Goal: Communication & Community: Ask a question

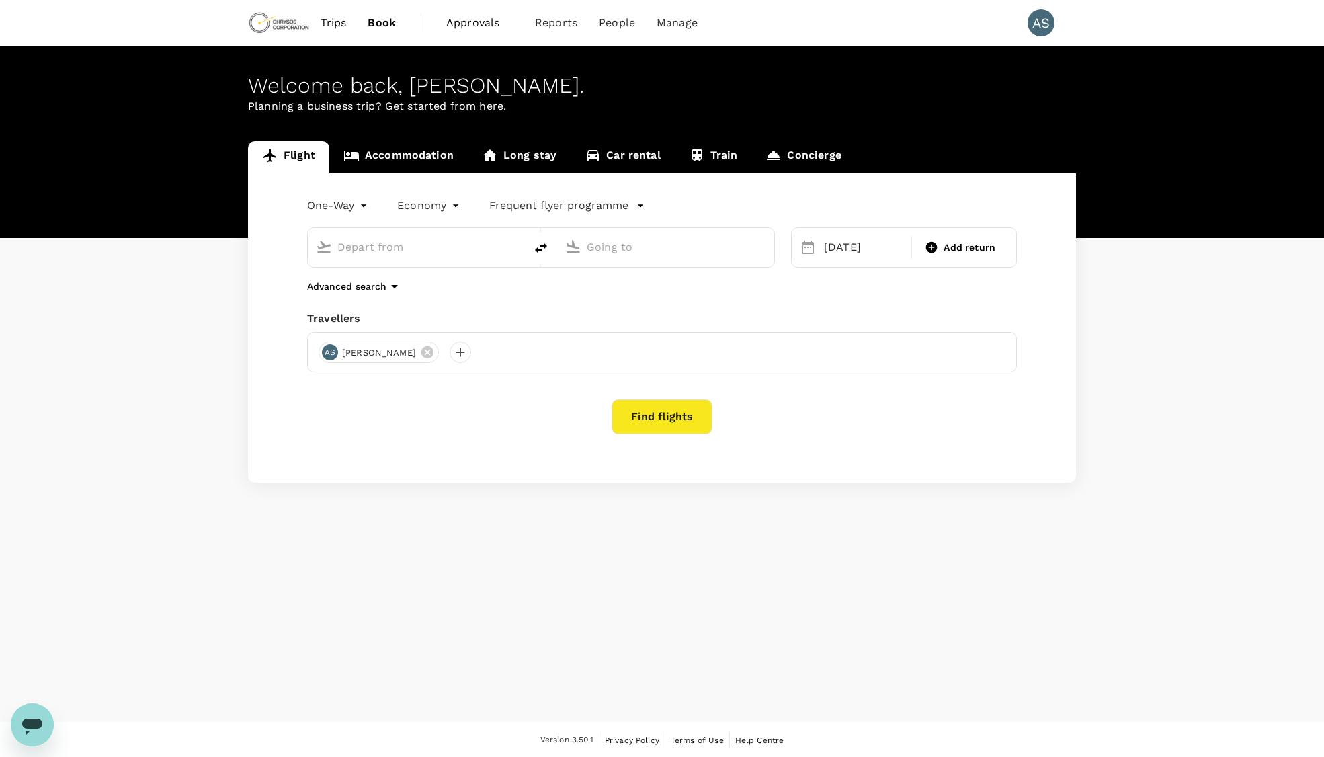
type input "Adelaide (ADL)"
type input "Nanjing Lukou Intl (NKG)"
type input "Adelaide (ADL)"
type input "Nanjing Lukou Intl (NKG)"
click at [350, 24] on link "Trips" at bounding box center [334, 23] width 48 height 46
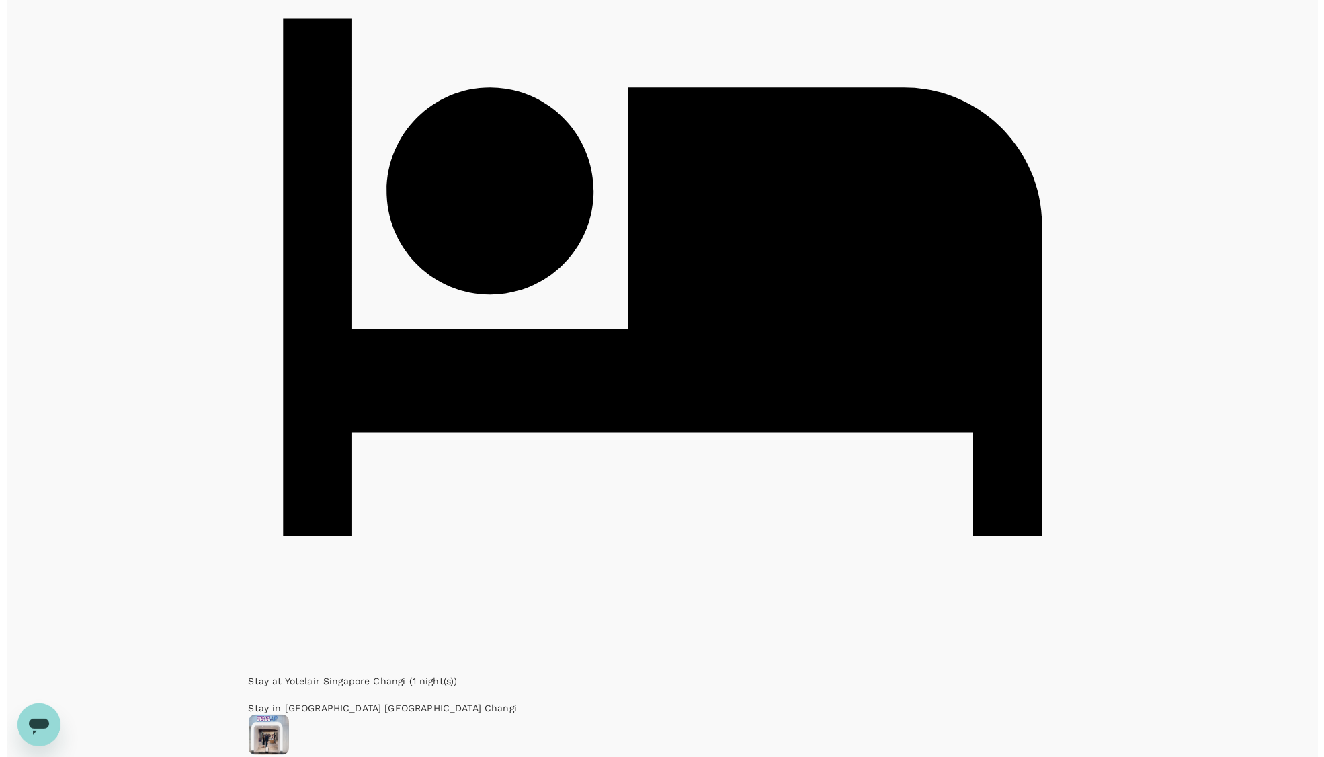
scroll to position [420, 0]
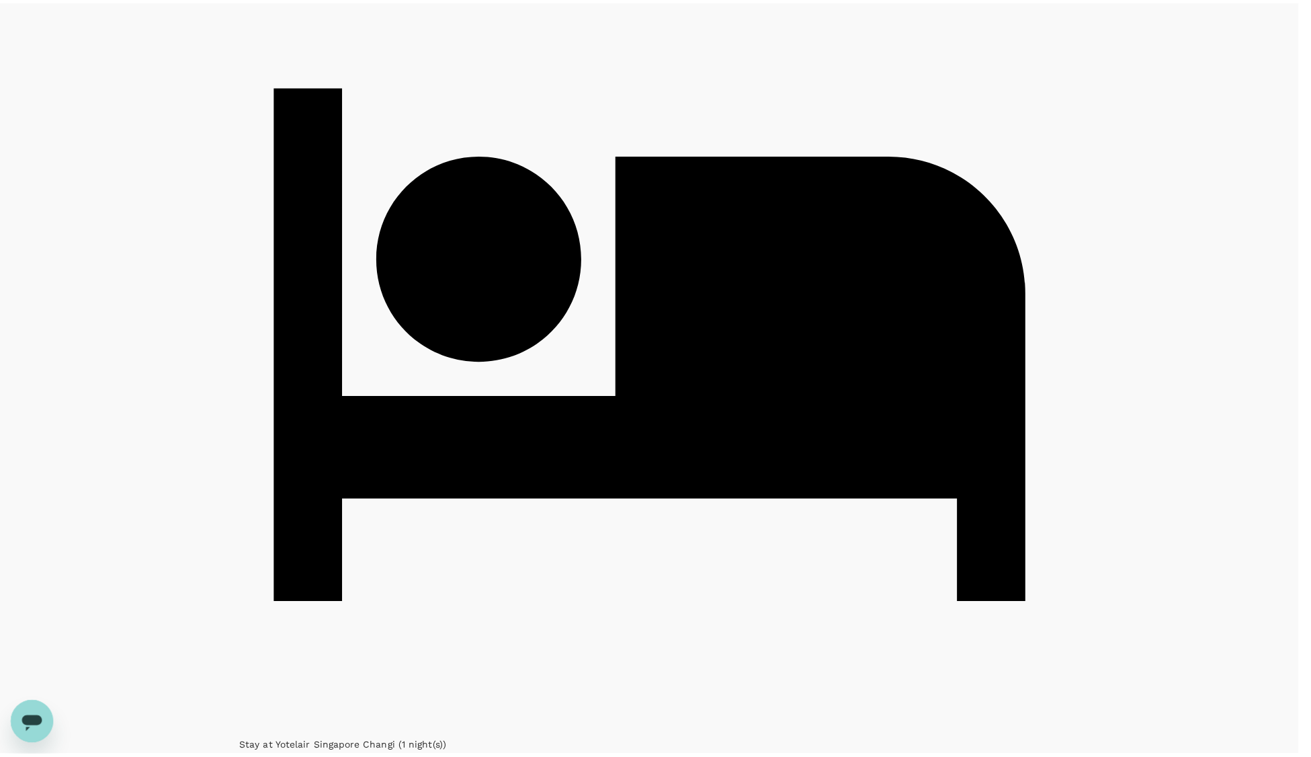
scroll to position [28, 0]
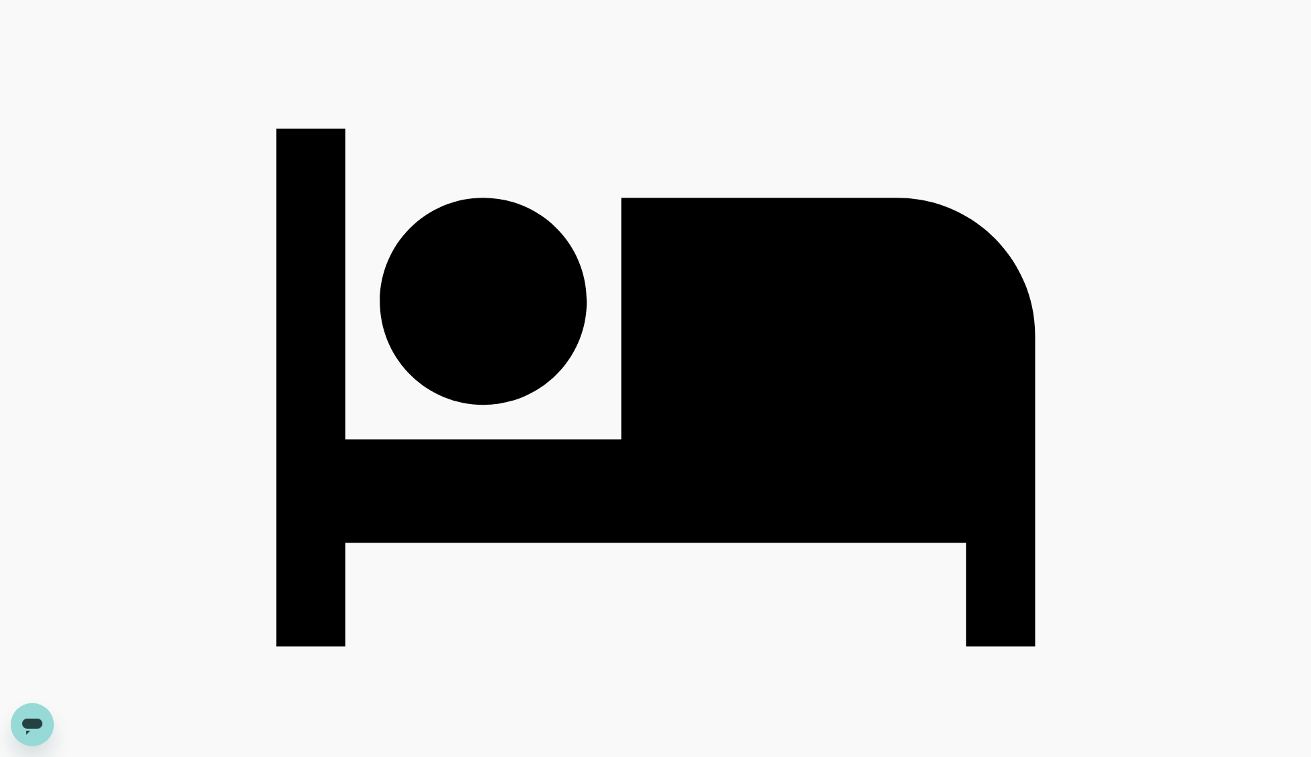
scroll to position [357, 0]
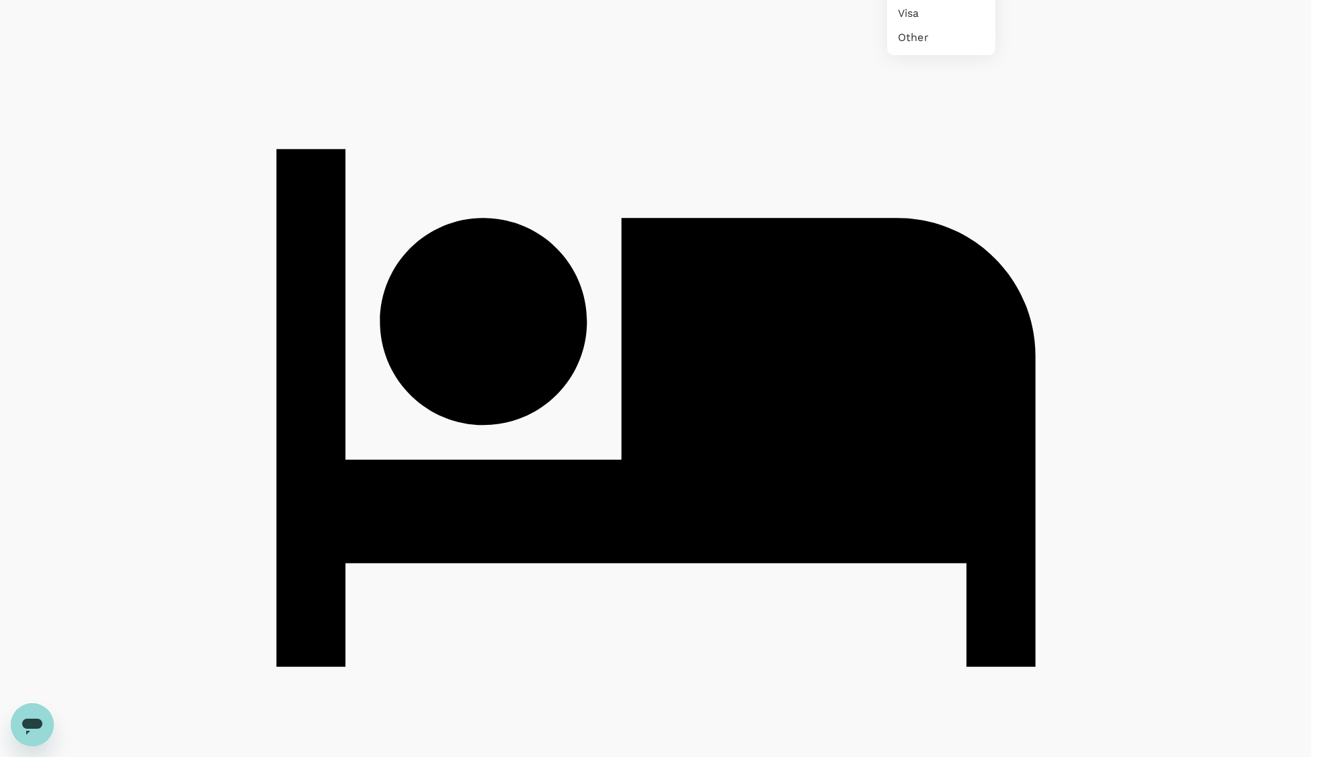
click at [1062, 270] on div at bounding box center [662, 378] width 1324 height 757
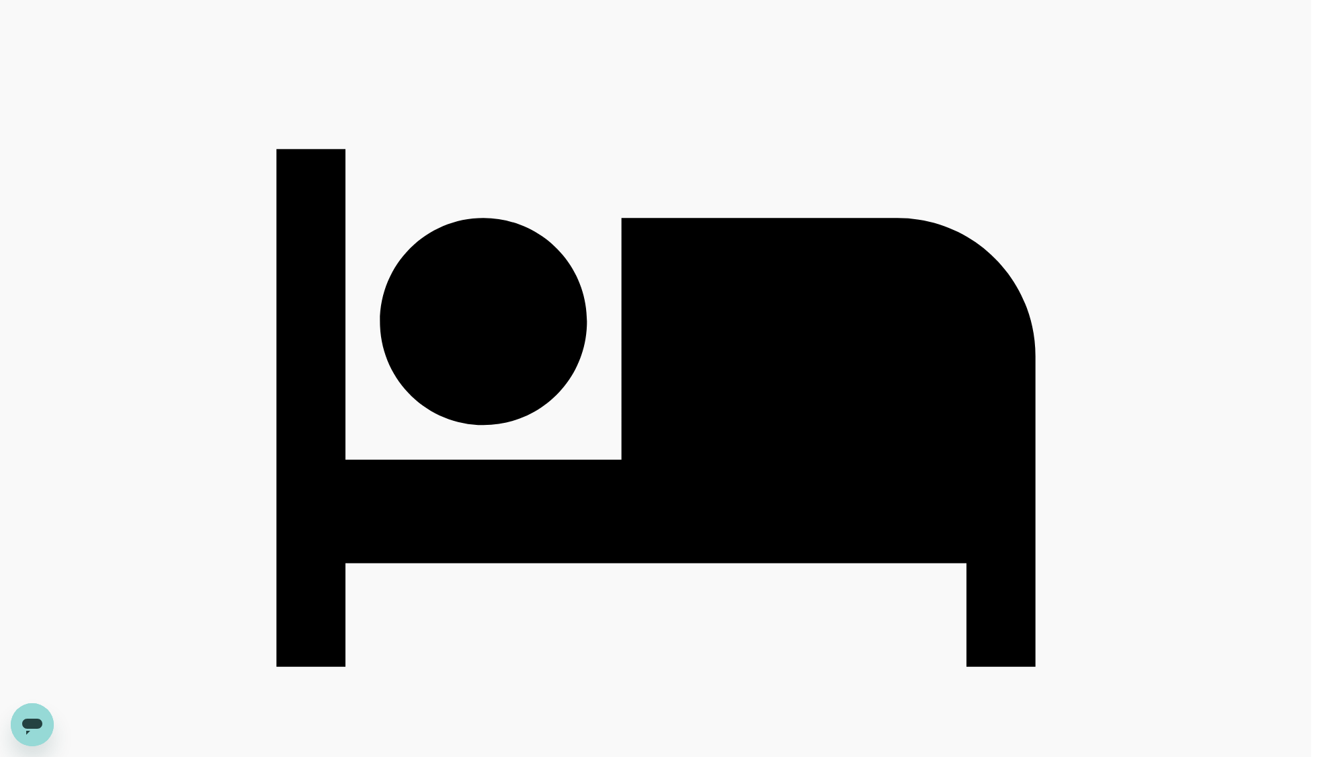
click at [578, 135] on div at bounding box center [662, 378] width 1324 height 757
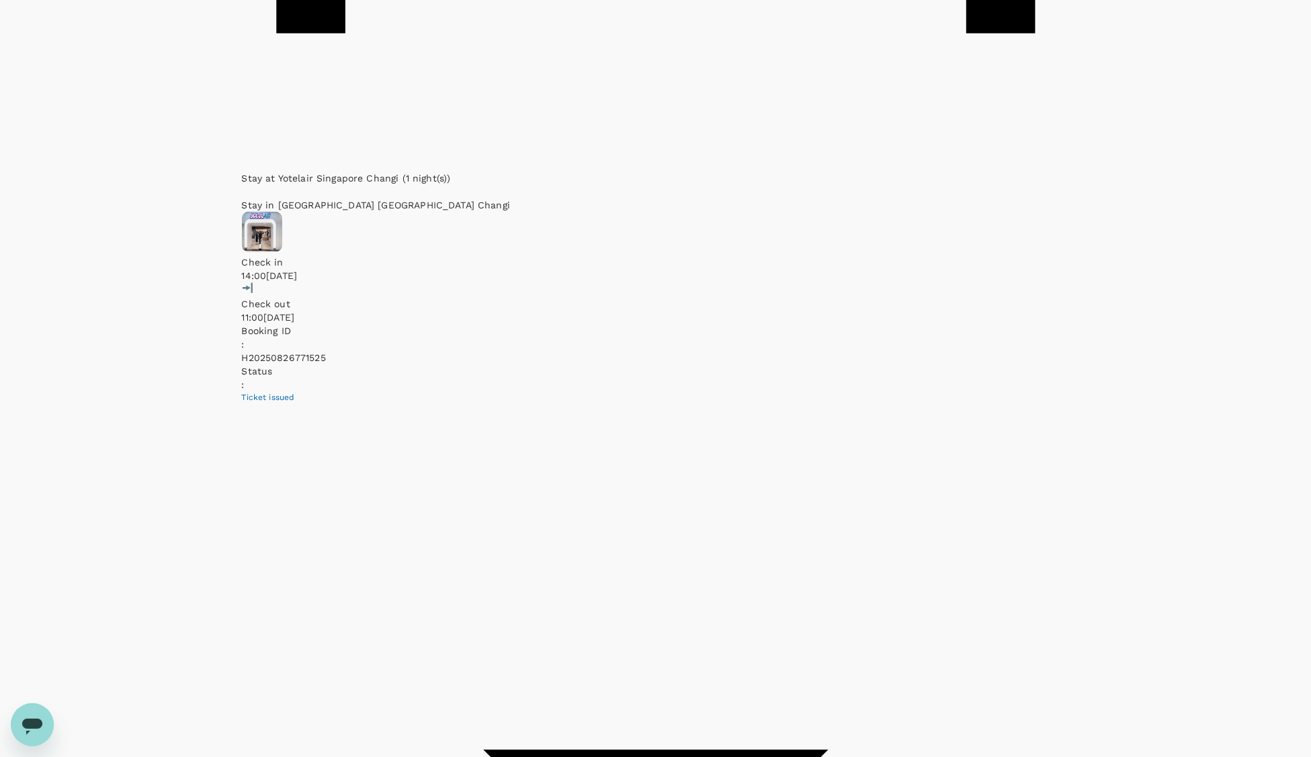
scroll to position [1029, 0]
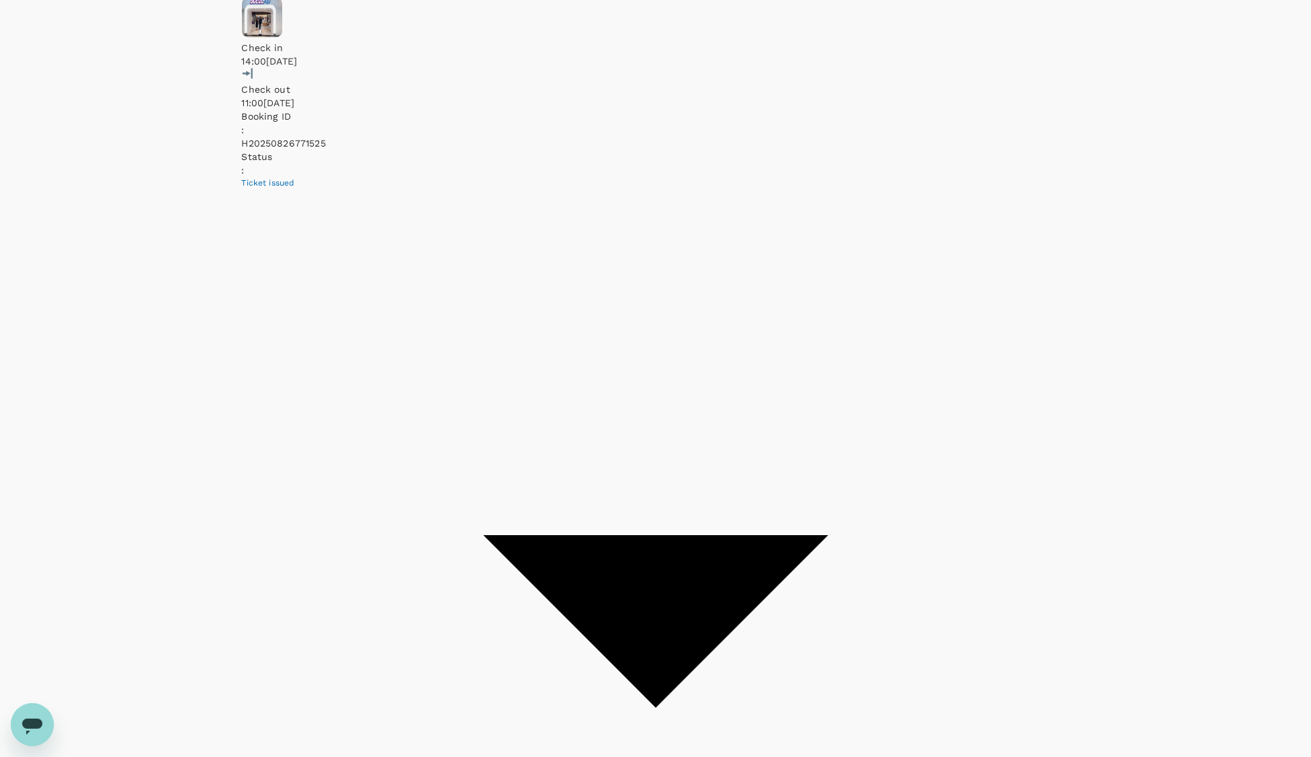
scroll to position [1205, 0]
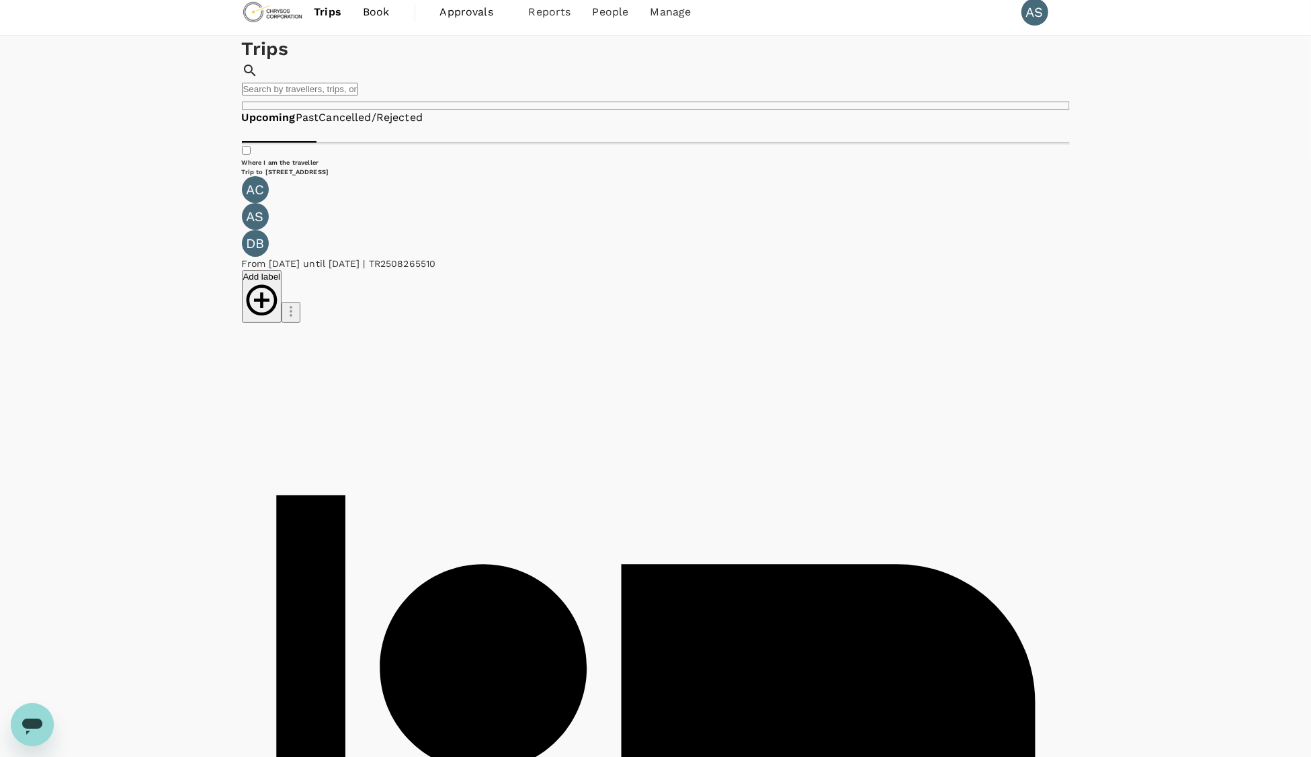
scroll to position [0, 0]
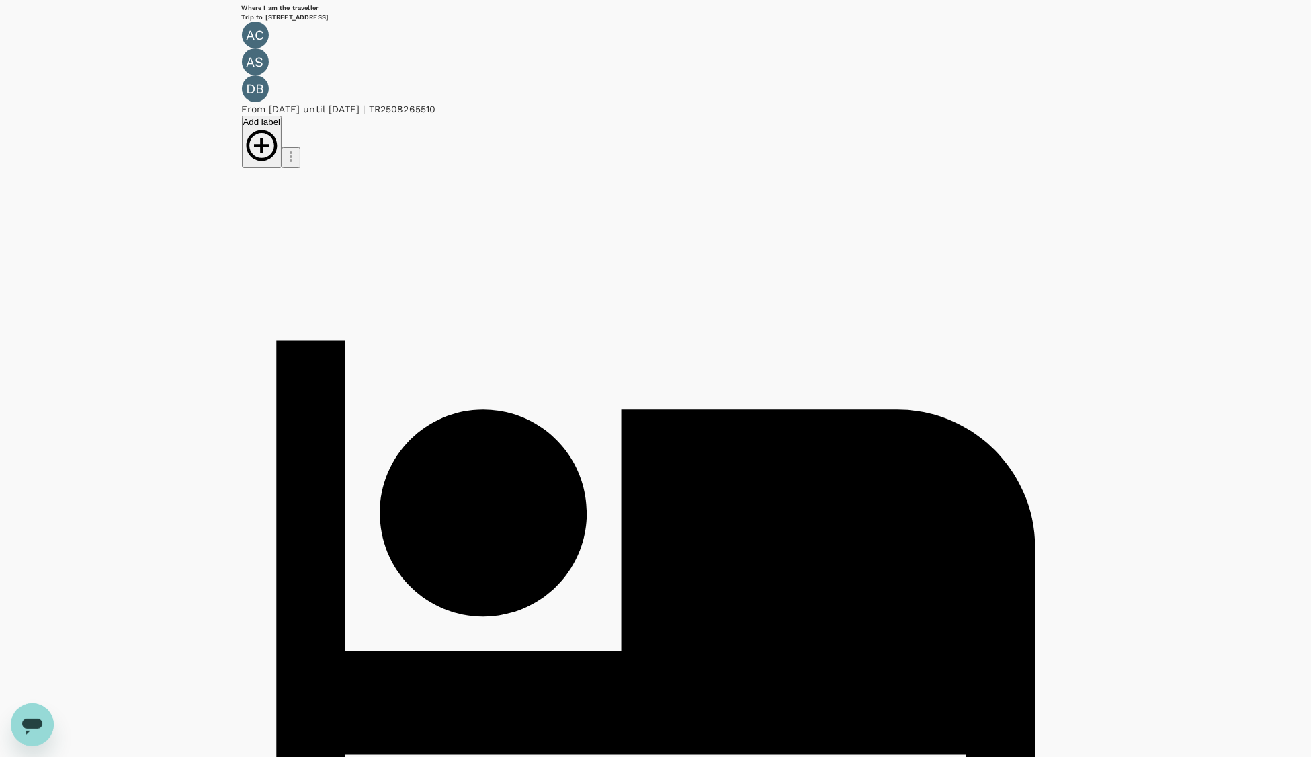
scroll to position [168, 0]
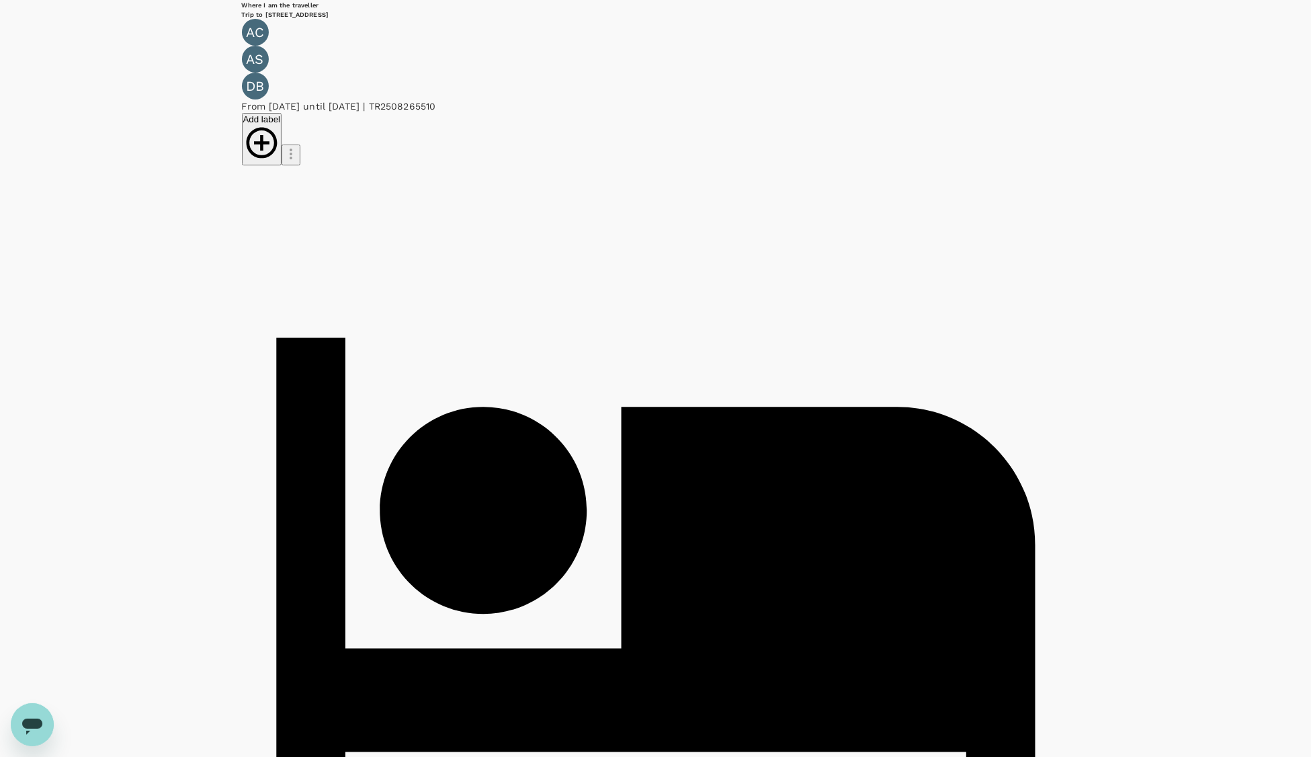
copy p "TR2508269641"
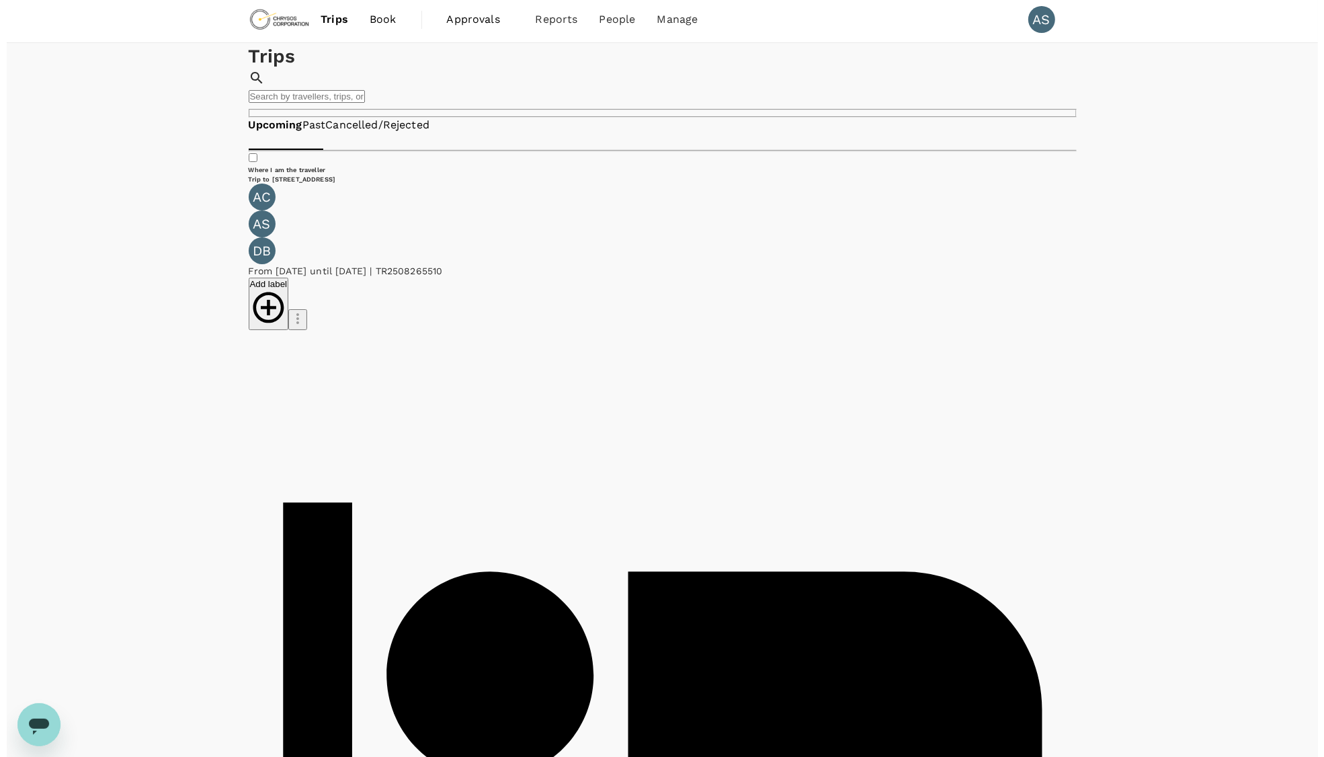
scroll to position [0, 0]
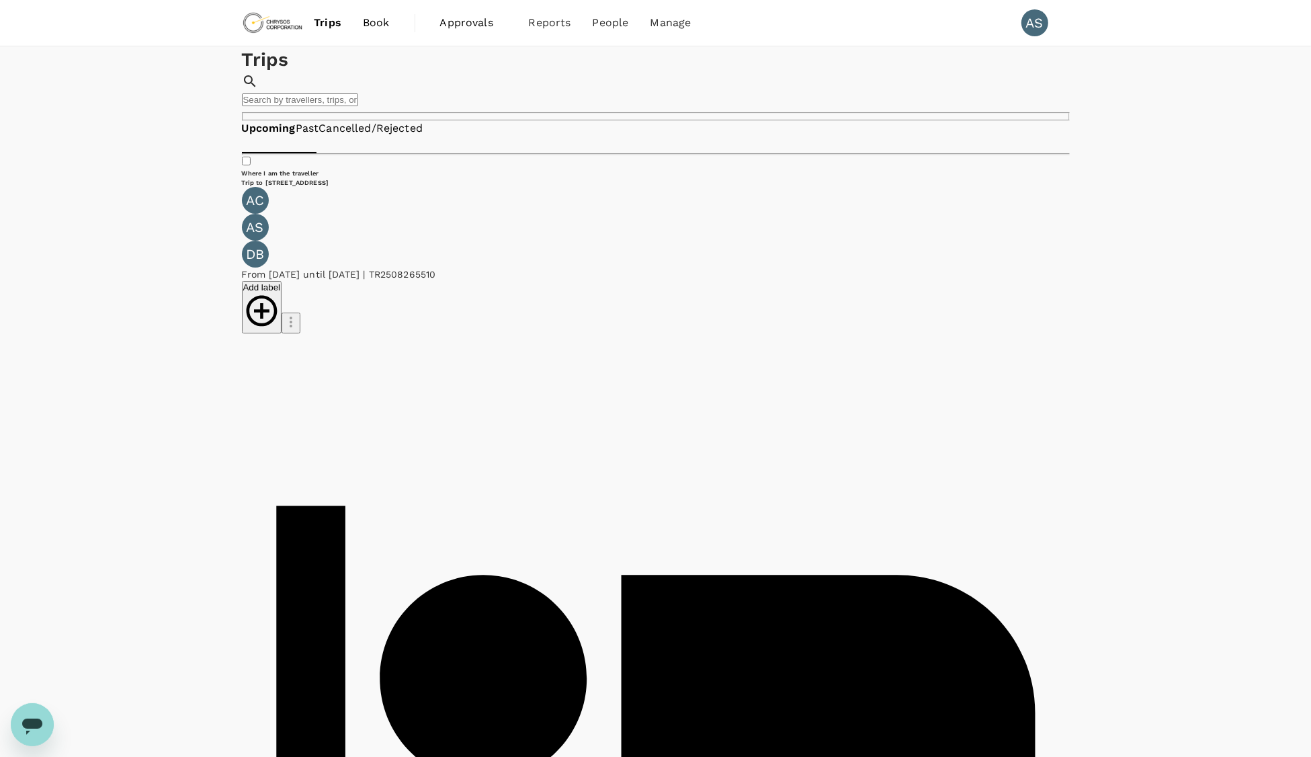
click at [278, 22] on img at bounding box center [273, 23] width 62 height 30
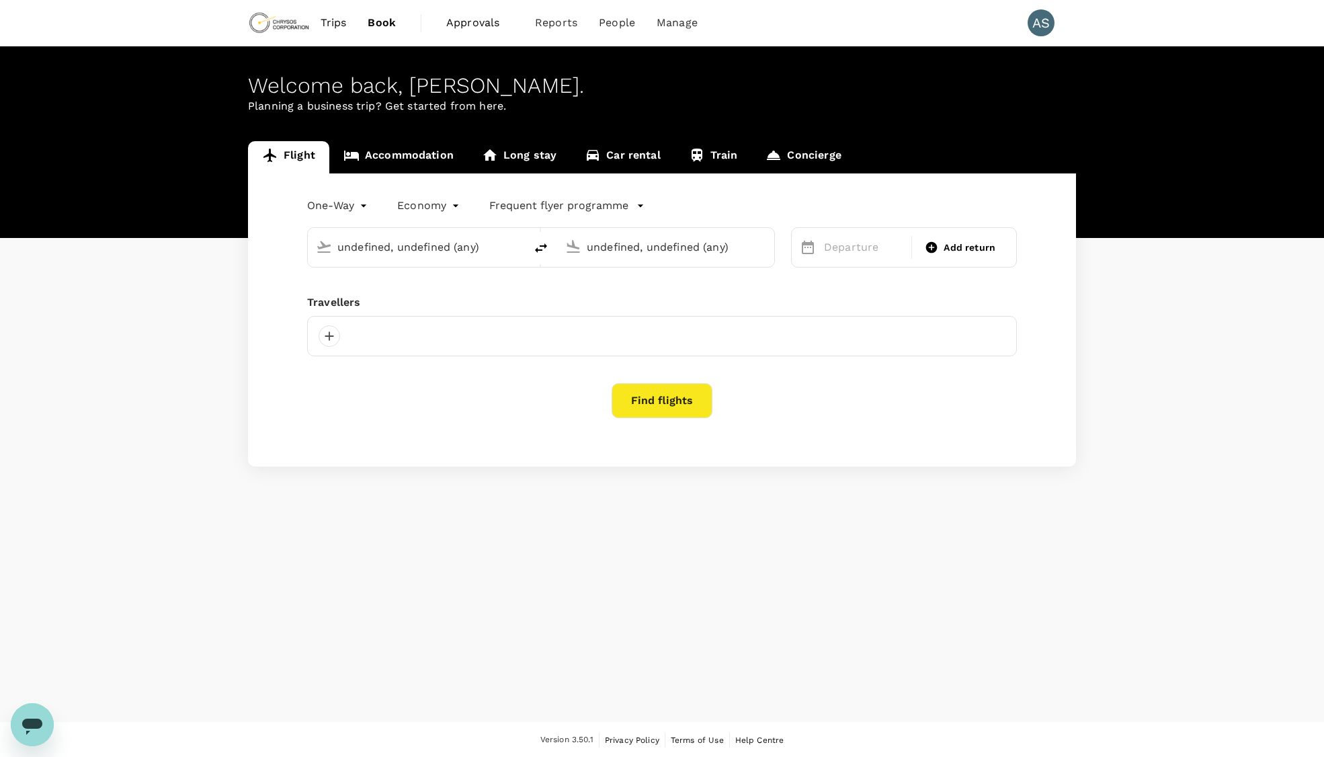
type input "Adelaide (ADL)"
type input "Nanjing Lukou Intl (NKG)"
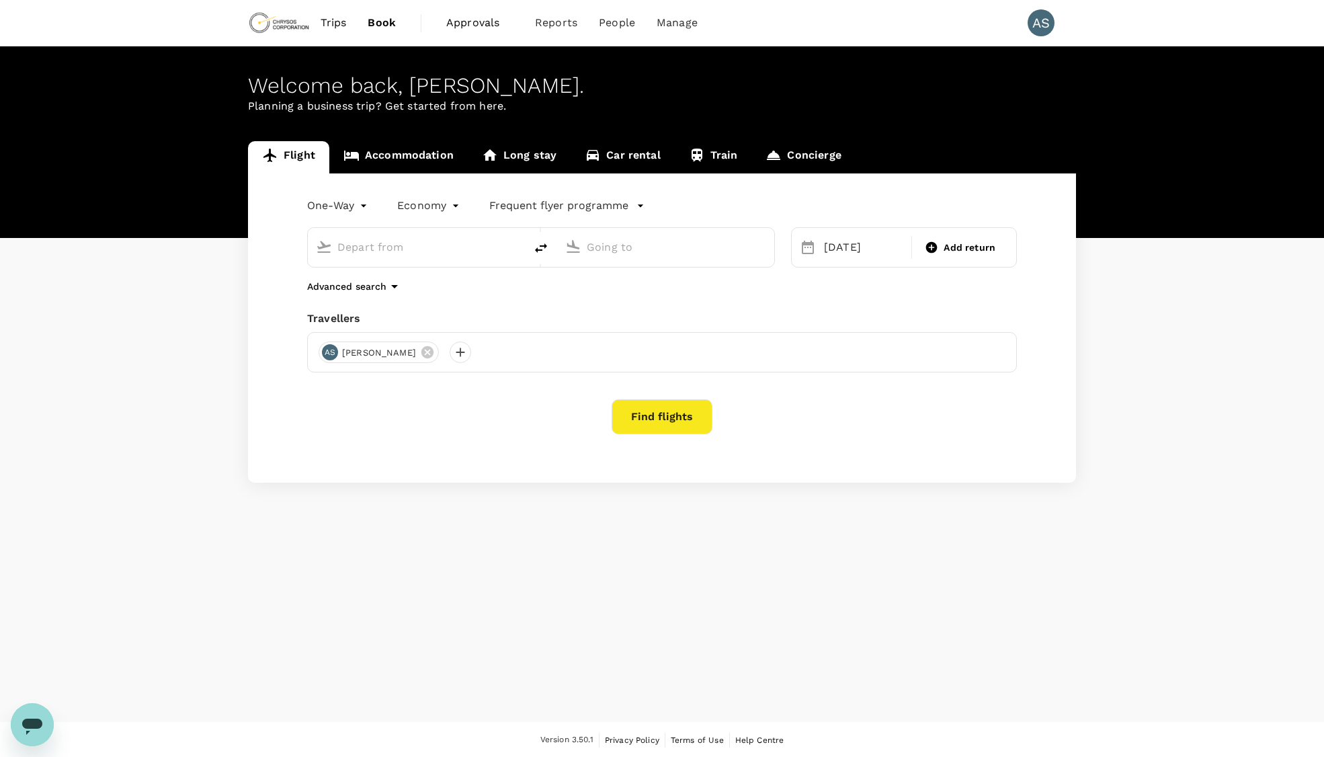
type input "Adelaide (ADL)"
type input "Nanjing Lukou Intl (NKG)"
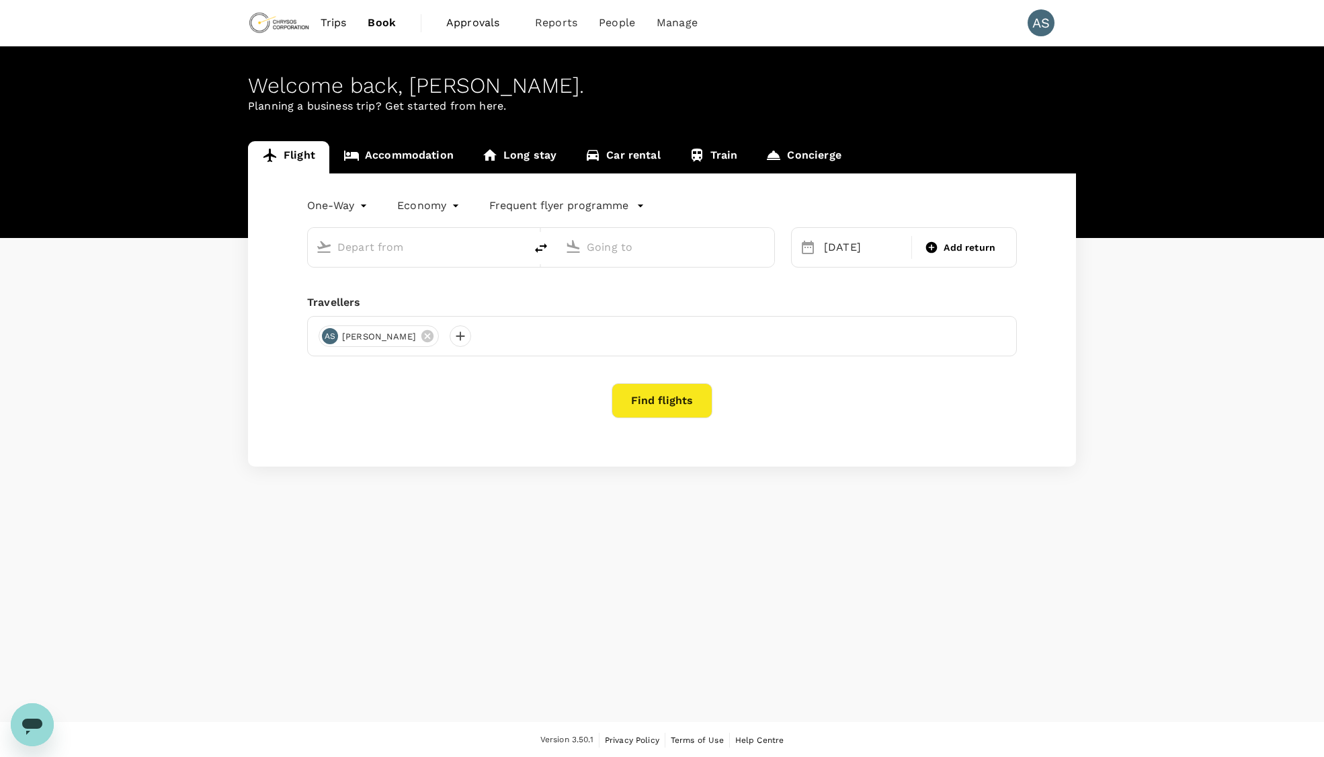
type input "Adelaide (ADL)"
type input "Nanjing Lukou Intl (NKG)"
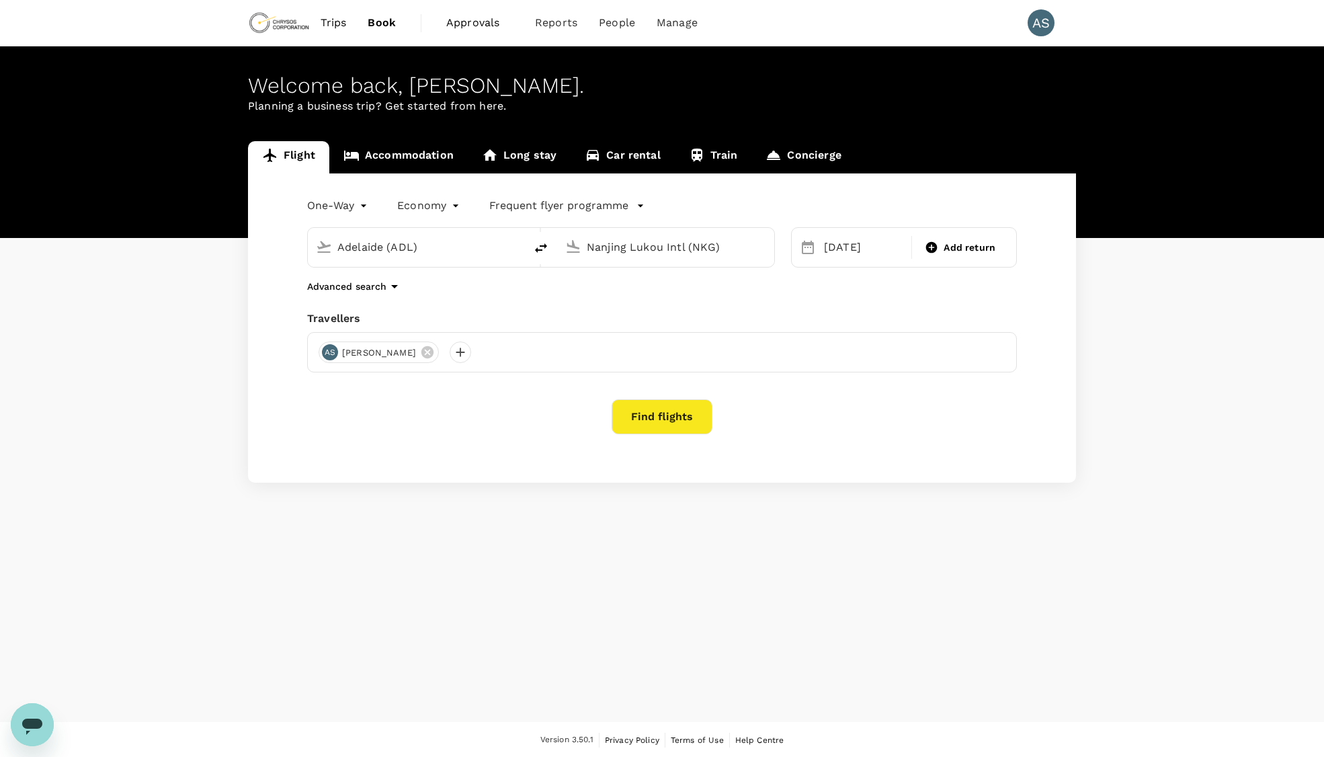
click at [20, 723] on icon "Open messaging window" at bounding box center [32, 725] width 24 height 24
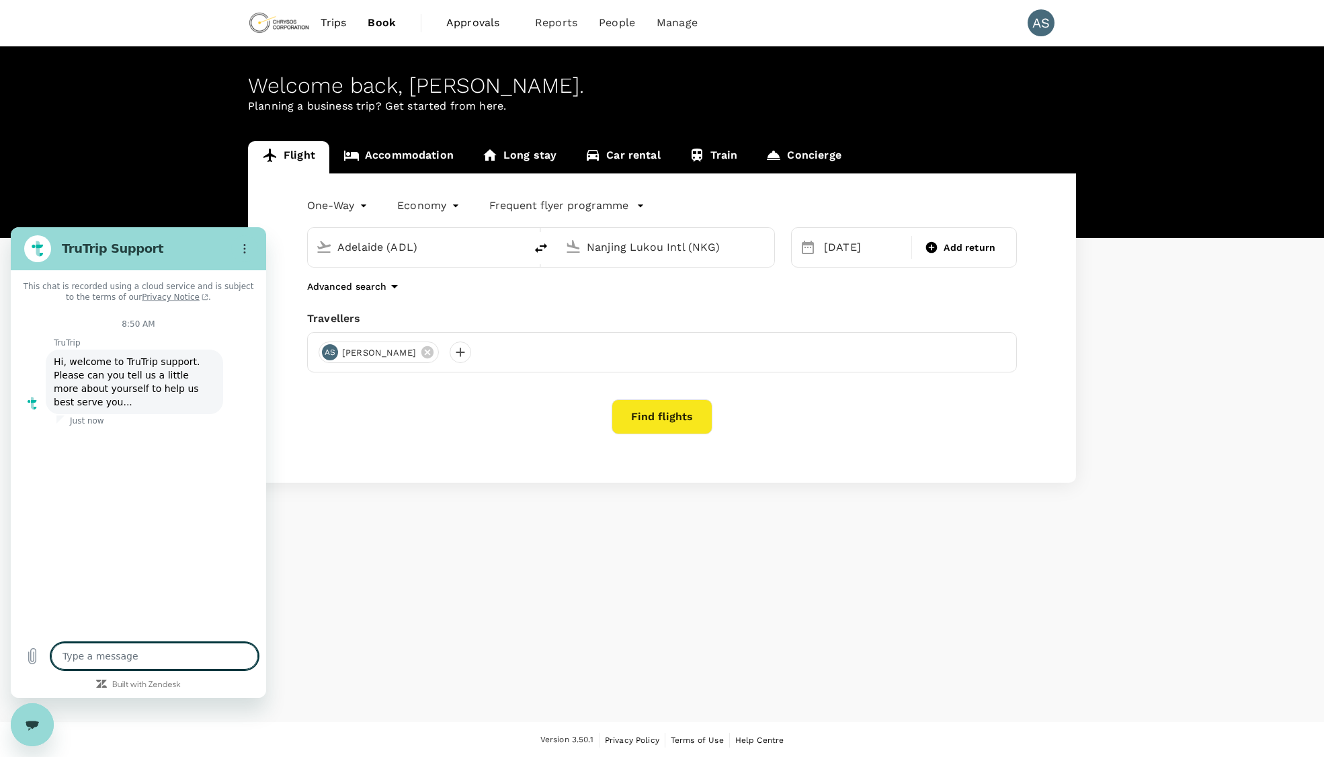
type textarea "x"
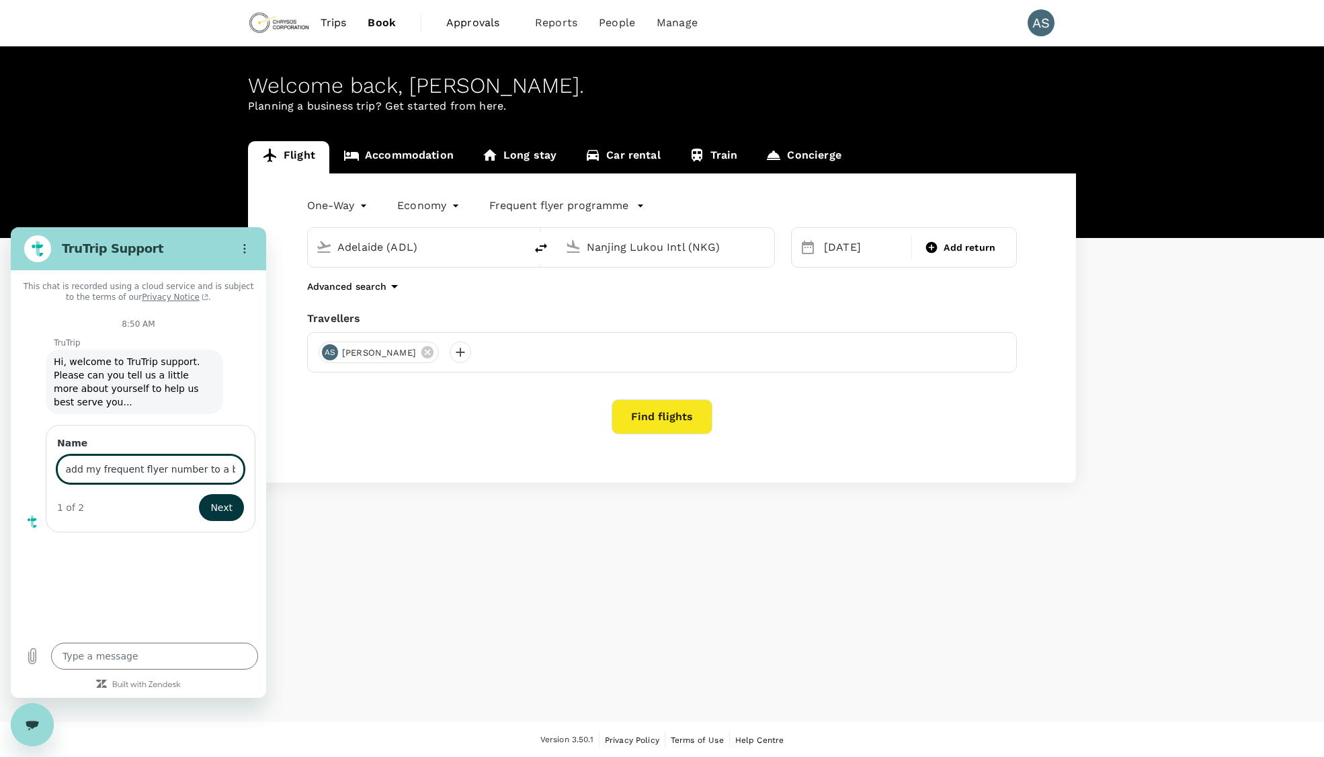
scroll to position [0, 50]
click at [199, 494] on button "Next" at bounding box center [221, 507] width 45 height 27
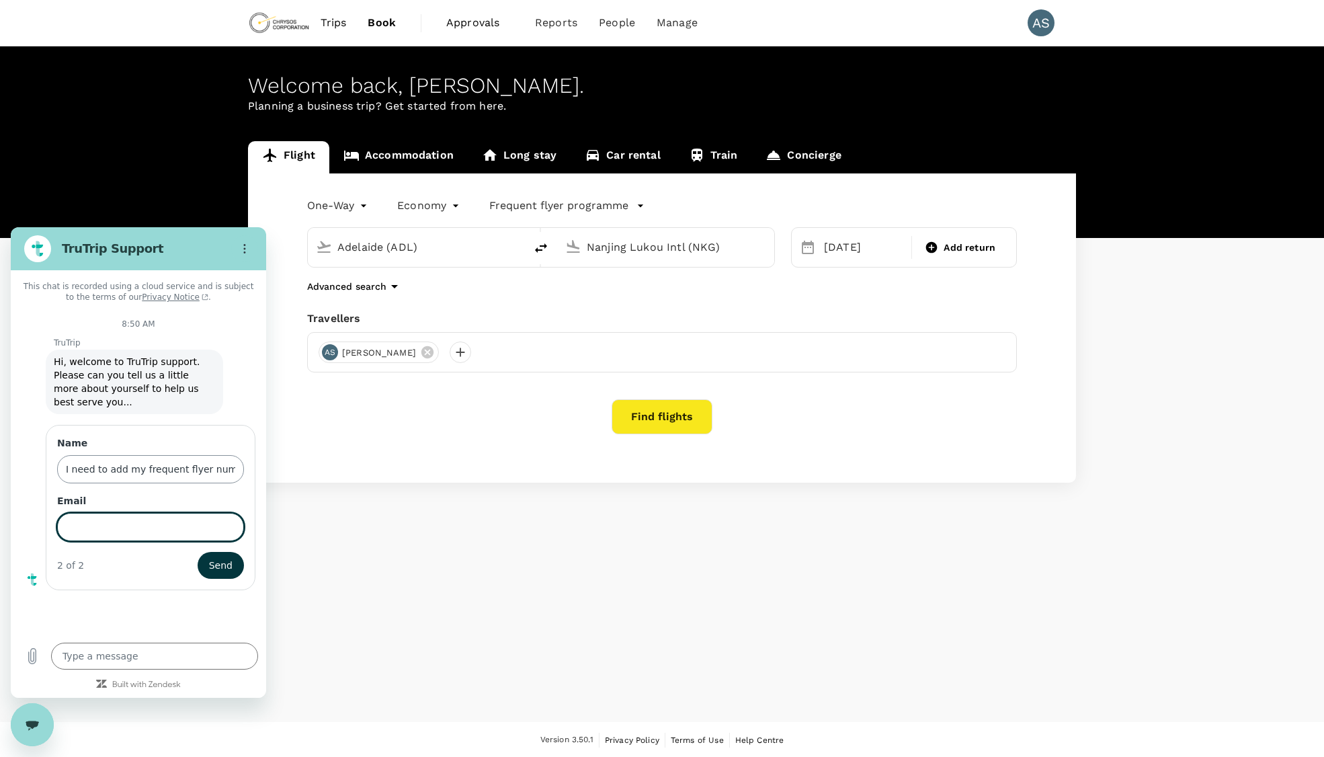
click at [156, 455] on input "I need to add my frequent flyer number to a booking" at bounding box center [150, 469] width 187 height 28
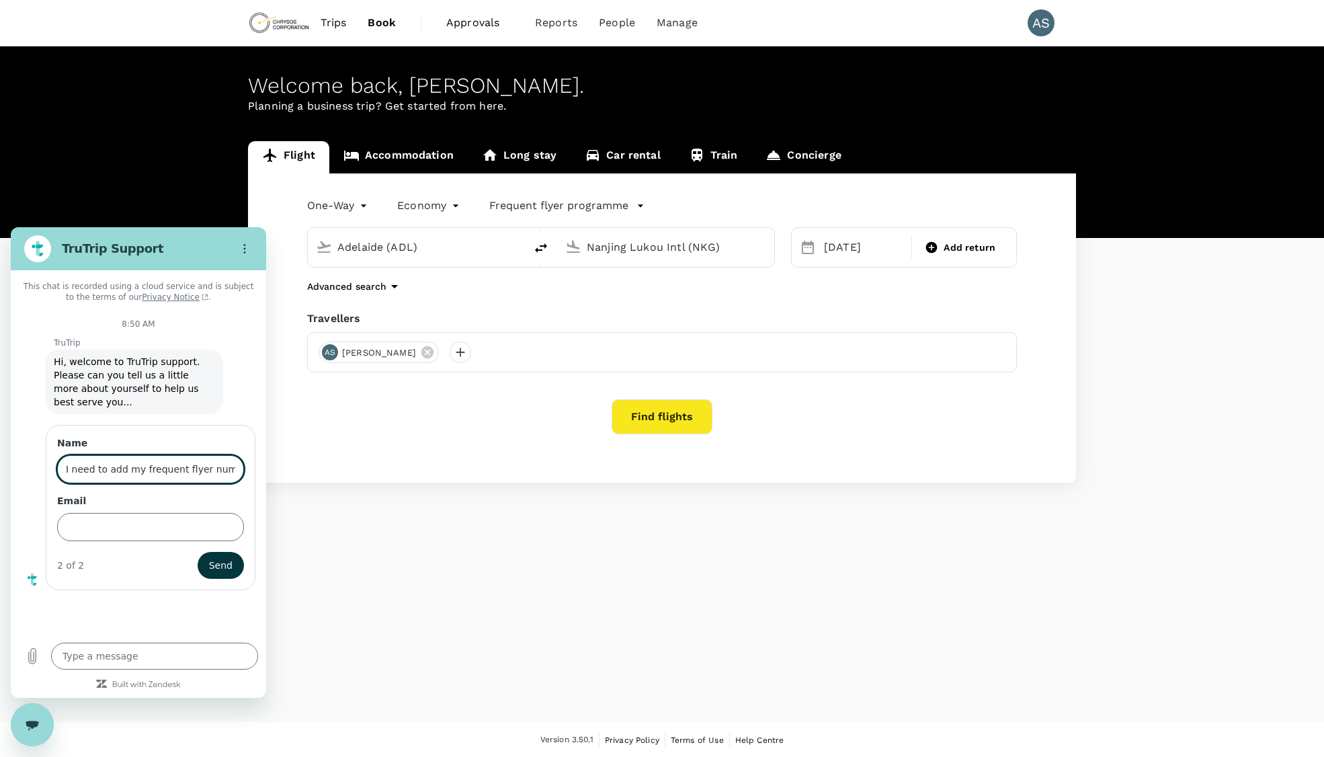
click at [156, 455] on input "I need to add my frequent flyer number to a booking" at bounding box center [150, 469] width 187 height 28
type input "[PERSON_NAME]"
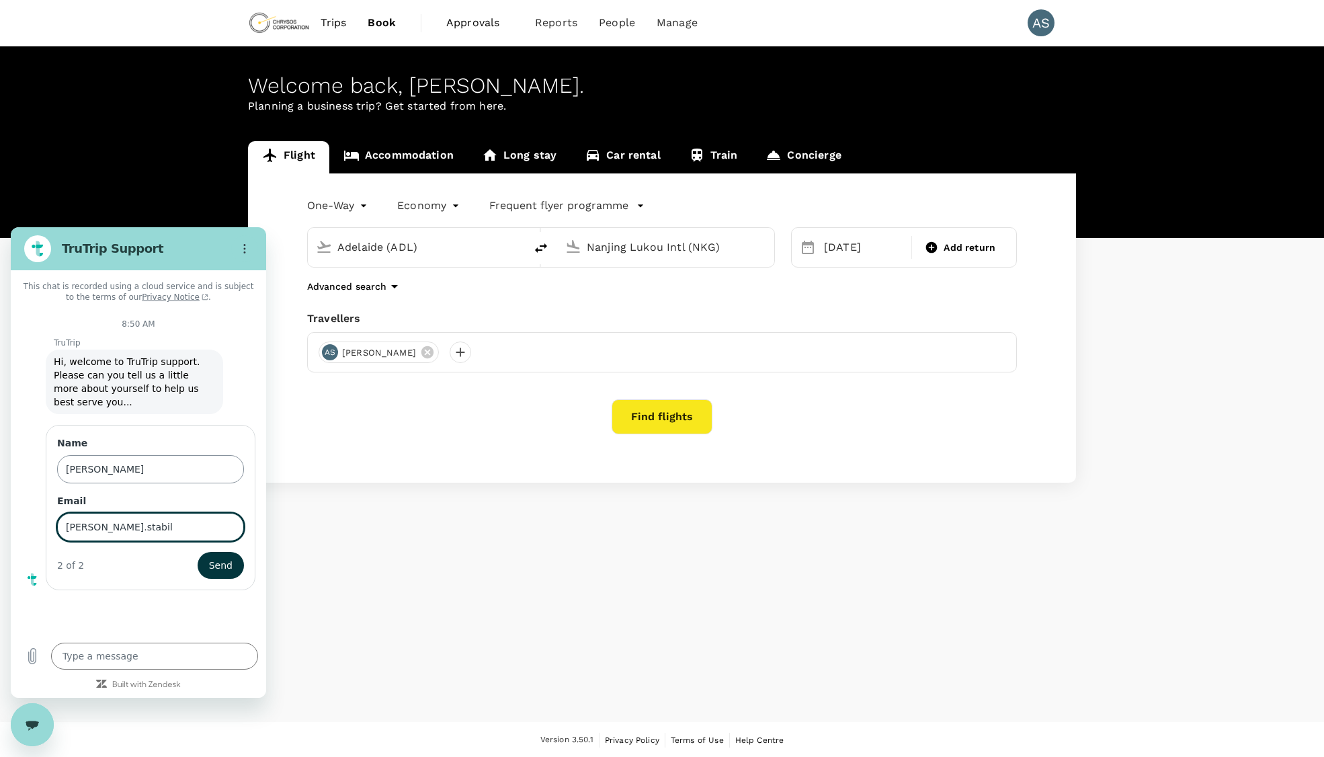
type input "[PERSON_NAME][EMAIL_ADDRESS][PERSON_NAME][DOMAIN_NAME]"
click at [219, 557] on span "Send" at bounding box center [220, 565] width 24 height 16
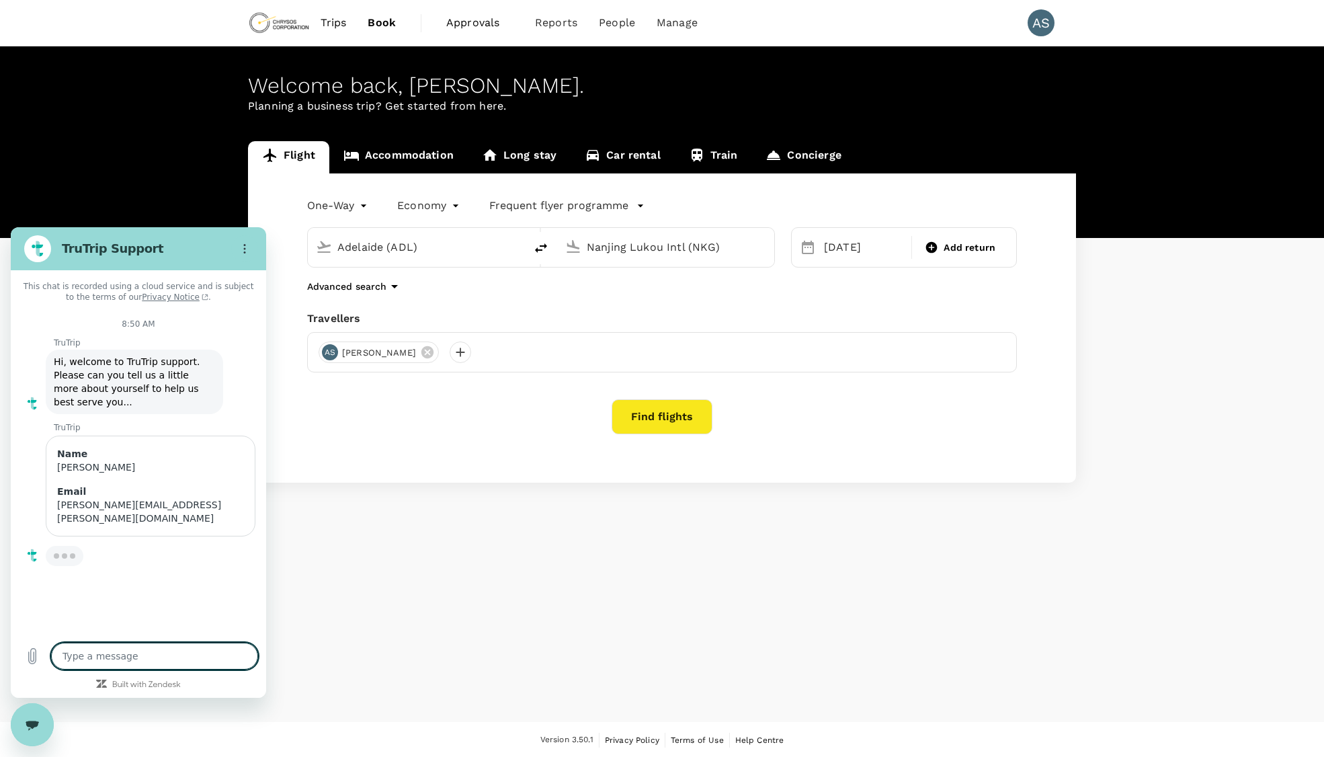
click at [131, 652] on textarea at bounding box center [154, 656] width 207 height 27
type textarea "x"
type textarea "I"
type textarea "x"
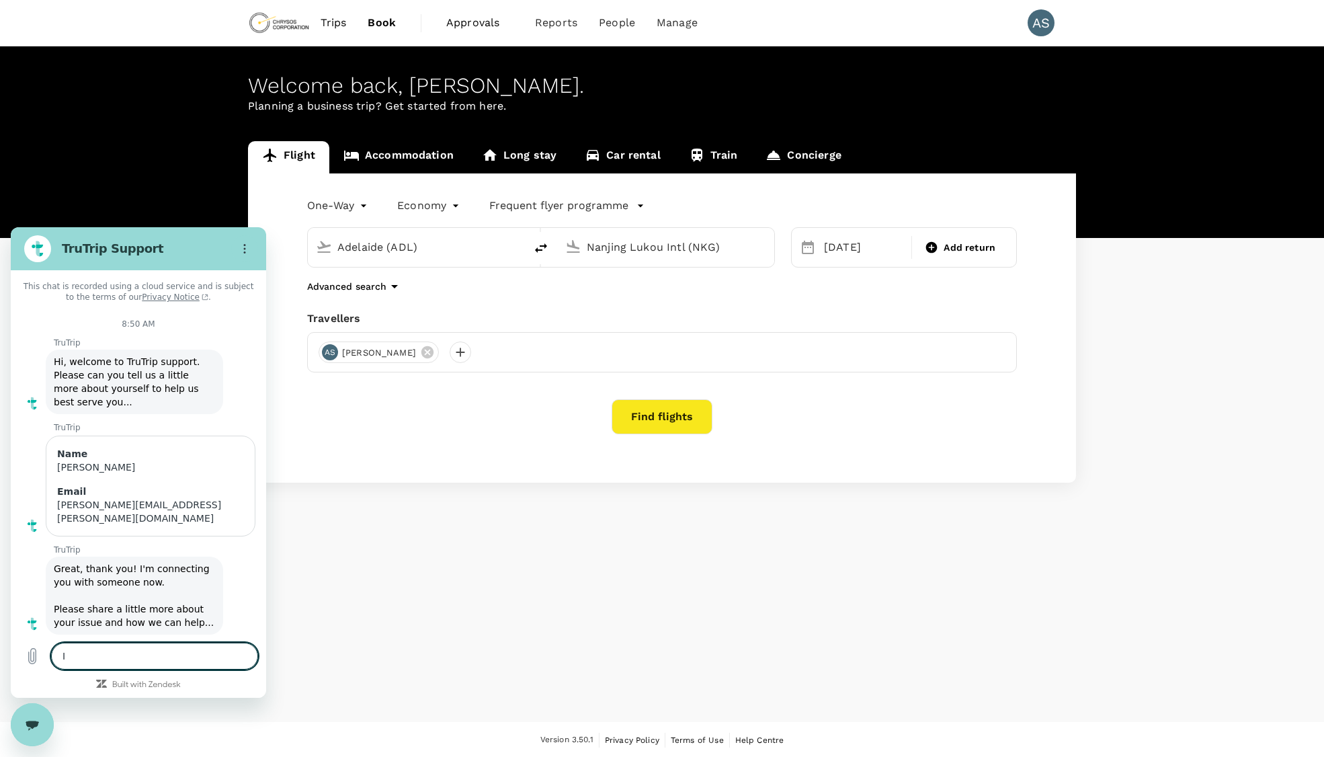
type textarea "I"
type textarea "x"
type textarea "I n"
type textarea "x"
type textarea "I ne"
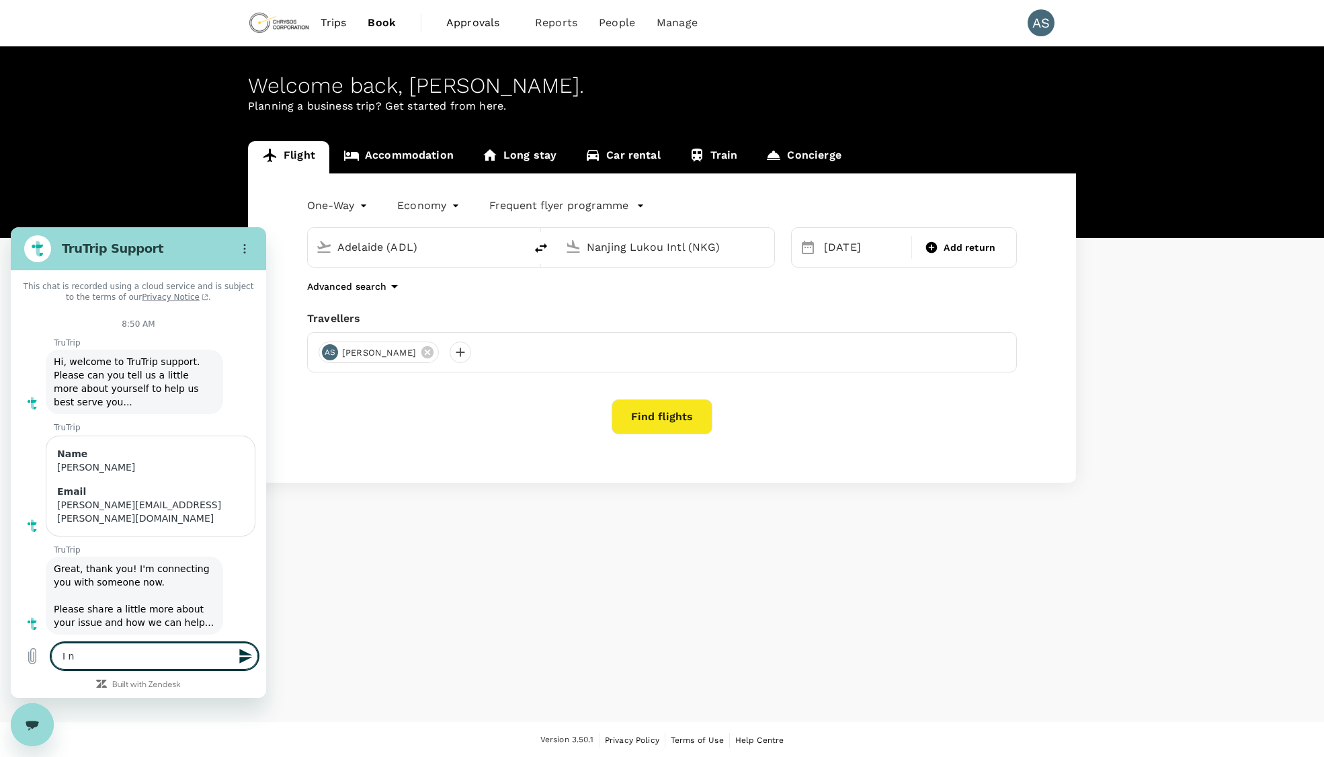
type textarea "x"
type textarea "I nee"
type textarea "x"
type textarea "I need"
type textarea "x"
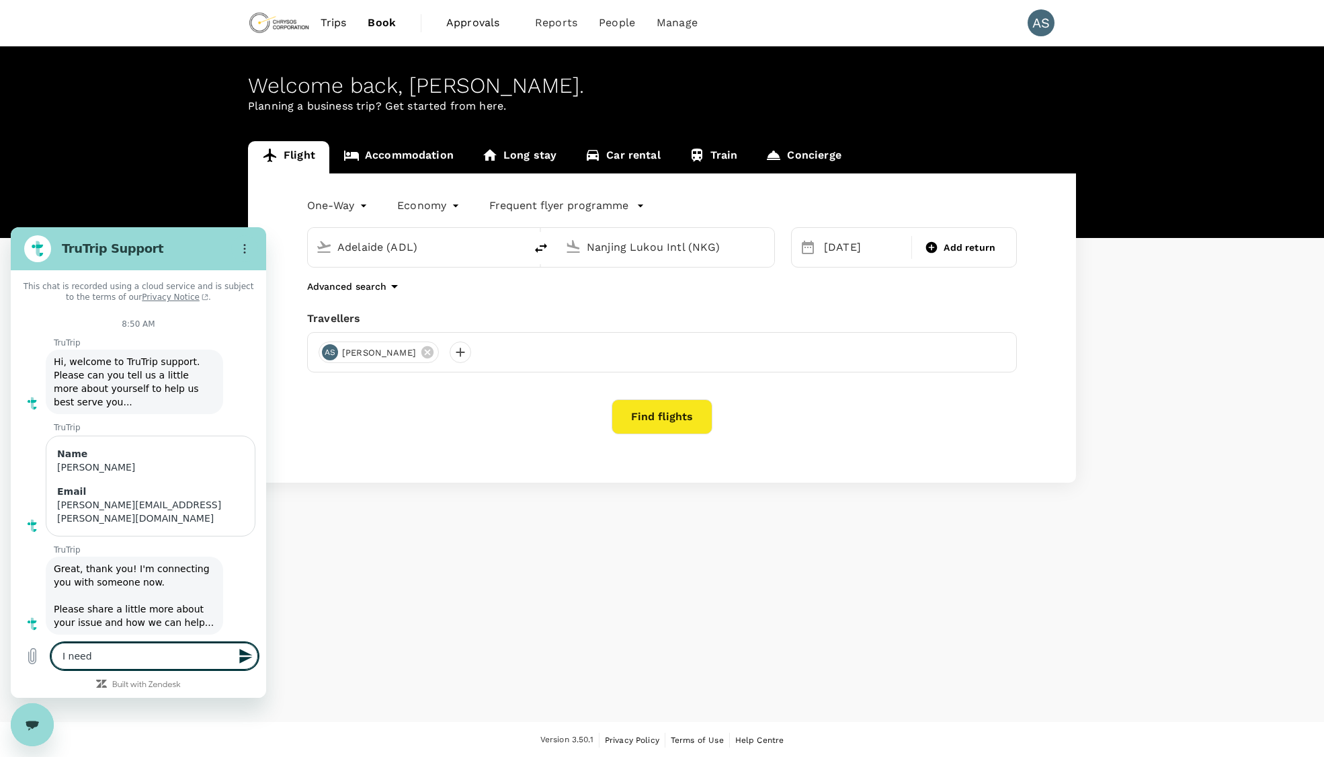
type textarea "I need"
type textarea "x"
type textarea "I need t"
type textarea "x"
type textarea "I need to"
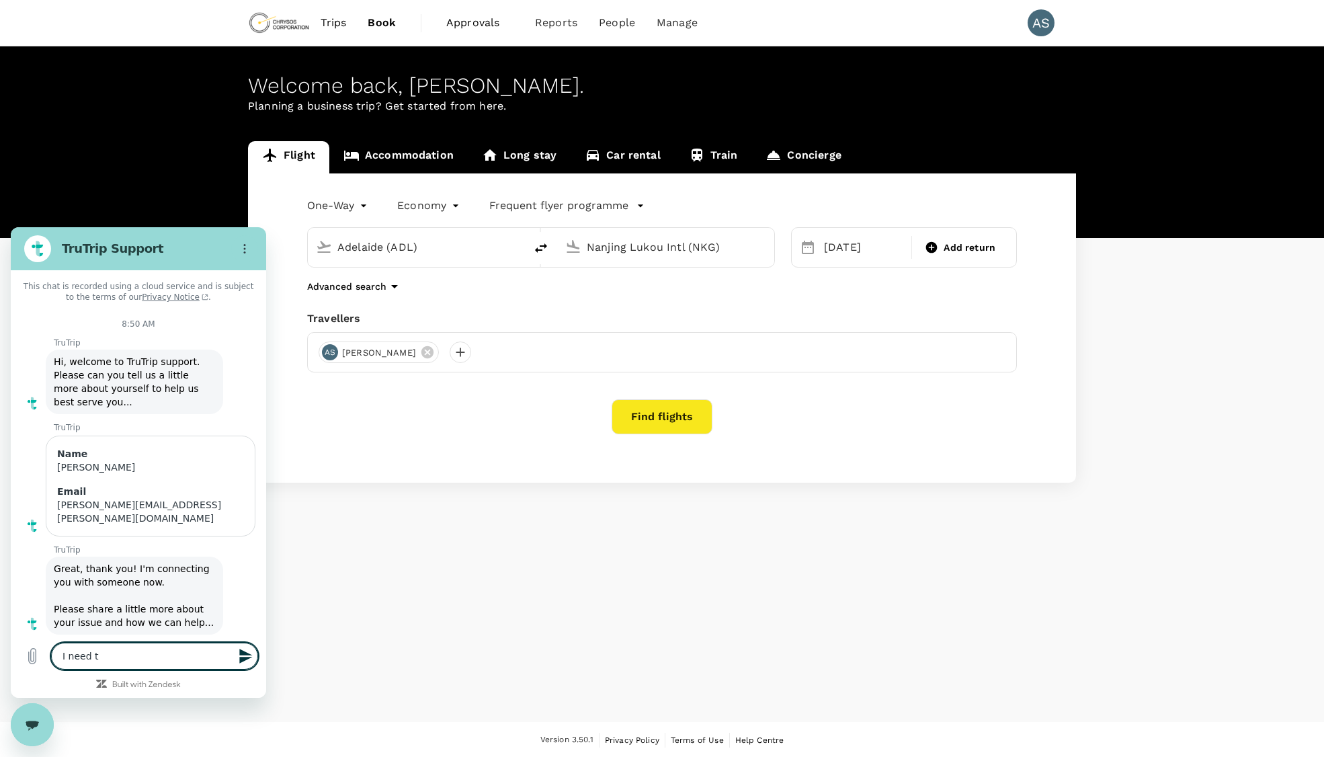
type textarea "x"
type textarea "I need to"
type textarea "x"
type textarea "I need to a"
type textarea "x"
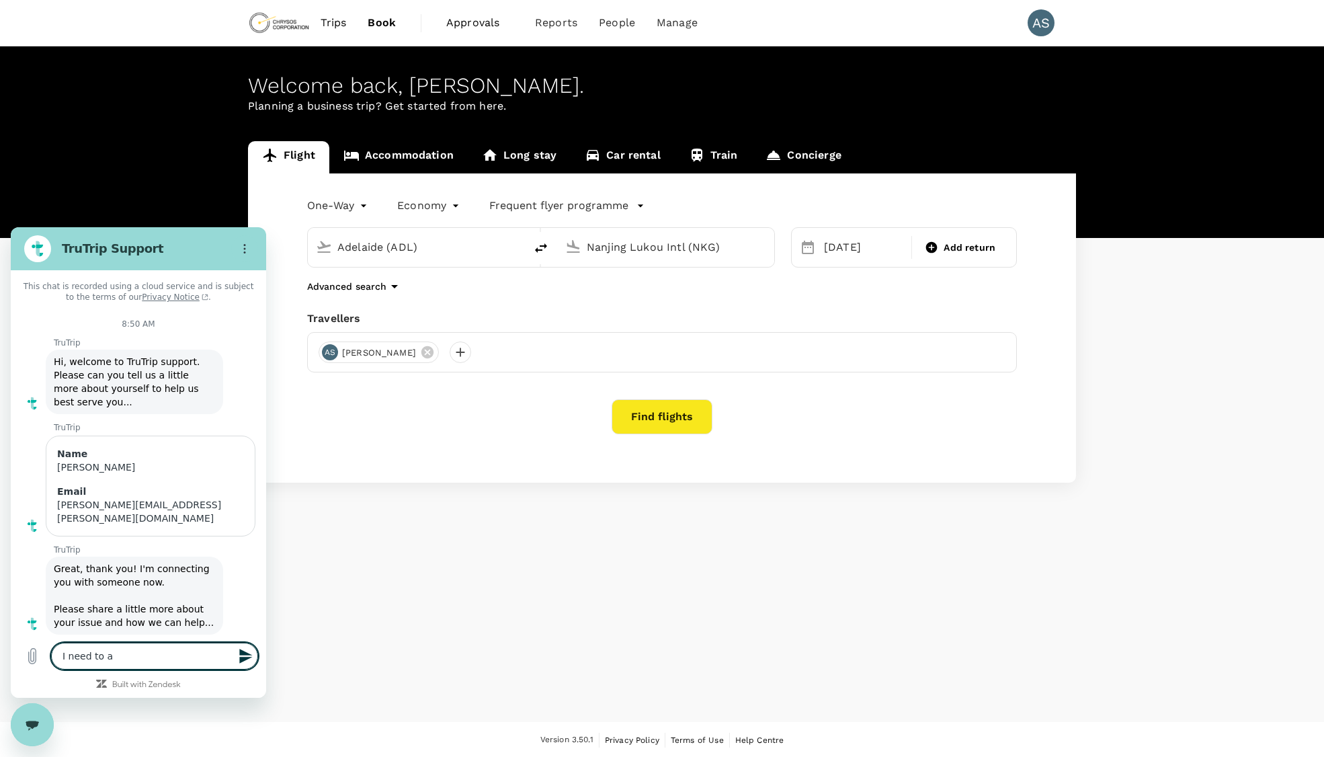
type textarea "I need to ad"
type textarea "x"
type textarea "I need to add"
type textarea "x"
type textarea "I need to add"
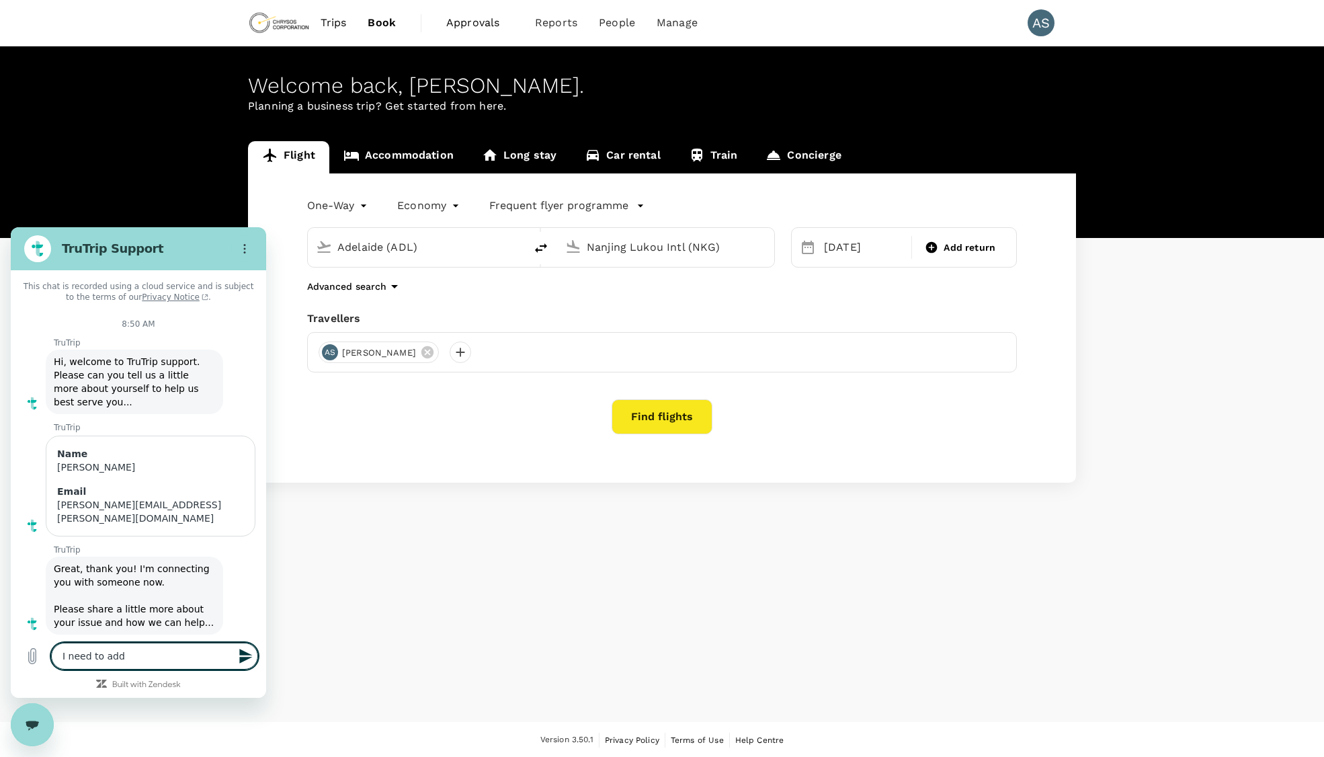
type textarea "x"
type textarea "I need to add m"
type textarea "x"
type textarea "I need to add my"
type textarea "x"
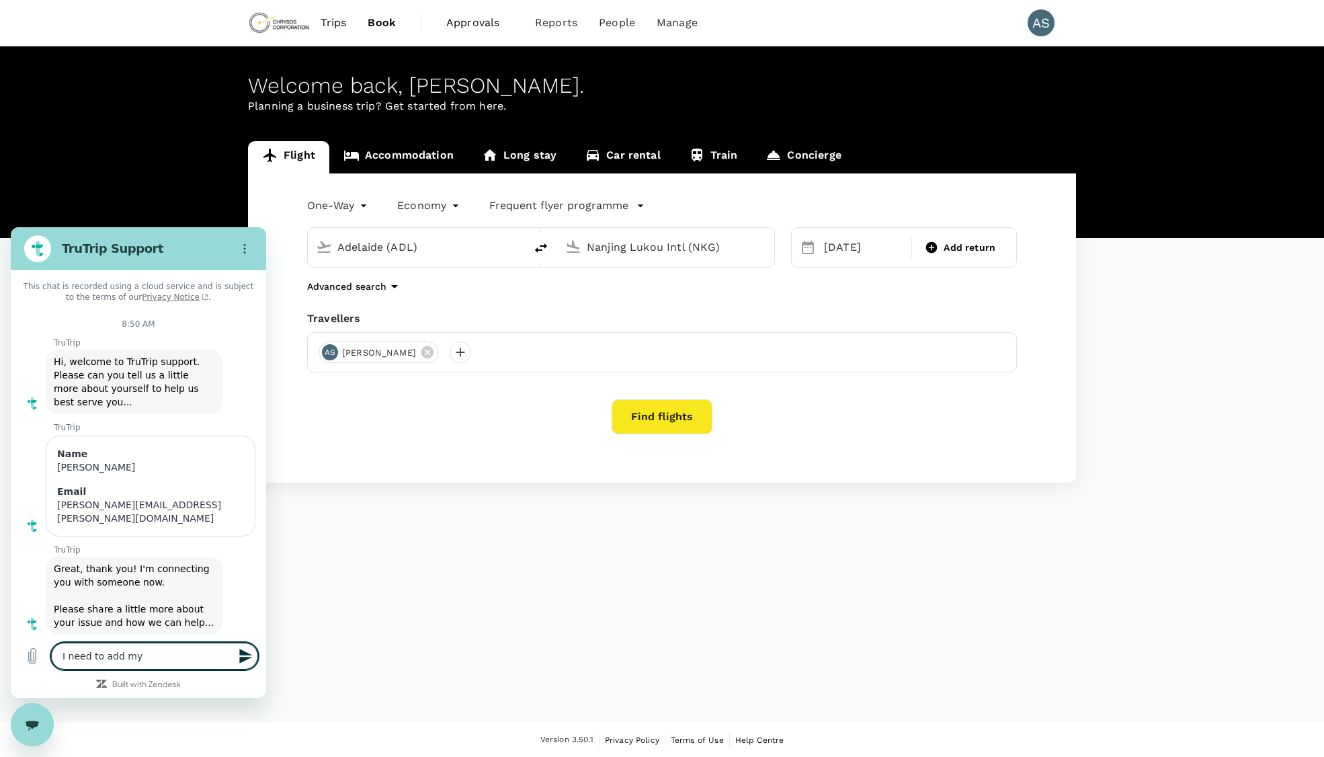
type textarea "I need to add my"
type textarea "x"
type textarea "I need to add my V"
type textarea "x"
type textarea "I need to add my Vi"
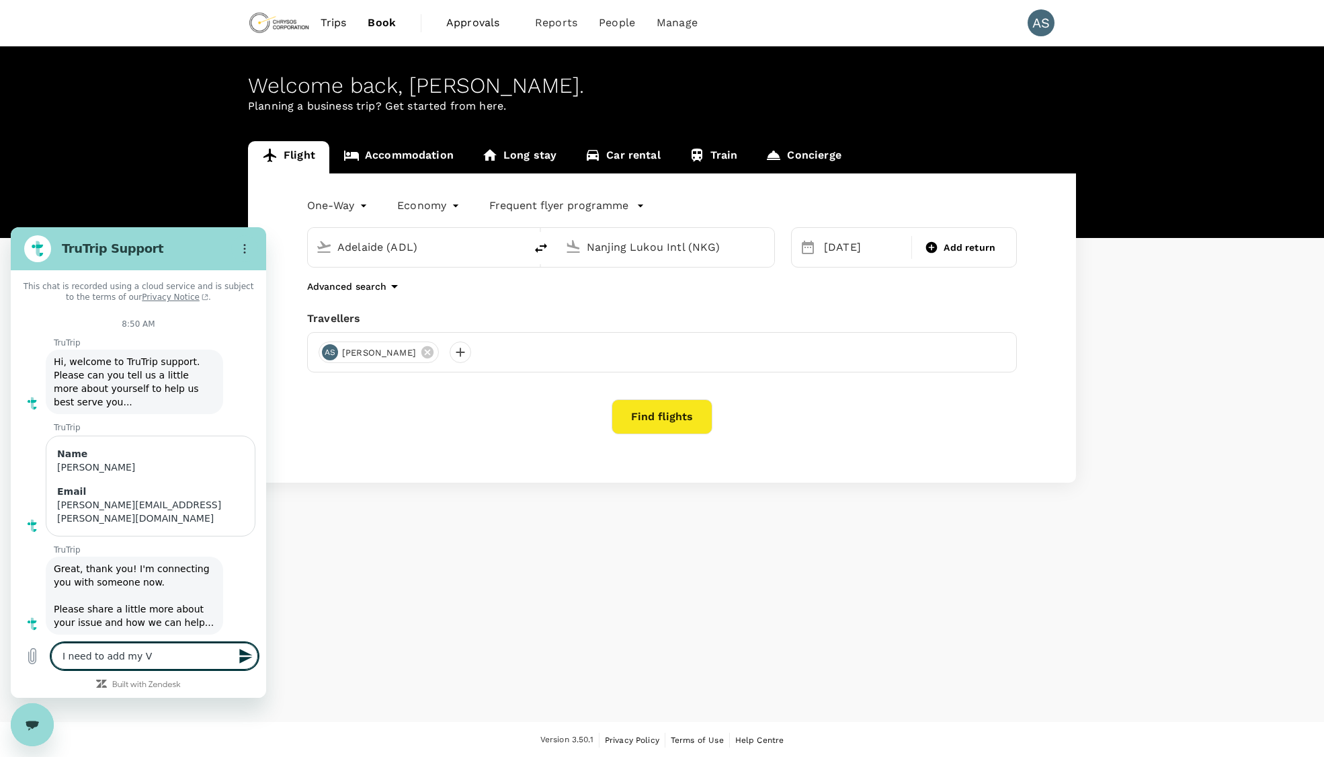
type textarea "x"
type textarea "I need to add my Vir"
type textarea "x"
type textarea "I need to add my Viri"
type textarea "x"
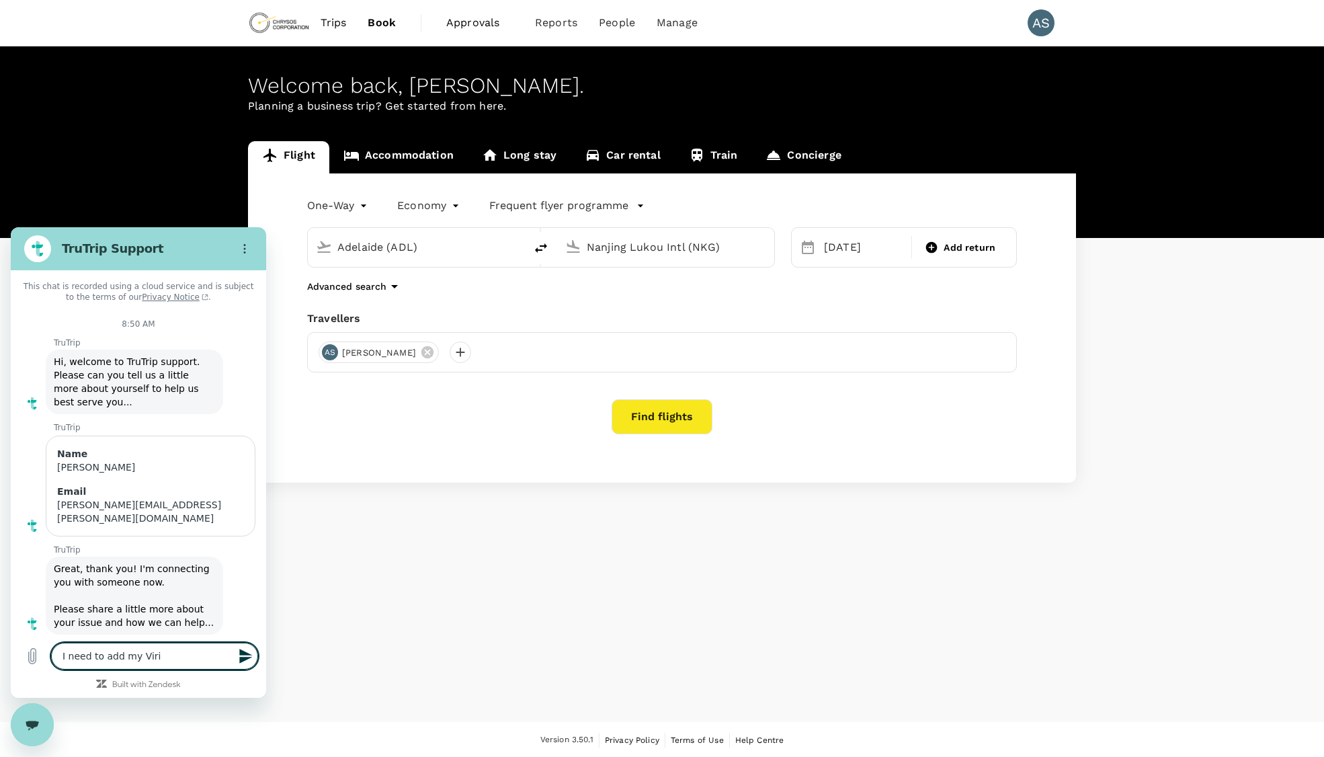
type textarea "I need to add my Virin"
type textarea "x"
type textarea "I need to add my Viri"
type textarea "x"
type textarea "I need to add my Vir"
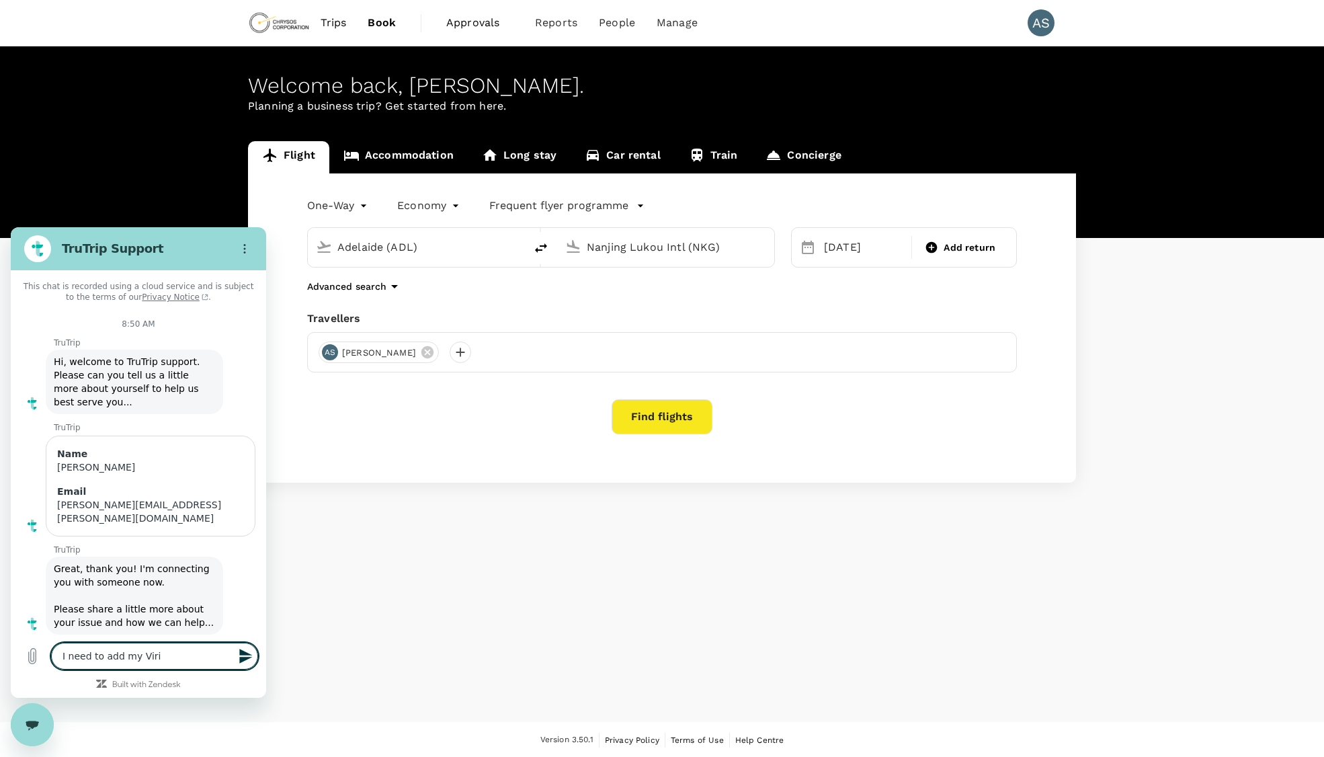
type textarea "x"
type textarea "I need to add my Virg"
type textarea "x"
type textarea "I need to add my Virgi"
type textarea "x"
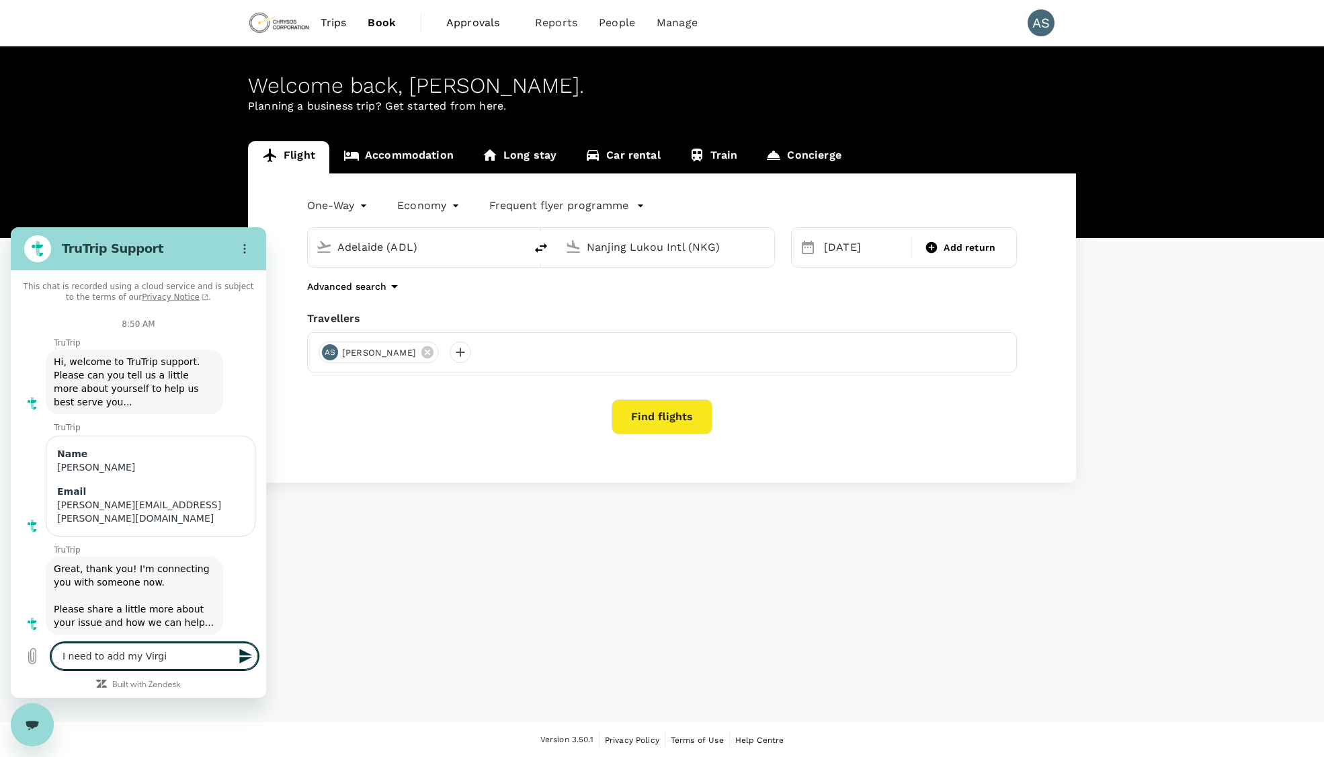
type textarea "I need to add my Virgin"
type textarea "x"
type textarea "I need to add my Virgin"
type textarea "x"
type textarea "I need to add my Virgin A"
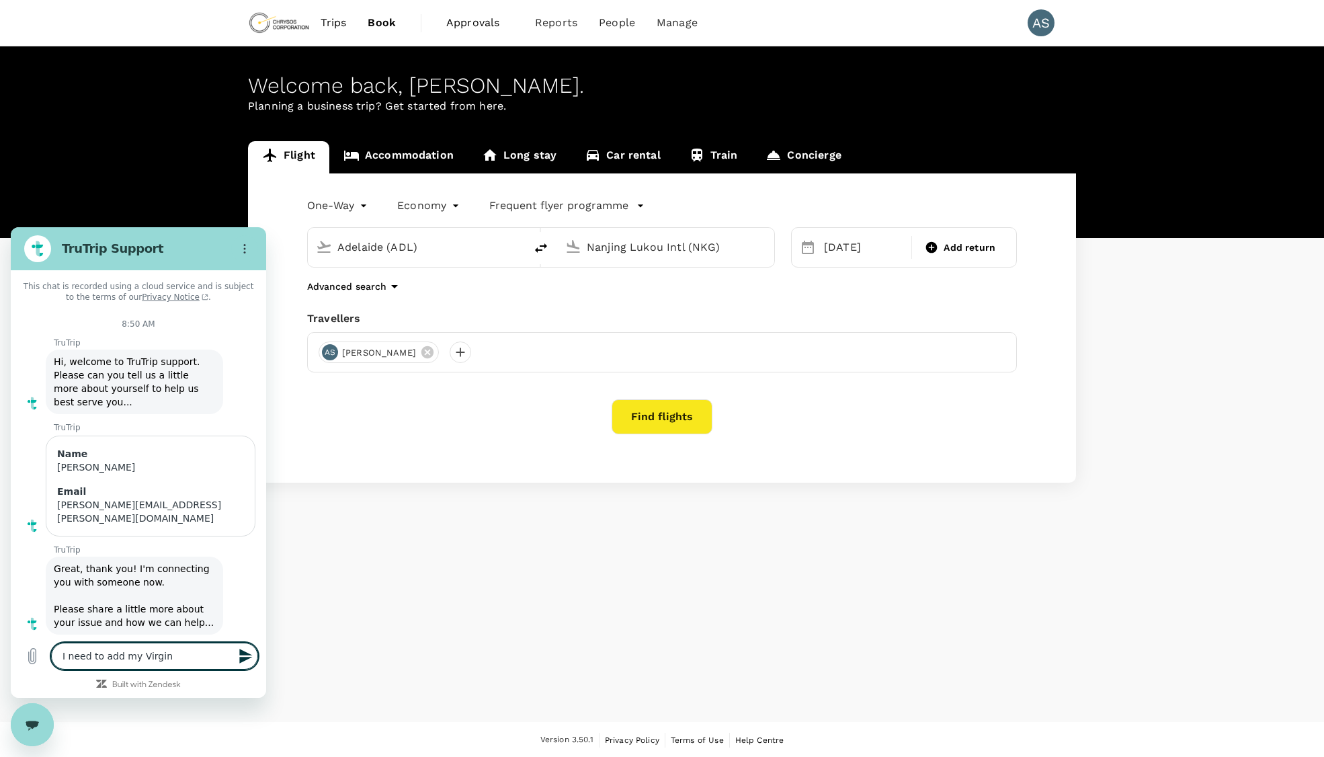
type textarea "x"
type textarea "I need to add my Virgin Au"
type textarea "x"
type textarea "I need to add my Virgin Aus"
type textarea "x"
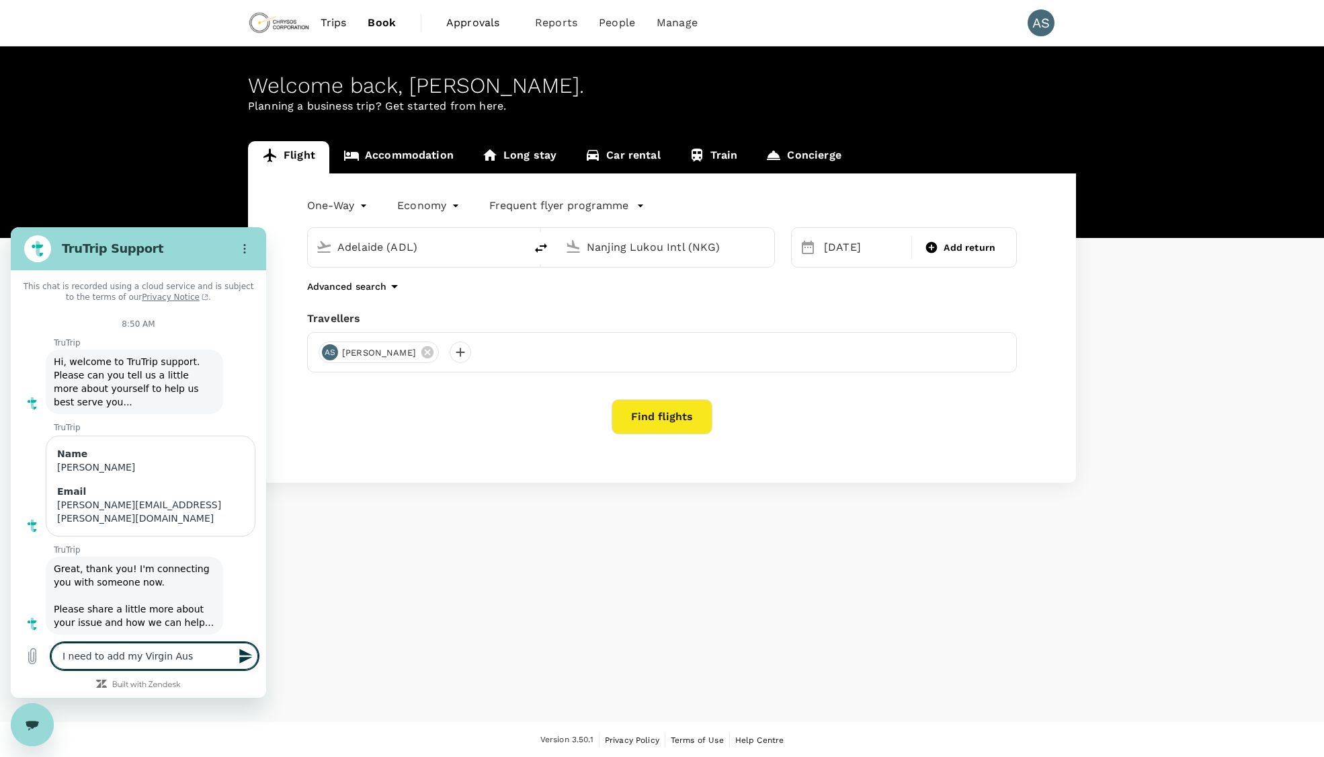
type textarea "I need to add my Virgin Aust"
type textarea "x"
type textarea "I need to add my Virgin Austr"
type textarea "x"
type textarea "I need to add my Virgin Austra"
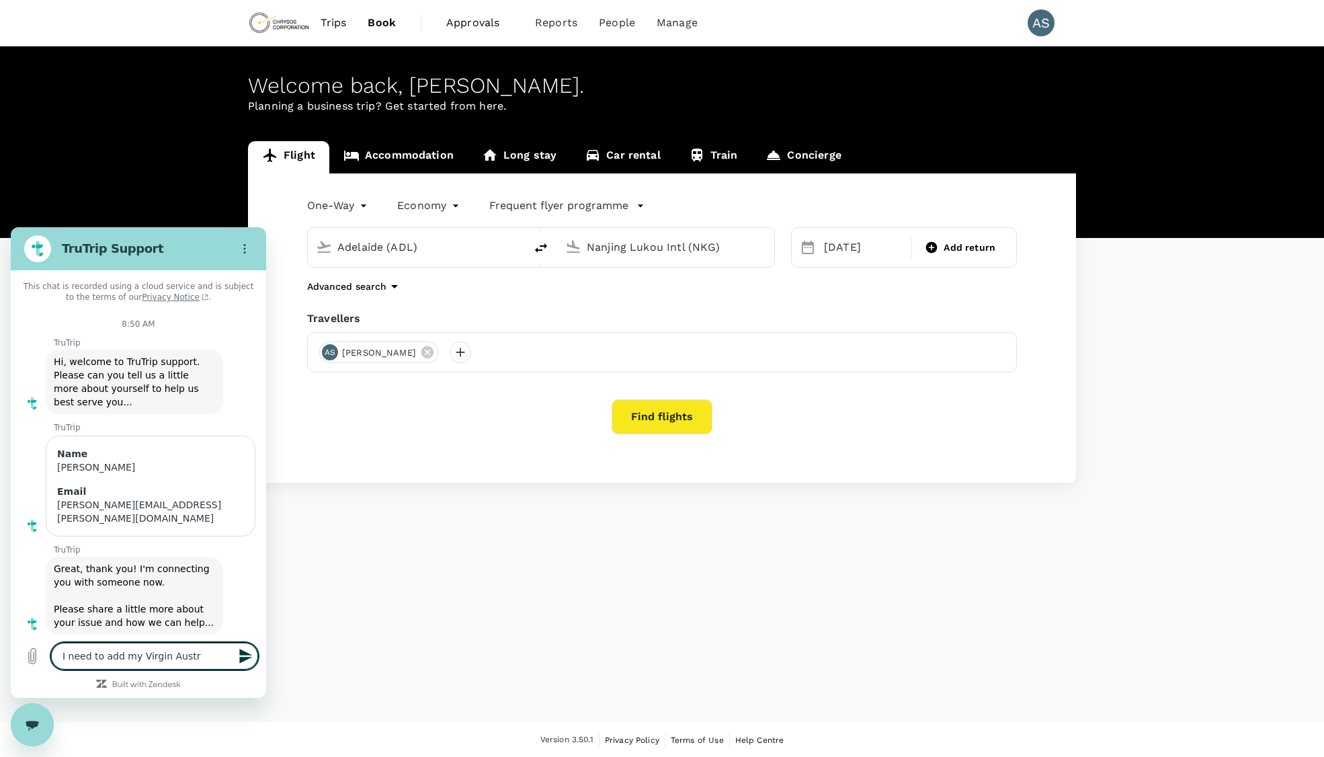
type textarea "x"
type textarea "I need to add my Virgin Austral"
type textarea "x"
type textarea "I need to add my Virgin Australi"
type textarea "x"
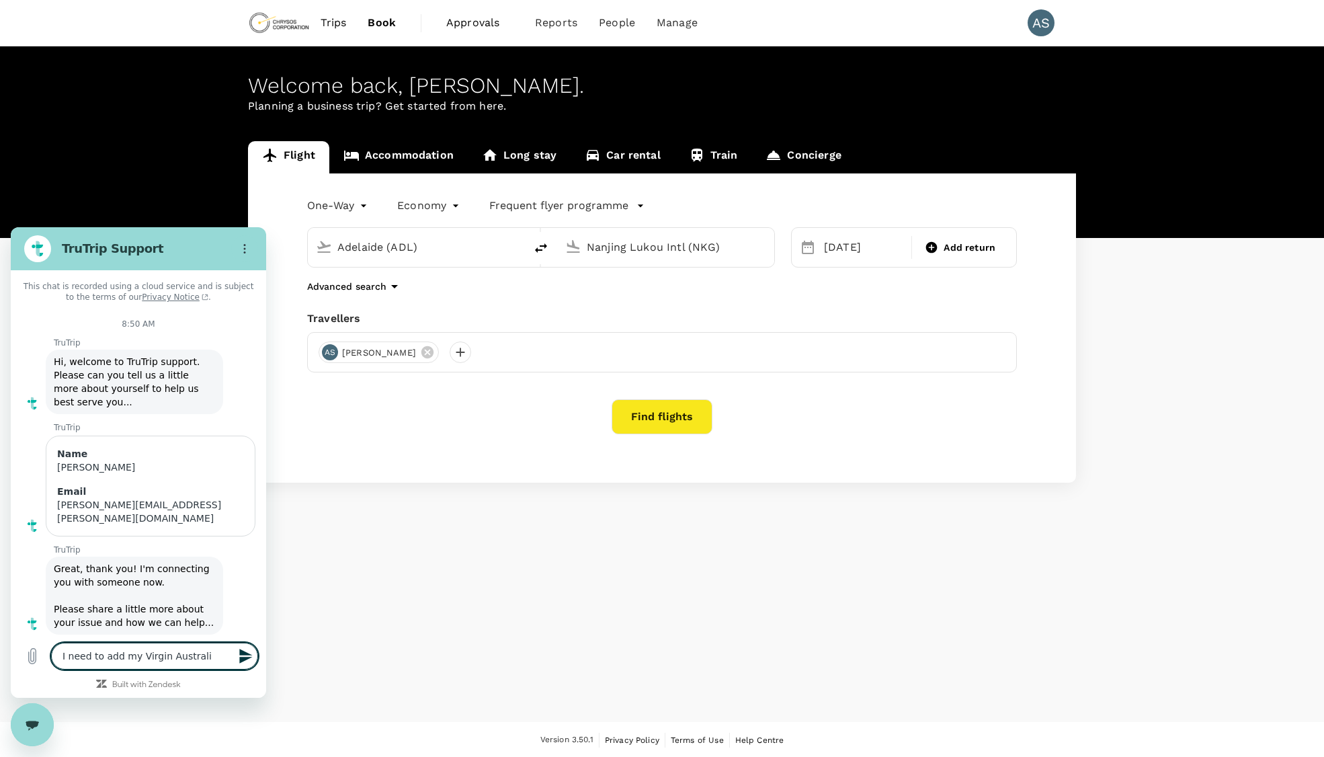
type textarea "I need to add my Virgin Australia"
type textarea "x"
type textarea "I need to add my Virgin Australia"
type textarea "x"
type textarea "I need to add my Virgin Australia f"
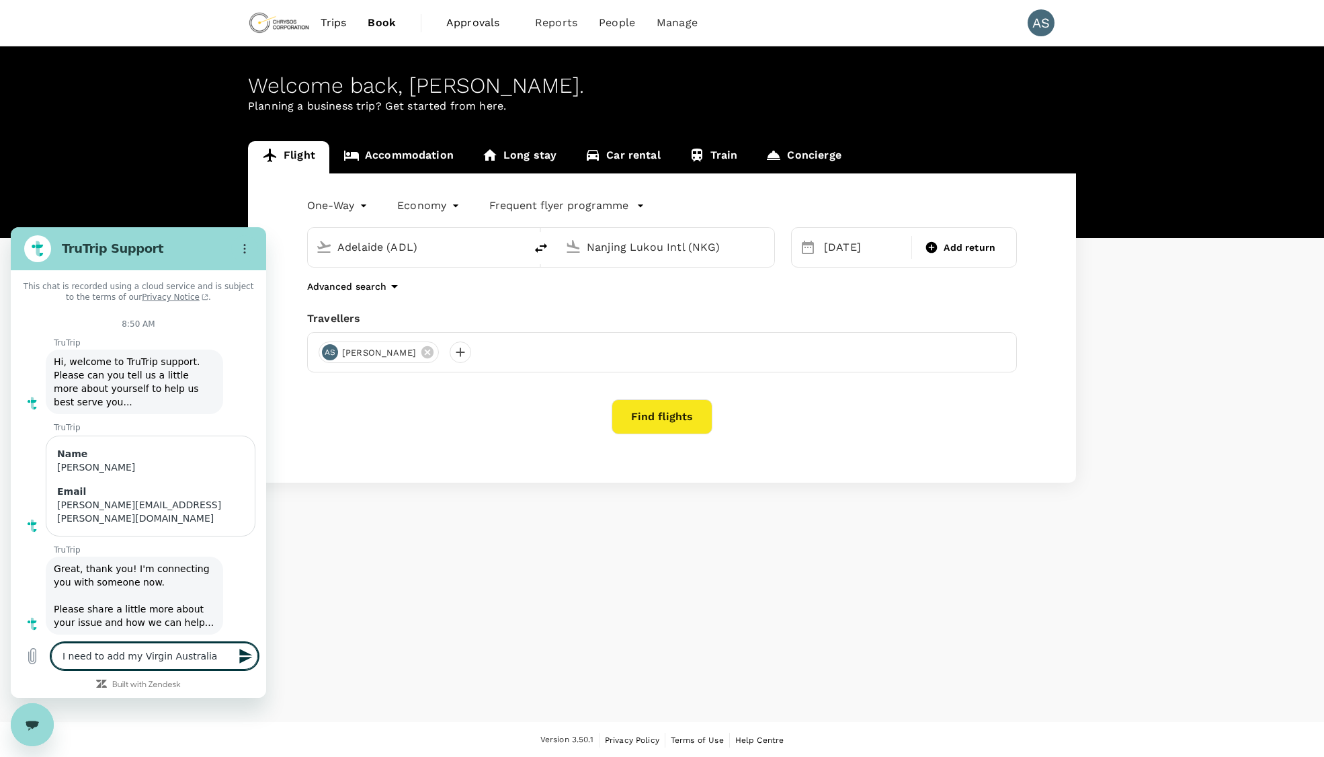
type textarea "x"
type textarea "I need to add my Virgin Australia fr"
type textarea "x"
type textarea "I need to add my Virgin Australia fre"
type textarea "x"
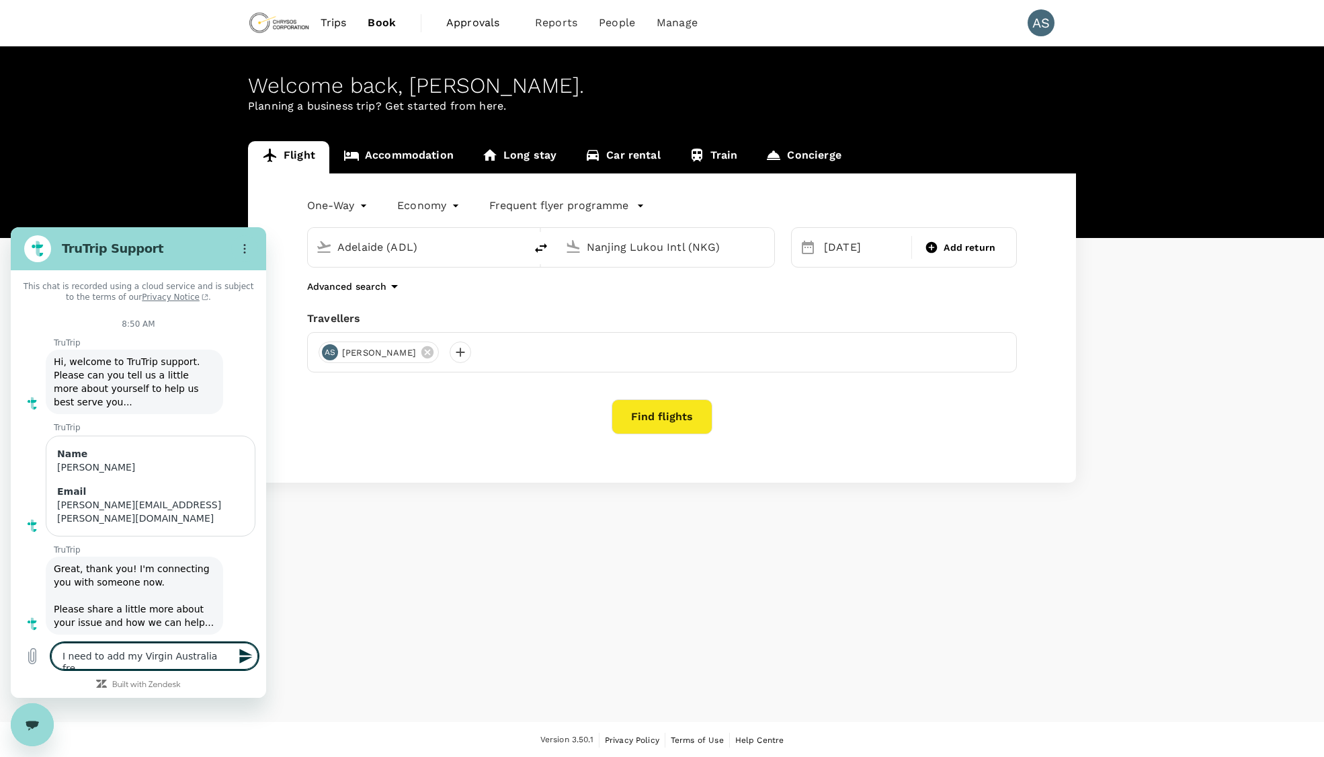
type textarea "I need to add my Virgin Australia freq"
type textarea "x"
type textarea "I need to add my Virgin Australia frequ"
type textarea "x"
type textarea "I need to add my Virgin Australia freque"
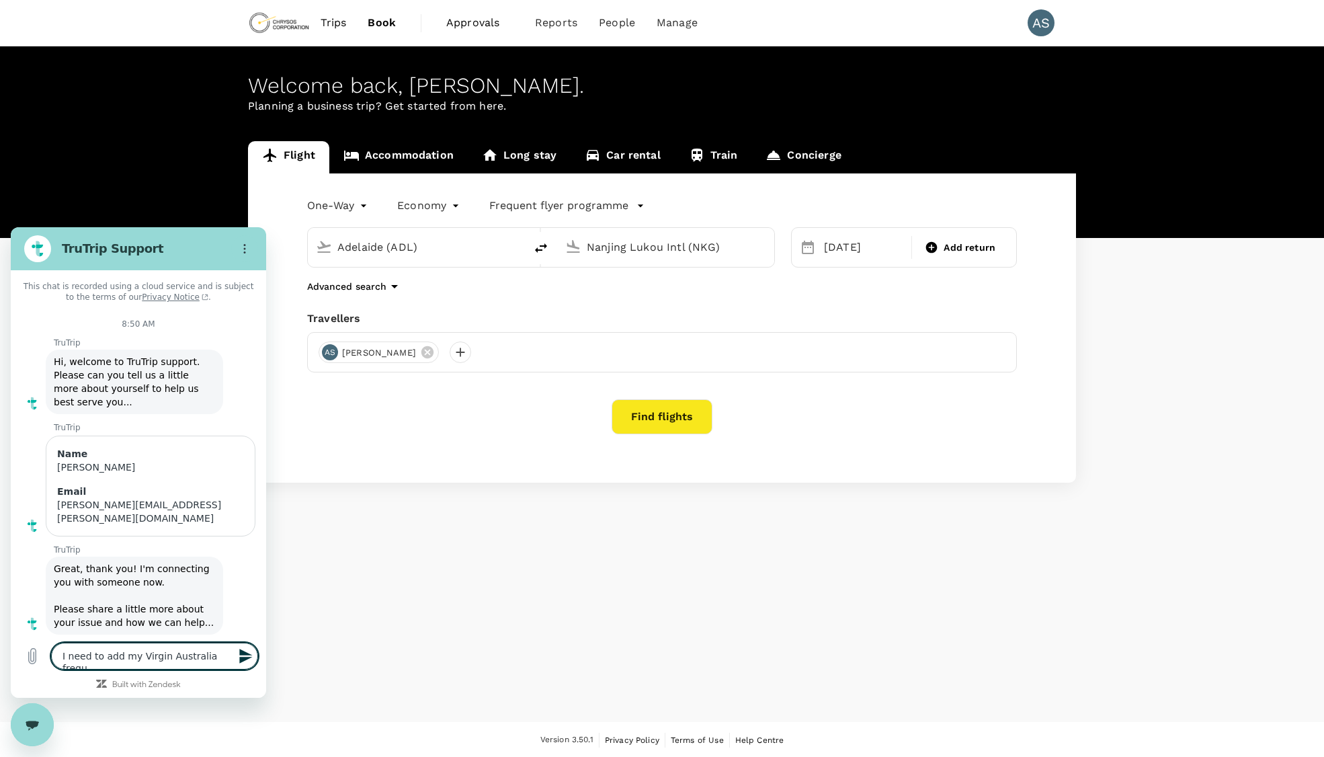
type textarea "x"
type textarea "I need to add my Virgin Australia frequen"
type textarea "x"
type textarea "I need to add my Virgin Australia frequent"
type textarea "x"
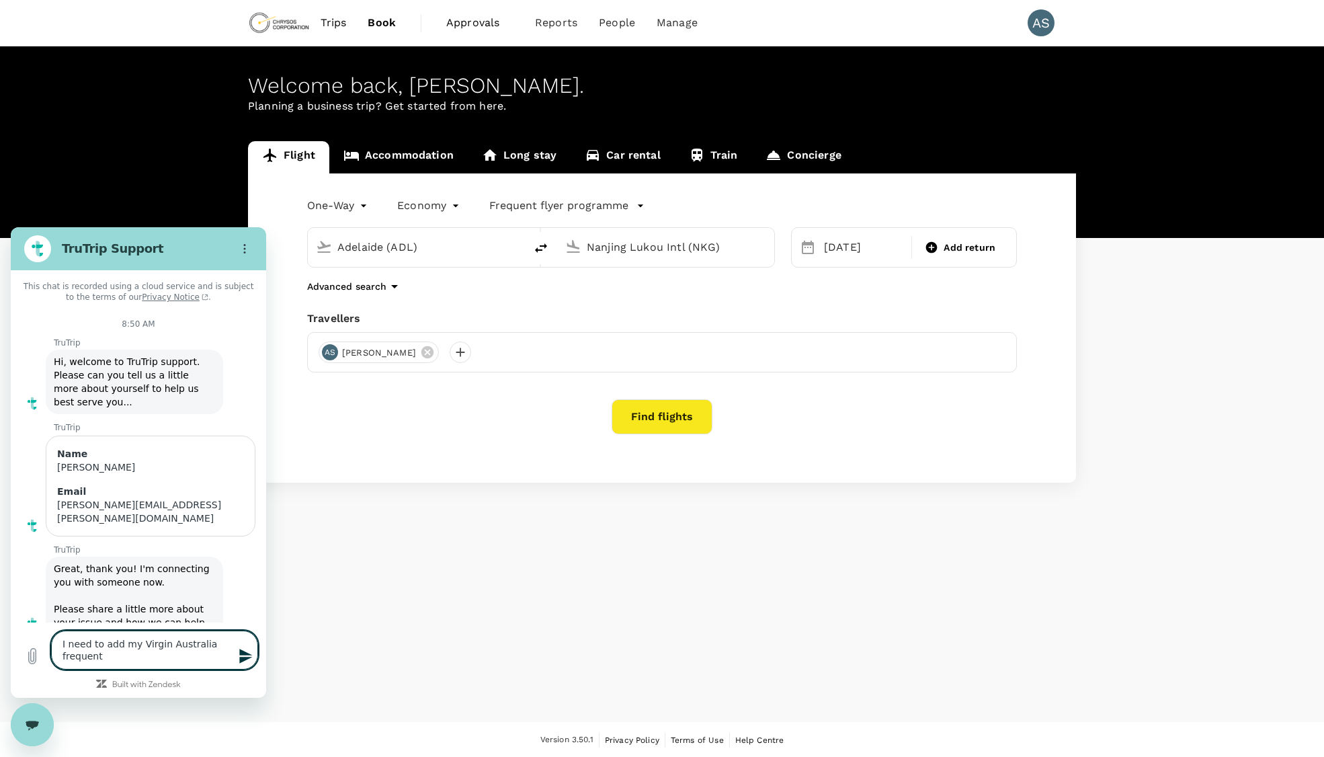
type textarea "I need to add my Virgin Australia frequent"
type textarea "x"
type textarea "I need to add my Virgin Australia frequent f"
type textarea "x"
type textarea "I need to add my Virgin Australia frequent fl"
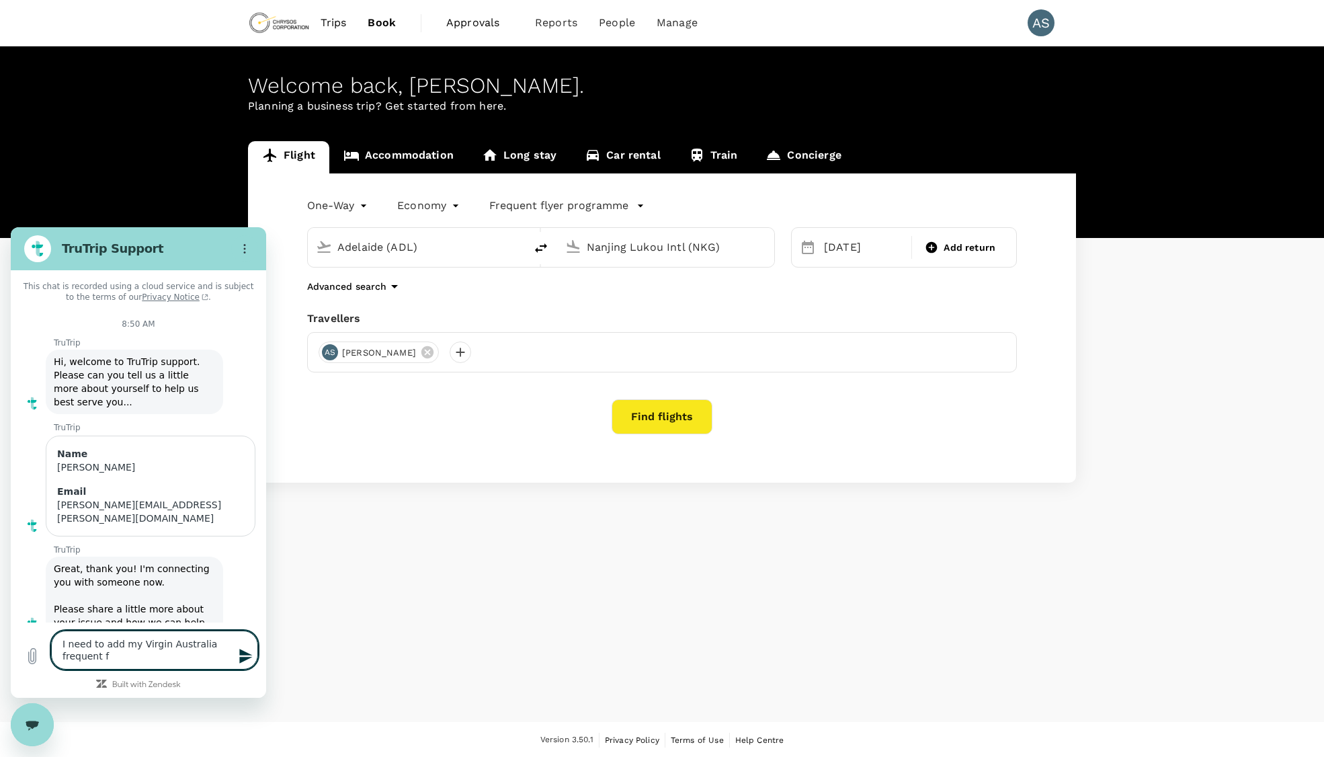
type textarea "x"
type textarea "I need to add my Virgin Australia frequent fle"
type textarea "x"
type textarea "I need to add my Virgin Australia frequent fl"
type textarea "x"
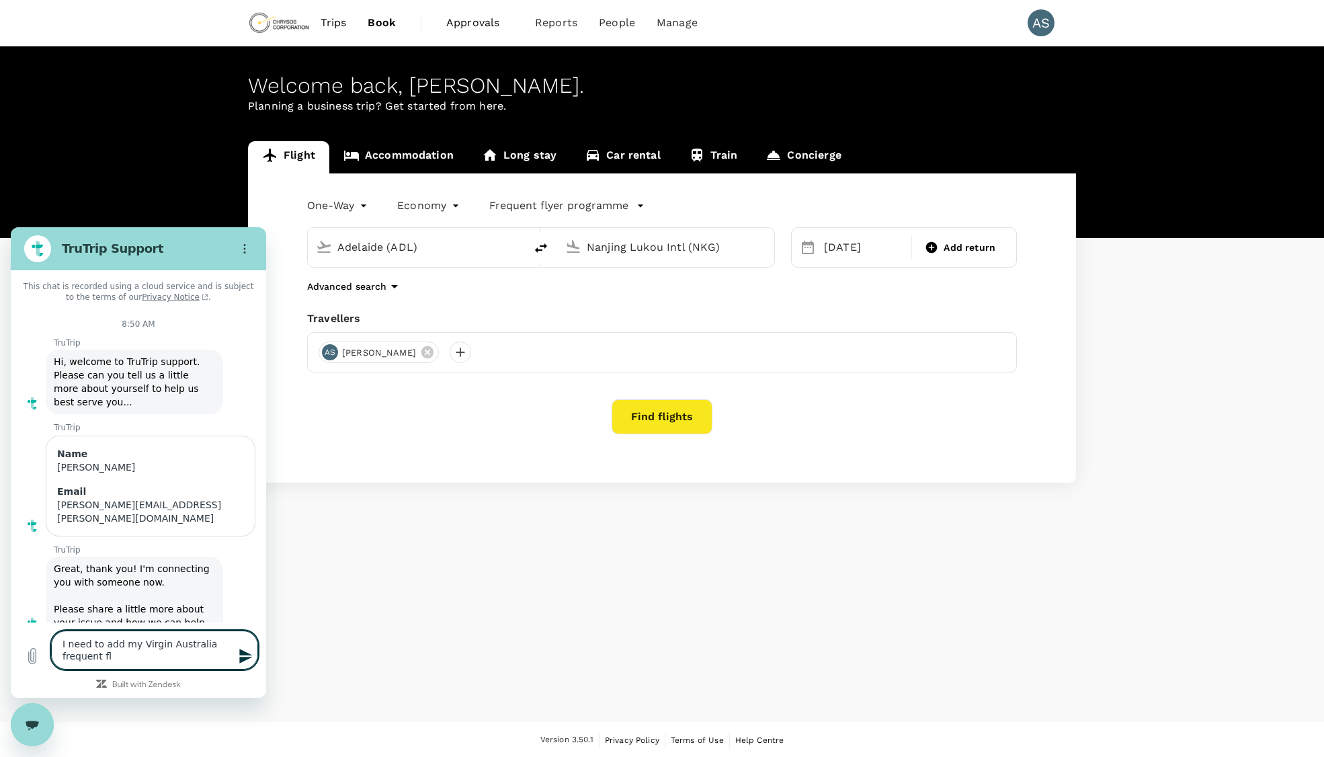
type textarea "I need to add my Virgin Australia frequent fly"
type textarea "x"
type textarea "I need to add my Virgin Australia frequent [PERSON_NAME]"
type textarea "x"
type textarea "I need to add my Virgin Australia frequent flyer"
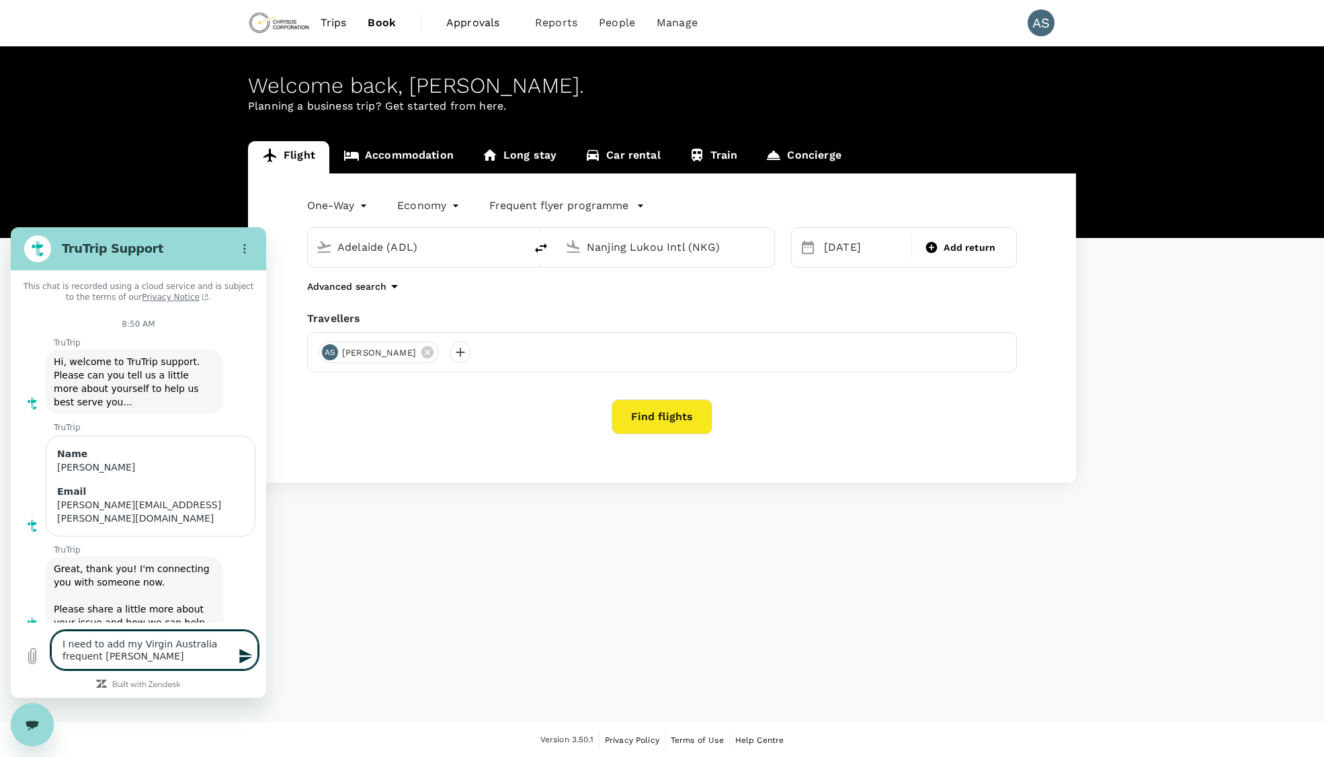
type textarea "x"
type textarea "I need to add my Virgin Australia frequent flyer"
type textarea "x"
type textarea "I need to add my Virgin Australia frequent flyer n"
type textarea "x"
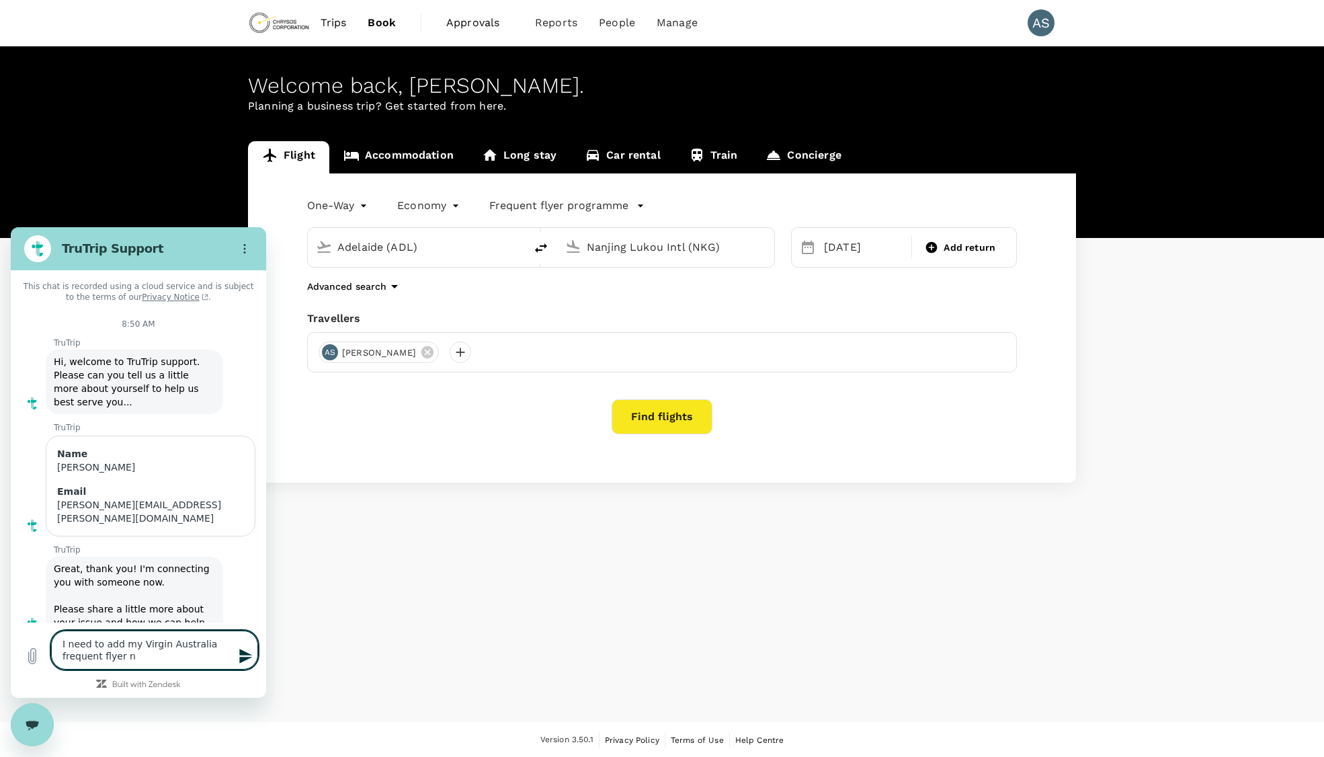
type textarea "I need to add my Virgin Australia frequent flyer nu"
type textarea "x"
type textarea "I need to add my Virgin Australia frequent flyer num"
type textarea "x"
type textarea "I need to add my Virgin Australia frequent flyer numb"
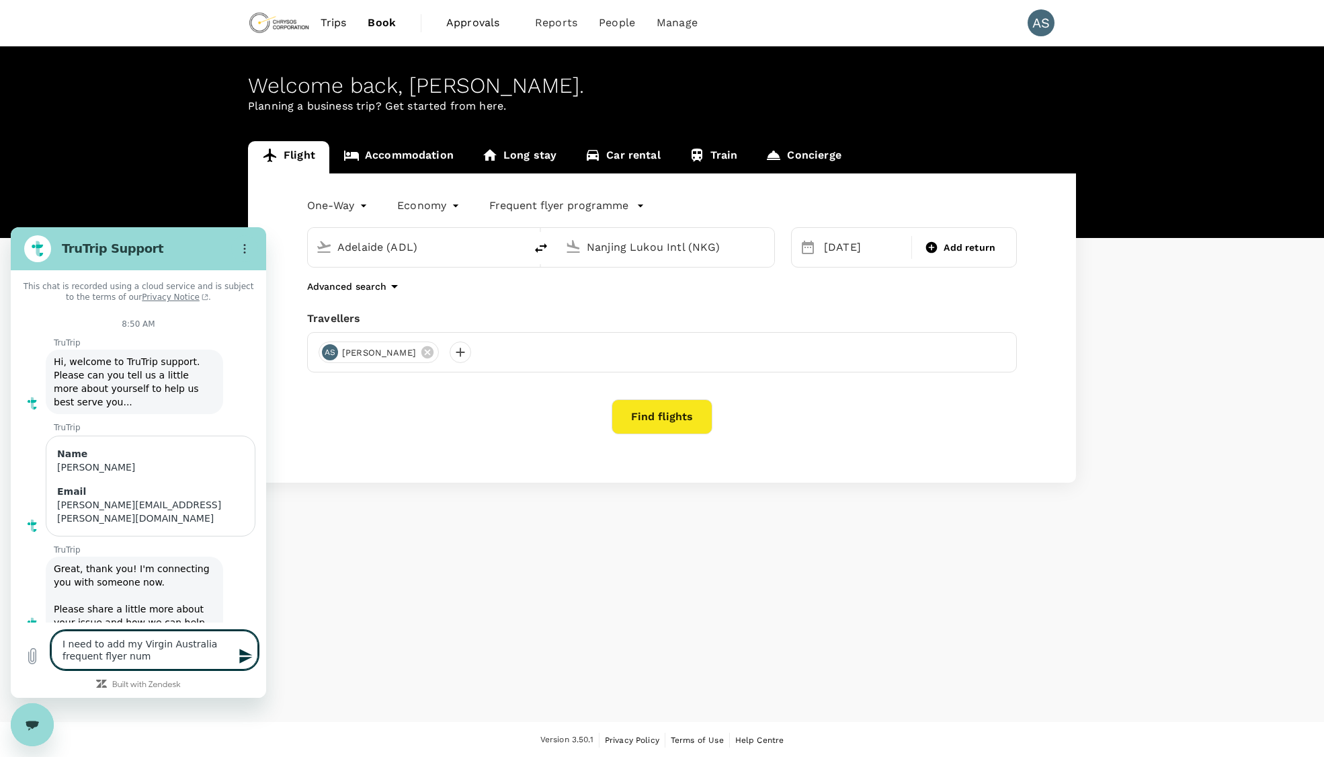
type textarea "x"
type textarea "I need to add my Virgin Australia frequent flyer numbe"
type textarea "x"
type textarea "I need to add my Virgin Australia frequent flyer number"
type textarea "x"
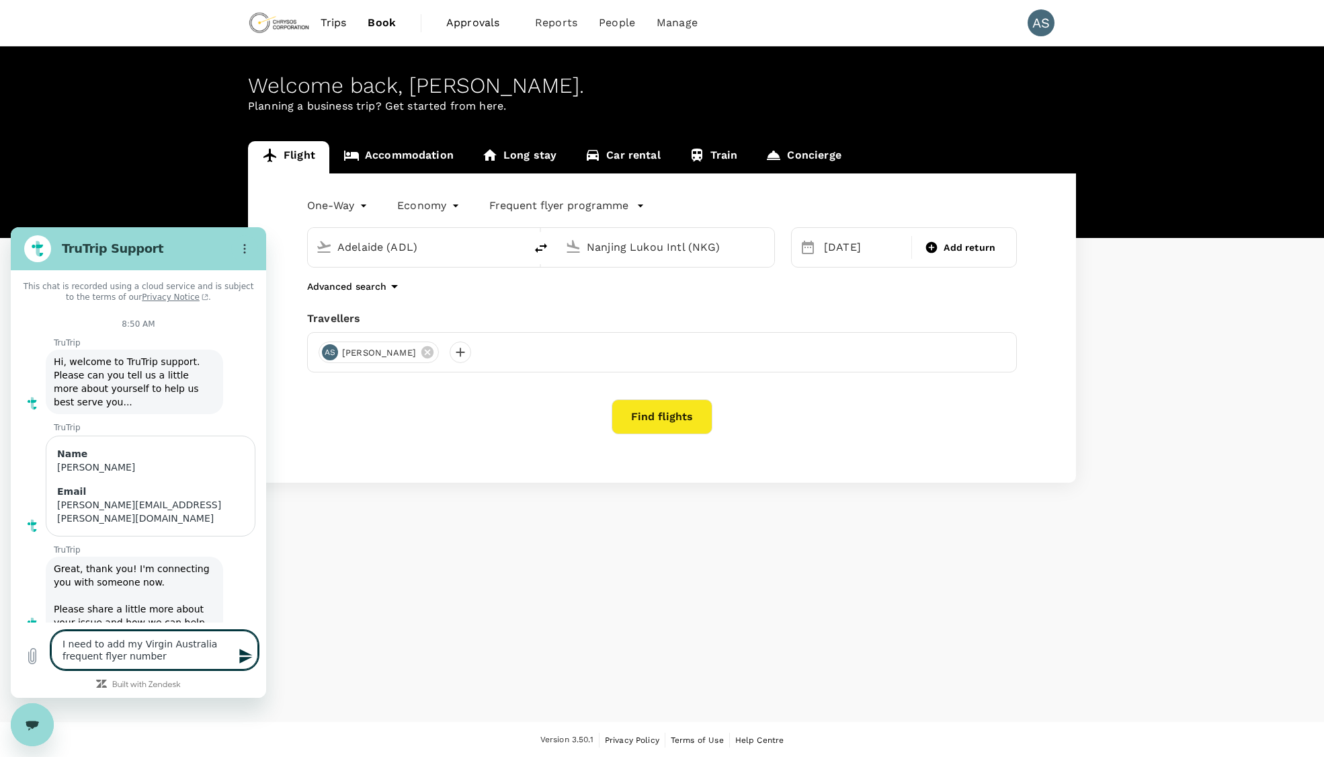
type textarea "I need to add my Virgin Australia frequent flyer number"
type textarea "x"
type textarea "I need to add my Virgin Australia frequent flyer number t"
type textarea "x"
type textarea "I need to add my Virgin Australia frequent flyer number to"
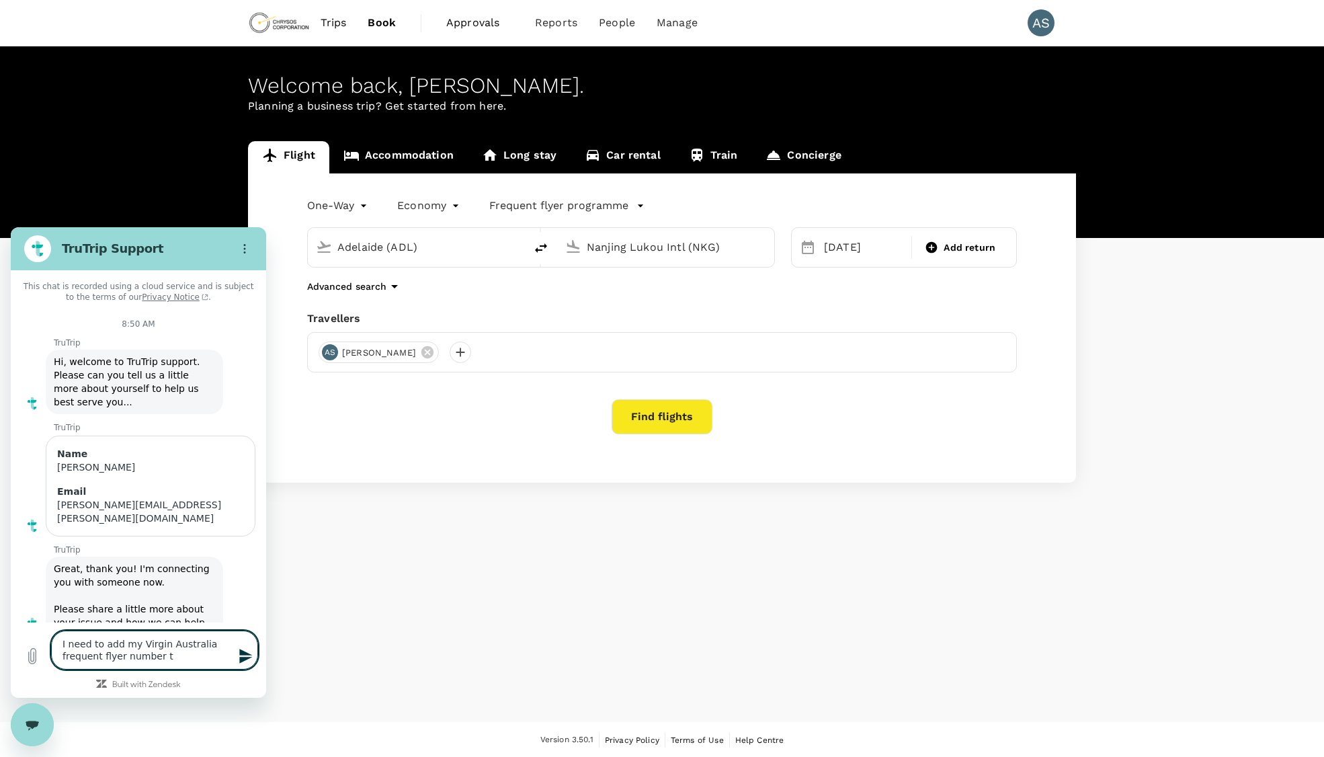
type textarea "x"
type textarea "I need to add my Virgin Australia frequent flyer number to"
type textarea "x"
type textarea "I need to add my Virgin Australia frequent flyer number to b"
type textarea "x"
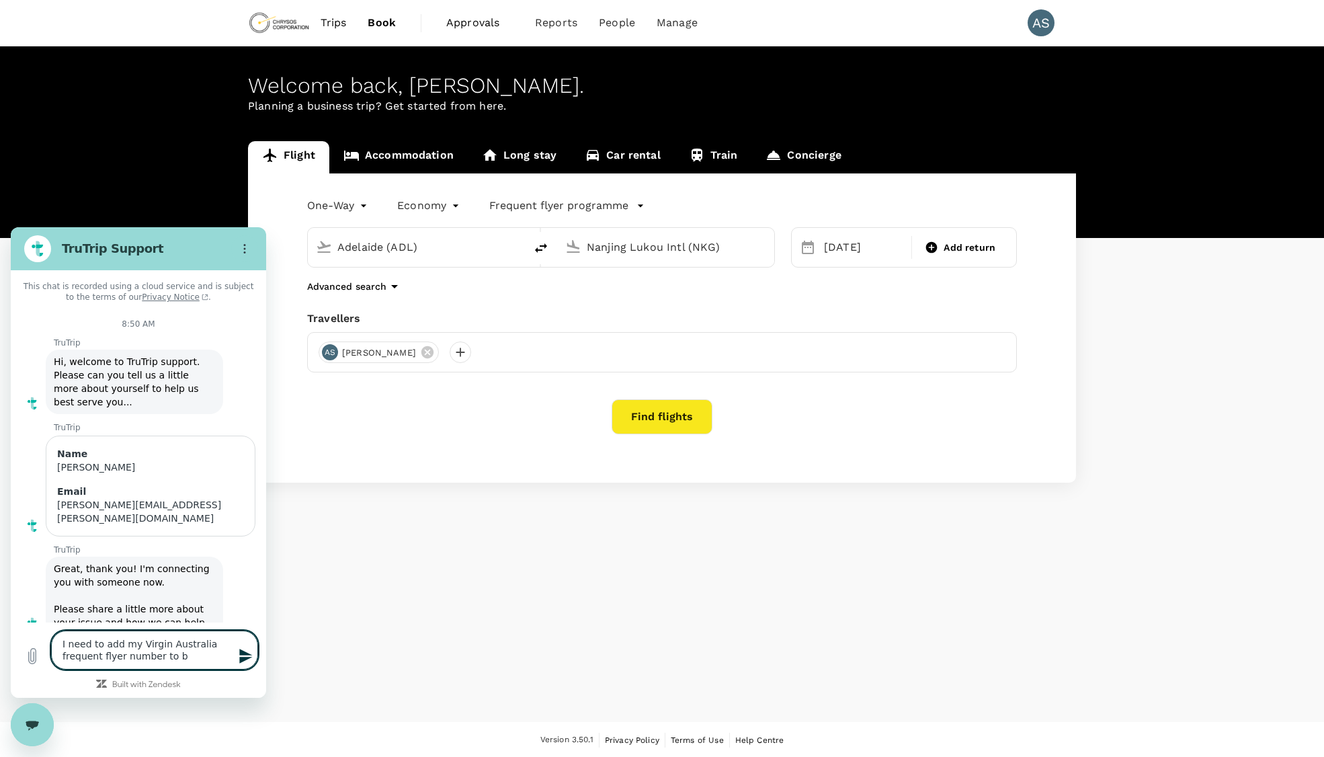
type textarea "I need to add my Virgin Australia frequent flyer number to bo"
type textarea "x"
type textarea "I need to add my Virgin Australia frequent flyer number to boo"
type textarea "x"
type textarea "I need to add my Virgin Australia frequent flyer number to book"
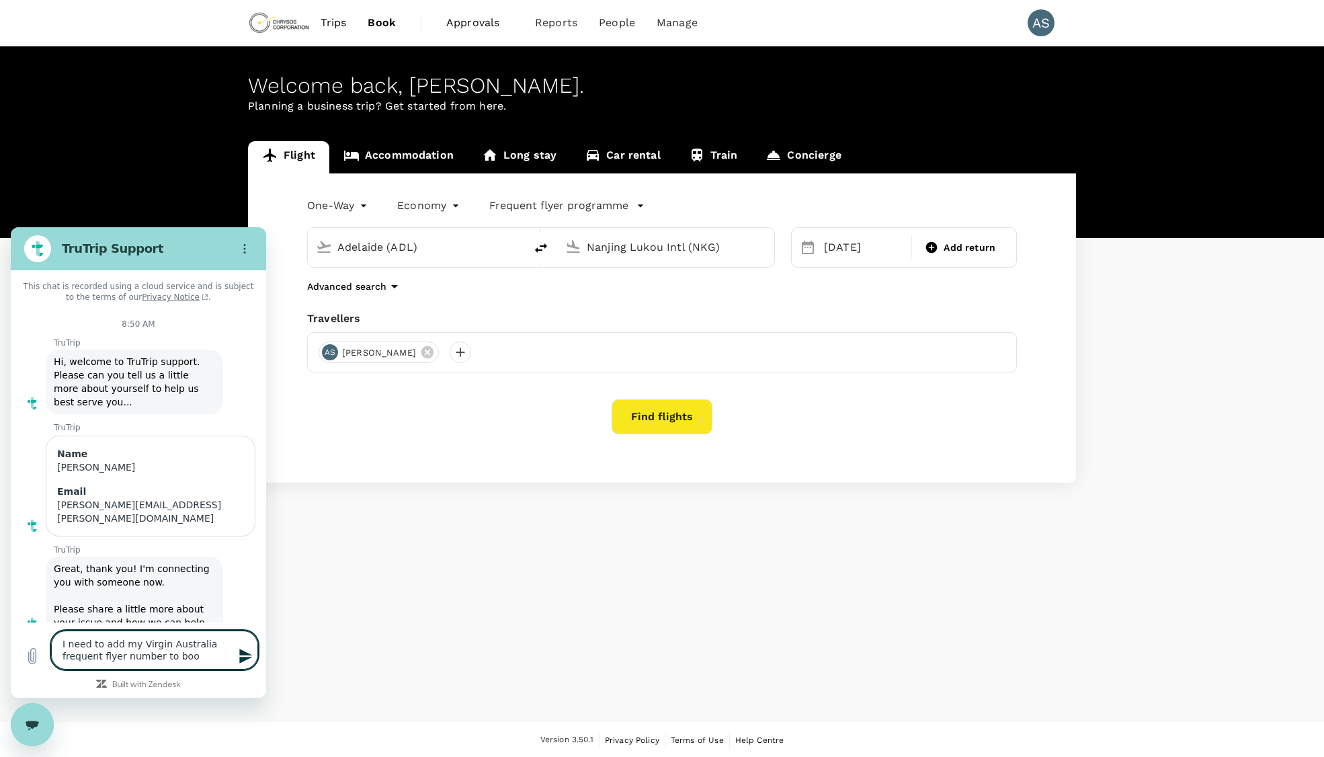
type textarea "x"
type textarea "I need to add my Virgin Australia frequent flyer number to booki"
type textarea "x"
type textarea "I need to add my Virgin Australia frequent flyer number to bookin"
type textarea "x"
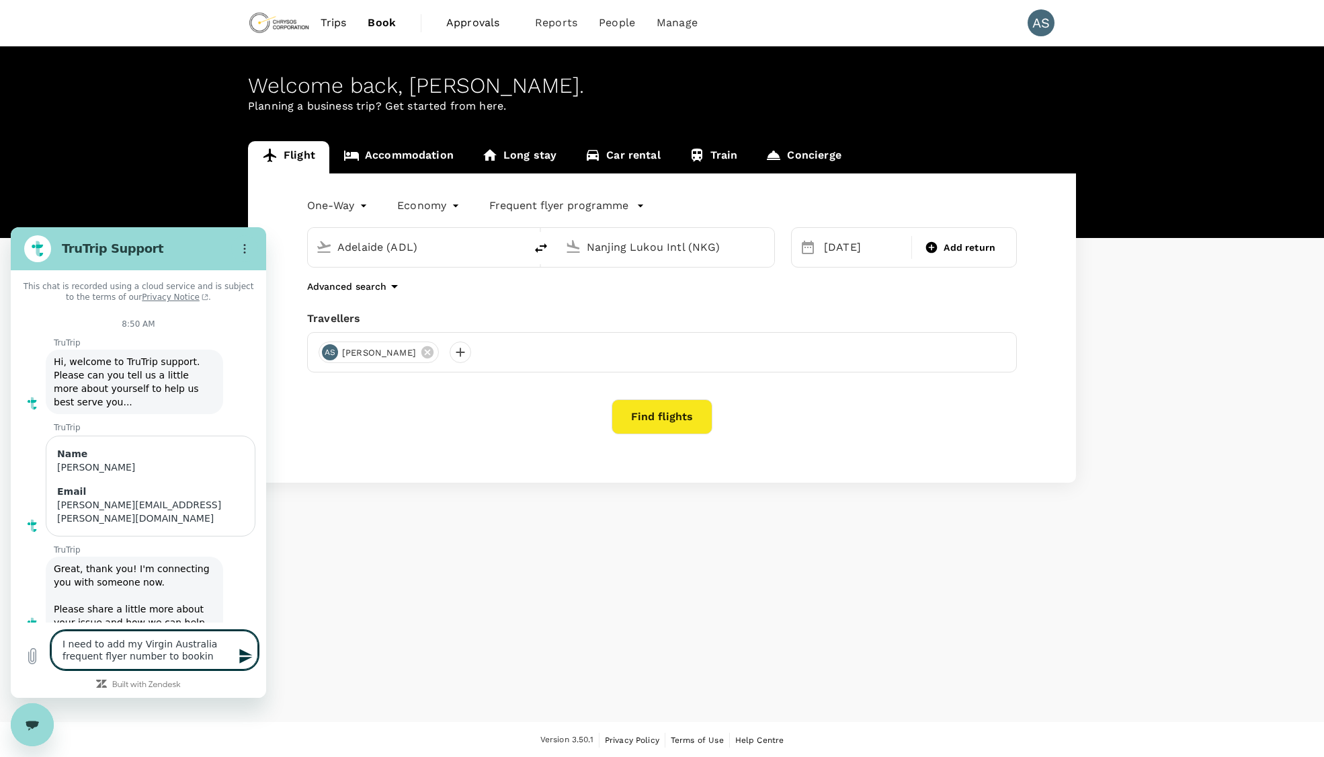
type textarea "I need to add my Virgin Australia frequent flyer number to booking"
type textarea "x"
type textarea "I need to add my Virgin Australia frequent flyer number to booking"
type textarea "x"
paste textarea "TR2508269641"
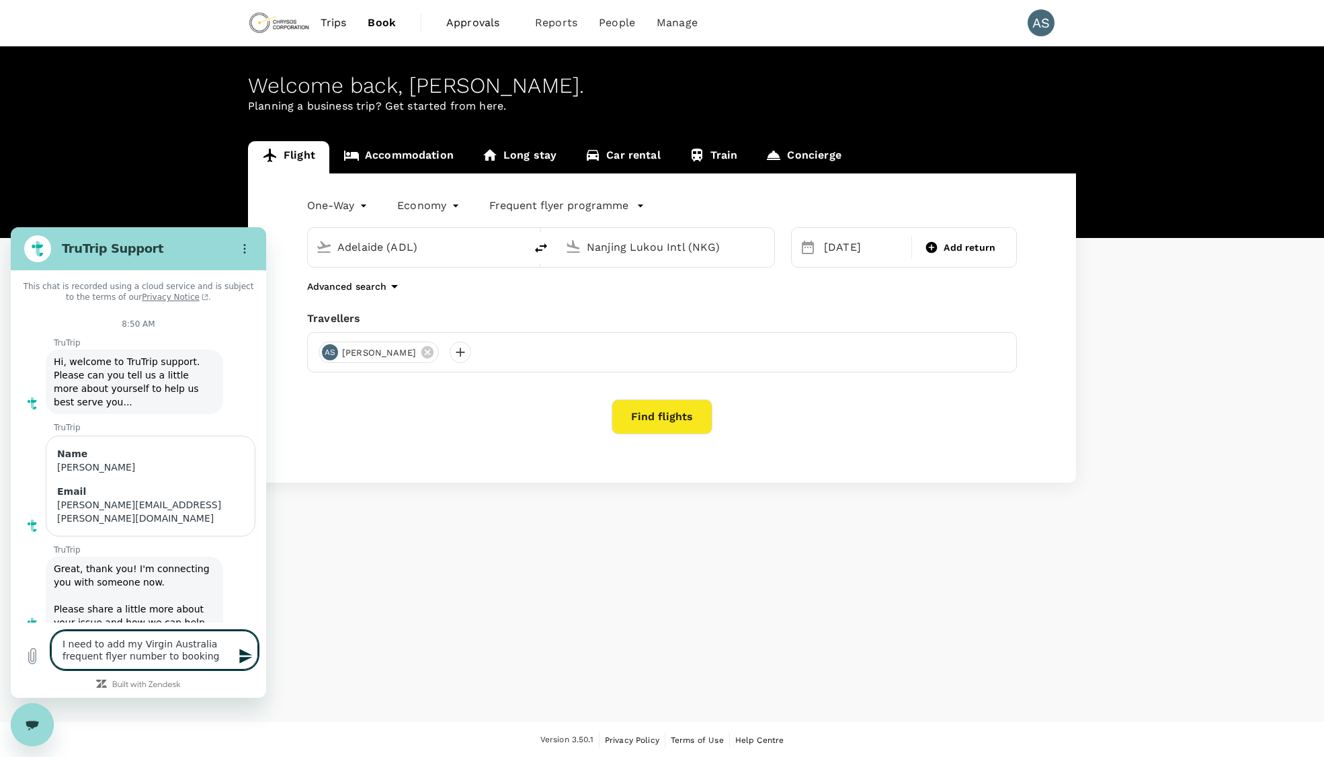
type textarea "I need to add my Virgin Australia frequent flyer number to booking TR2508269641"
type textarea "x"
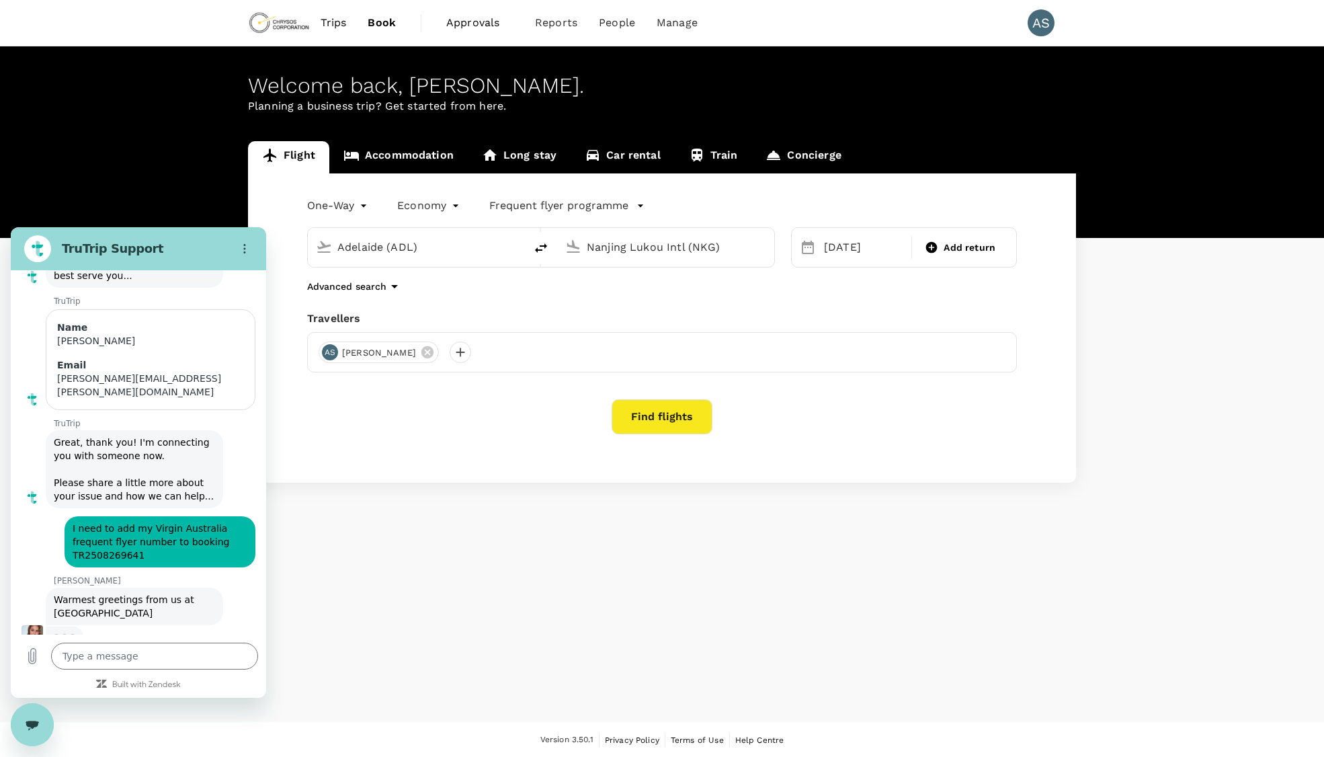
scroll to position [125, 0]
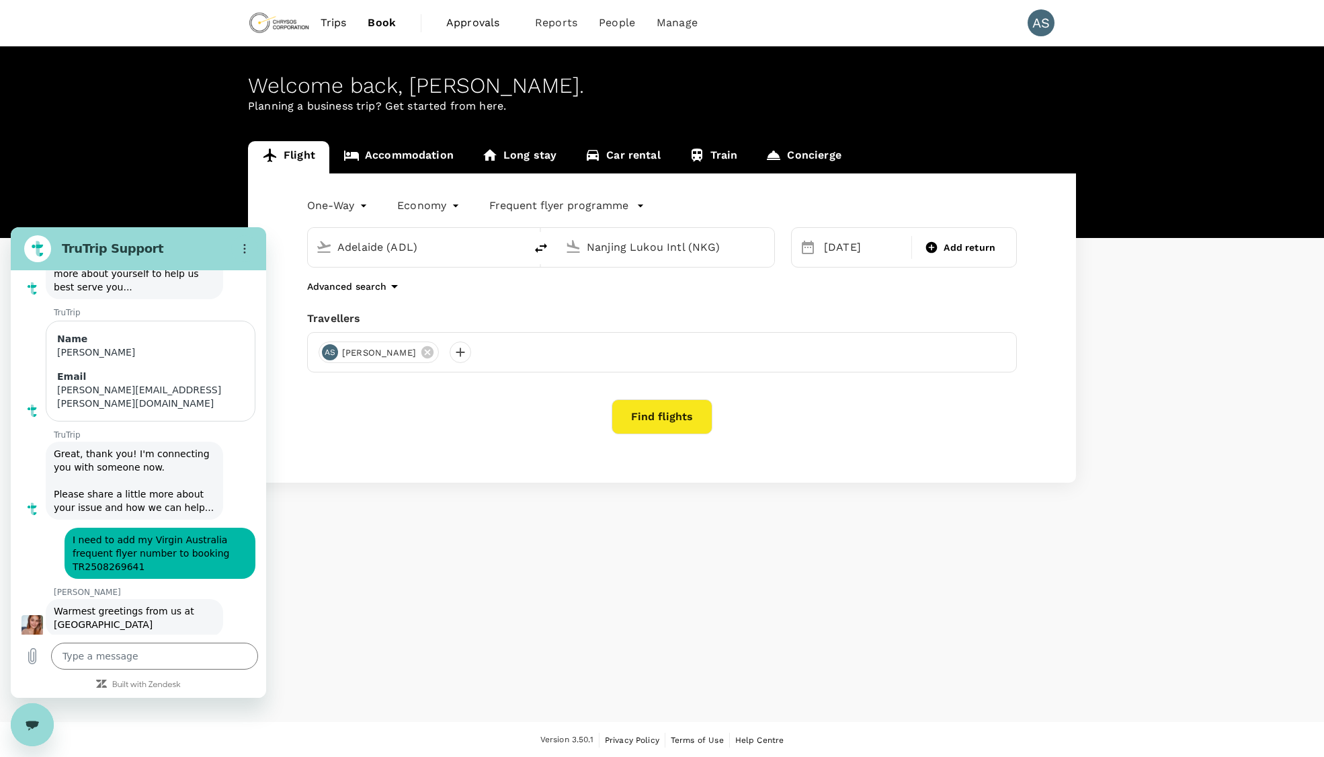
type textarea "x"
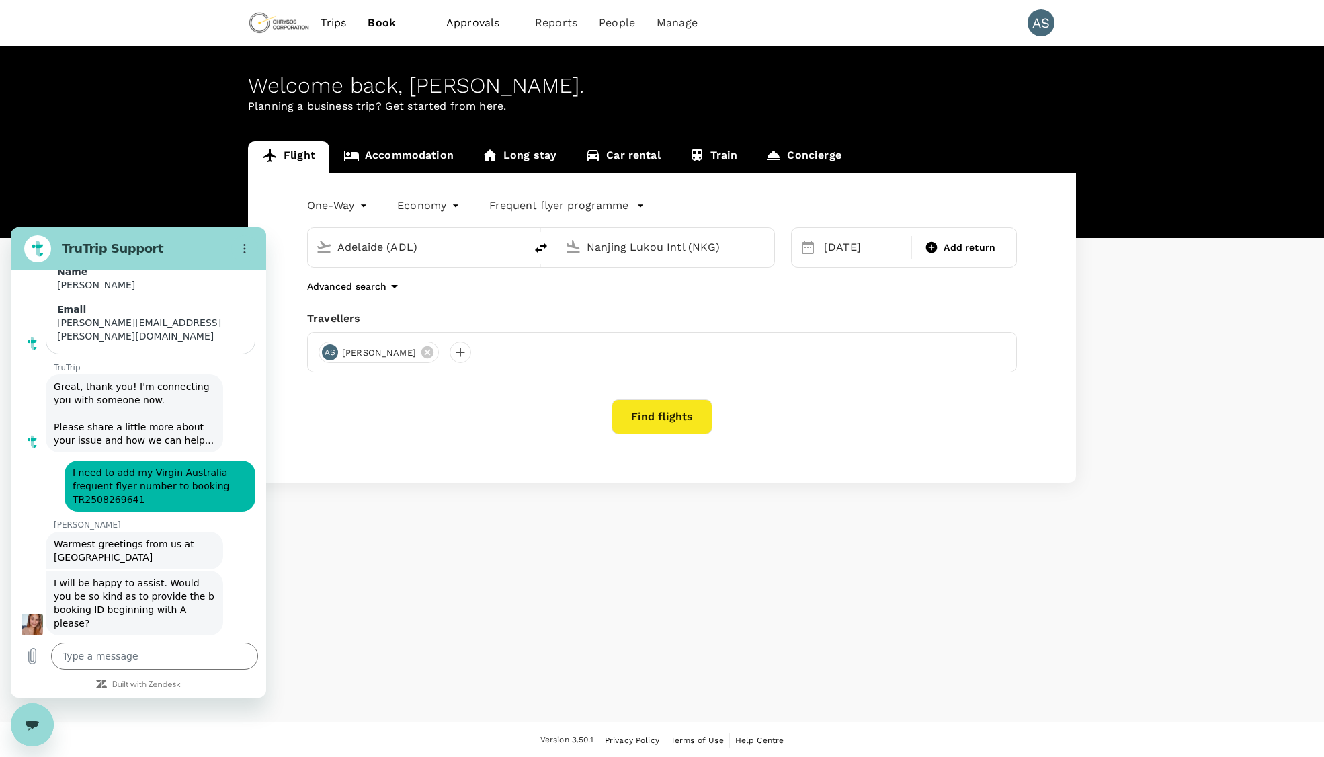
scroll to position [185, 0]
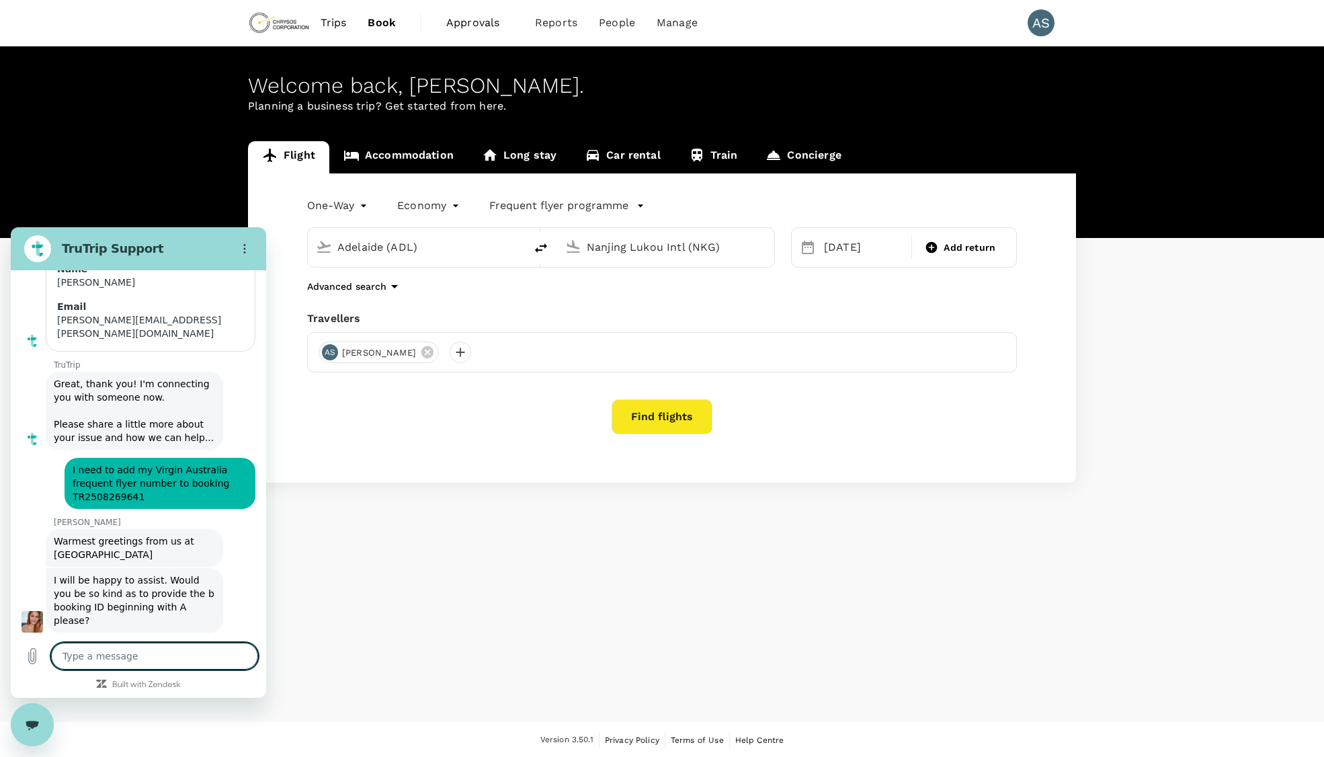
click at [102, 657] on textarea at bounding box center [154, 656] width 207 height 27
paste textarea "A20250826166506"
type textarea "A20250826166506"
type textarea "x"
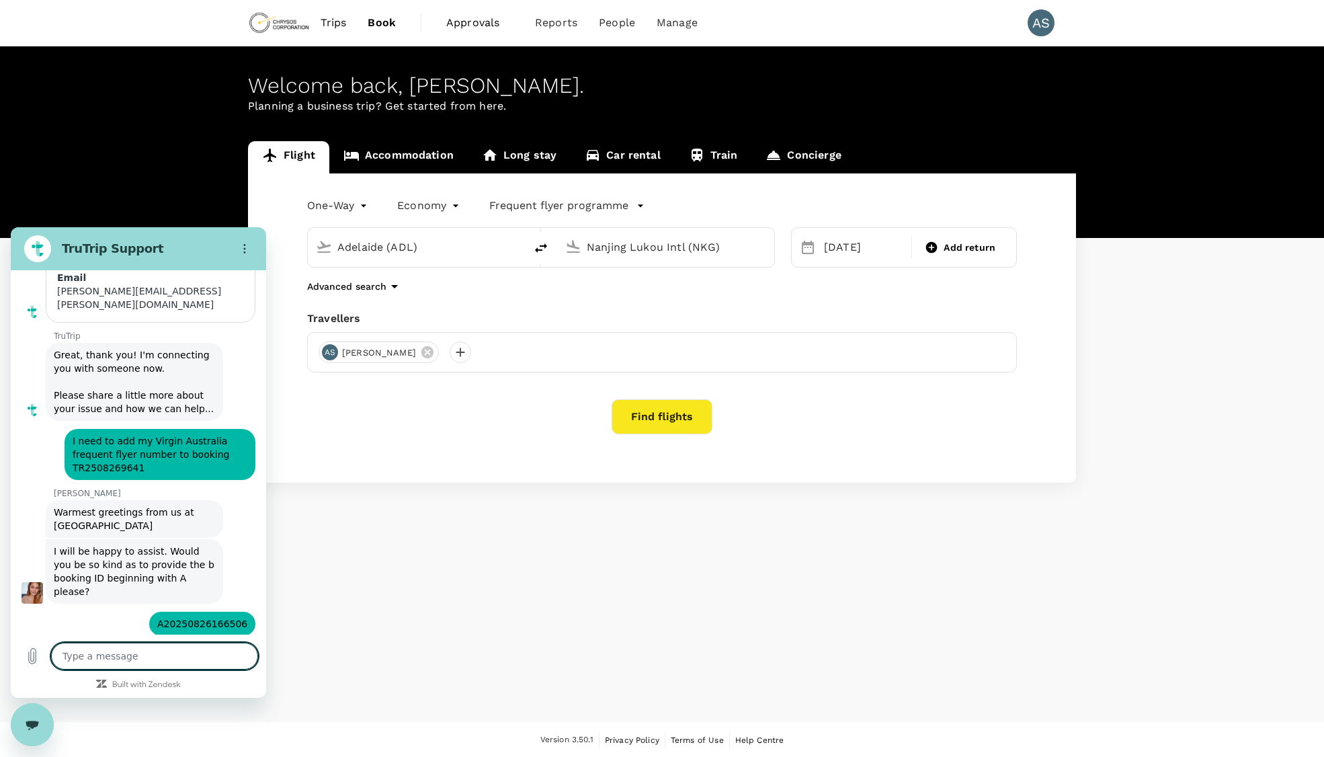
scroll to position [216, 0]
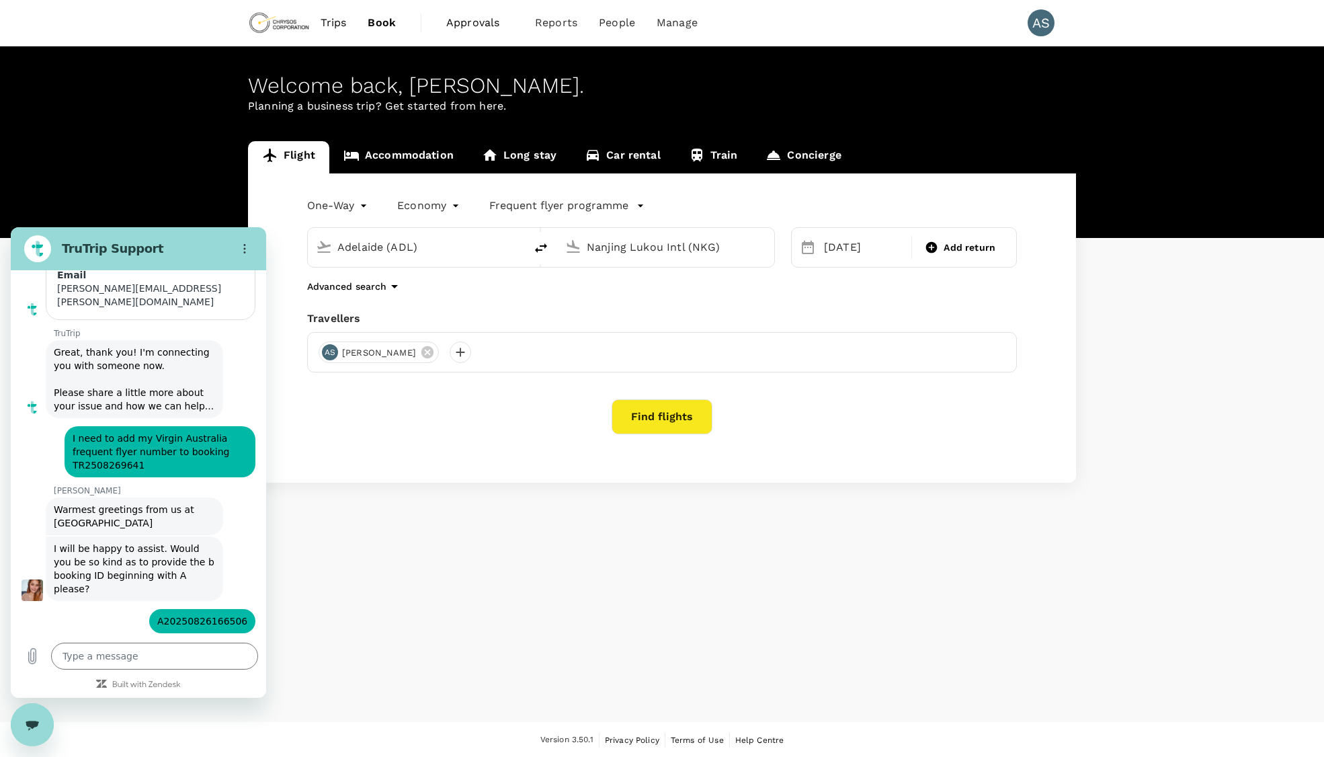
click at [67, 393] on span "Great, thank you! I'm connecting you with someone now. Please share a little mo…" at bounding box center [134, 379] width 160 height 65
click at [461, 703] on div "Welcome back , [PERSON_NAME] . Planning a business trip? Get started from here.…" at bounding box center [662, 384] width 1324 height 676
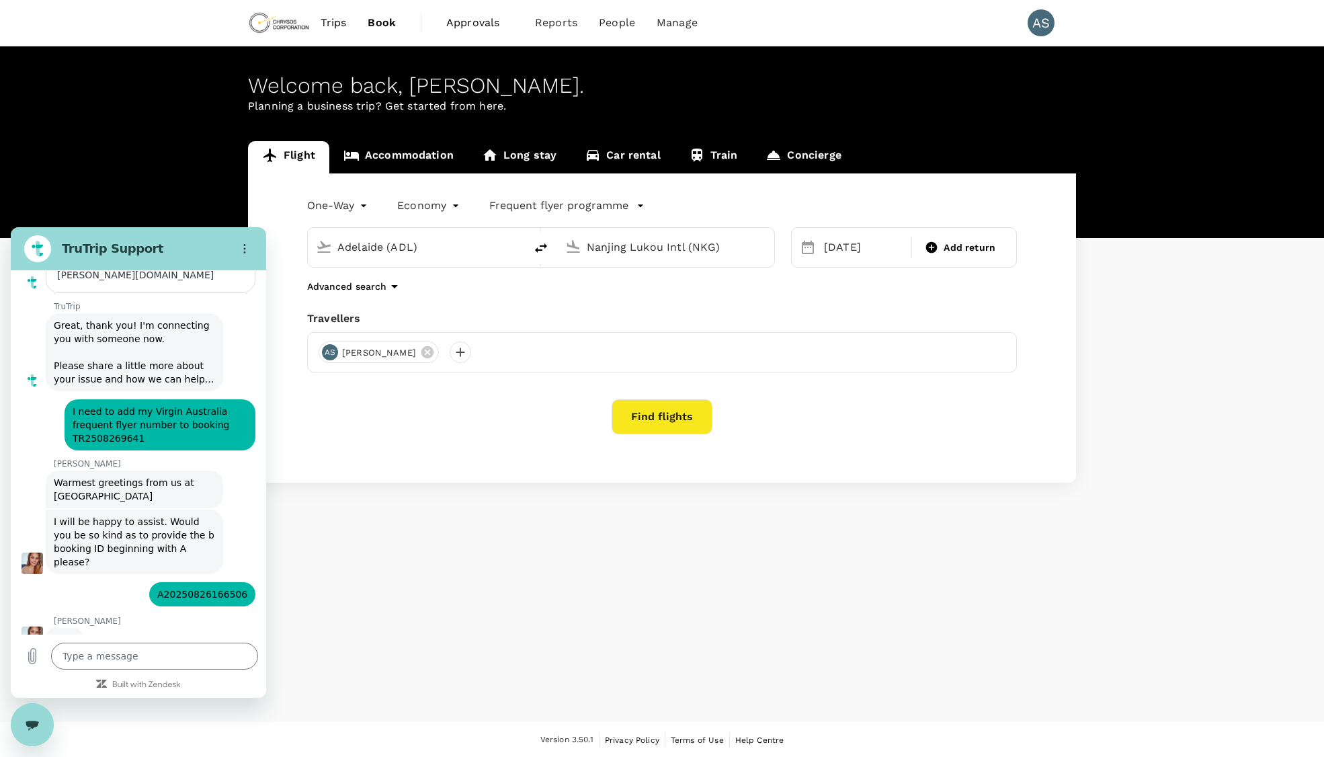
scroll to position [243, 0]
type textarea "x"
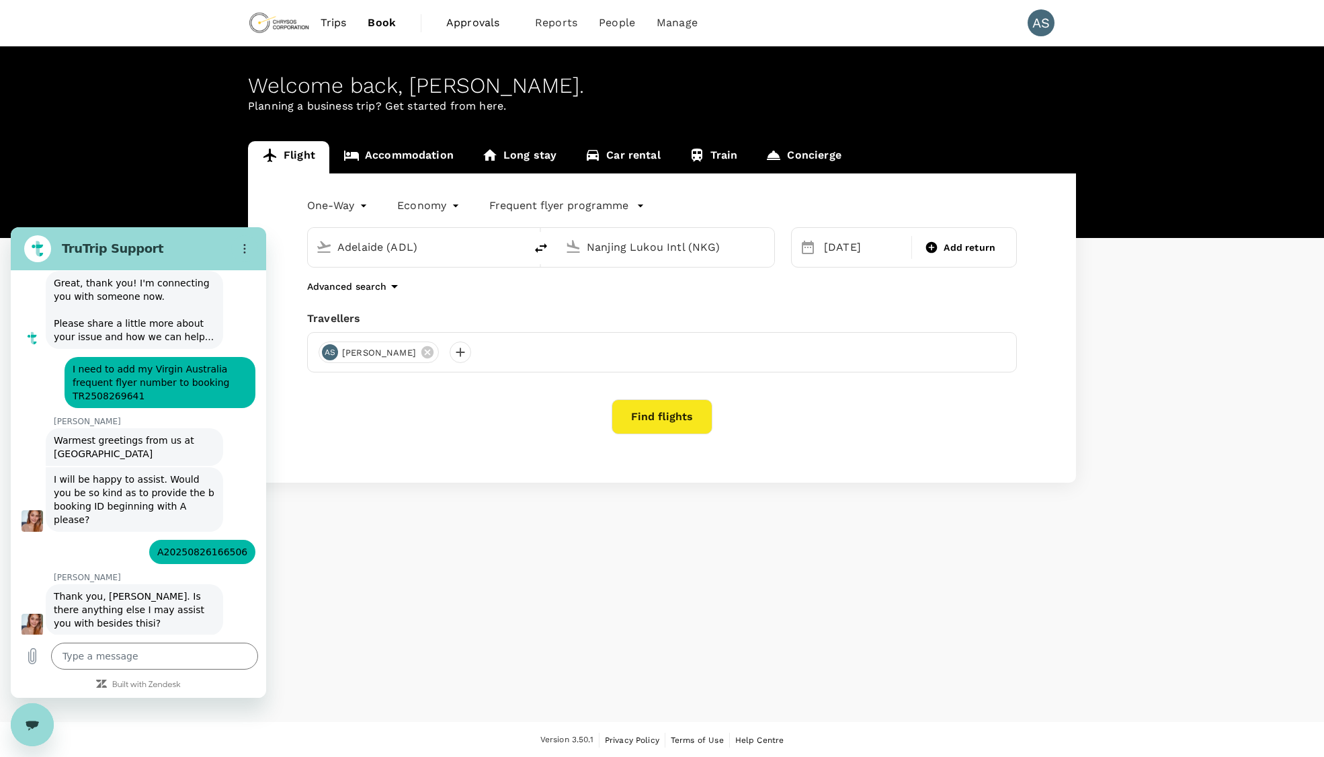
scroll to position [288, 0]
click at [95, 589] on span "Thank you, [PERSON_NAME]. Is there anything else I may assist you with besides …" at bounding box center [130, 608] width 153 height 38
click at [61, 549] on div "This chat is recorded using a cloud service and is subject to the terms of our …" at bounding box center [138, 452] width 255 height 364
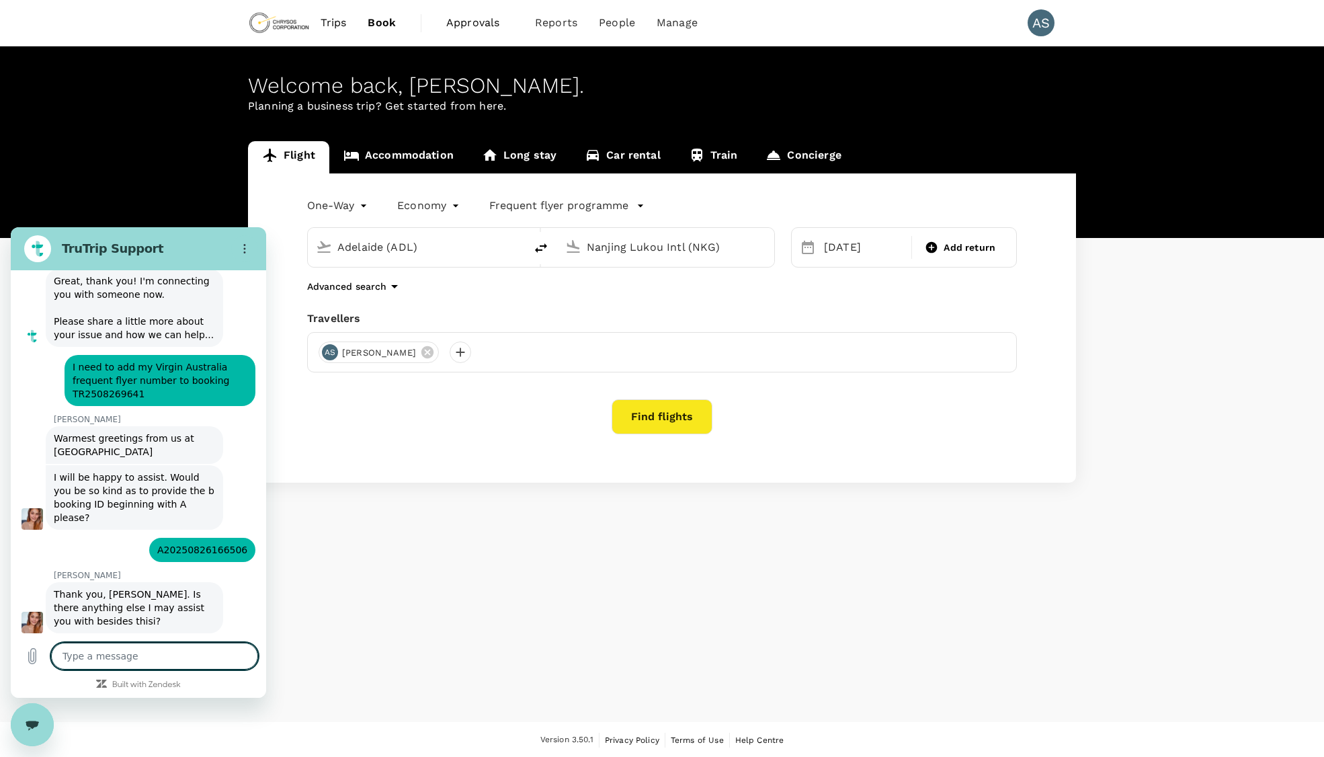
click at [114, 663] on textarea at bounding box center [154, 656] width 207 height 27
type textarea "J"
type textarea "x"
type textarea "Ju"
type textarea "x"
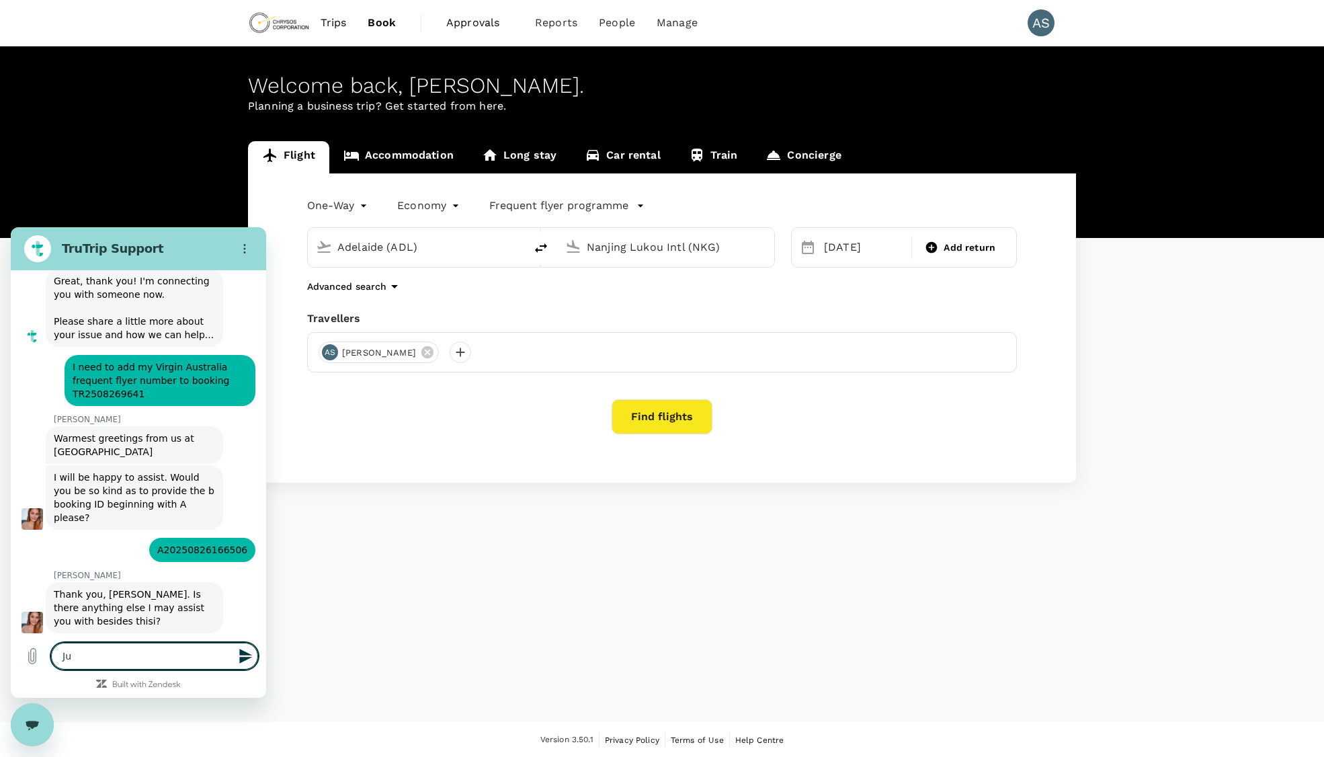
type textarea "[DEMOGRAPHIC_DATA]"
type textarea "x"
type textarea "Just"
type textarea "x"
type textarea "Just"
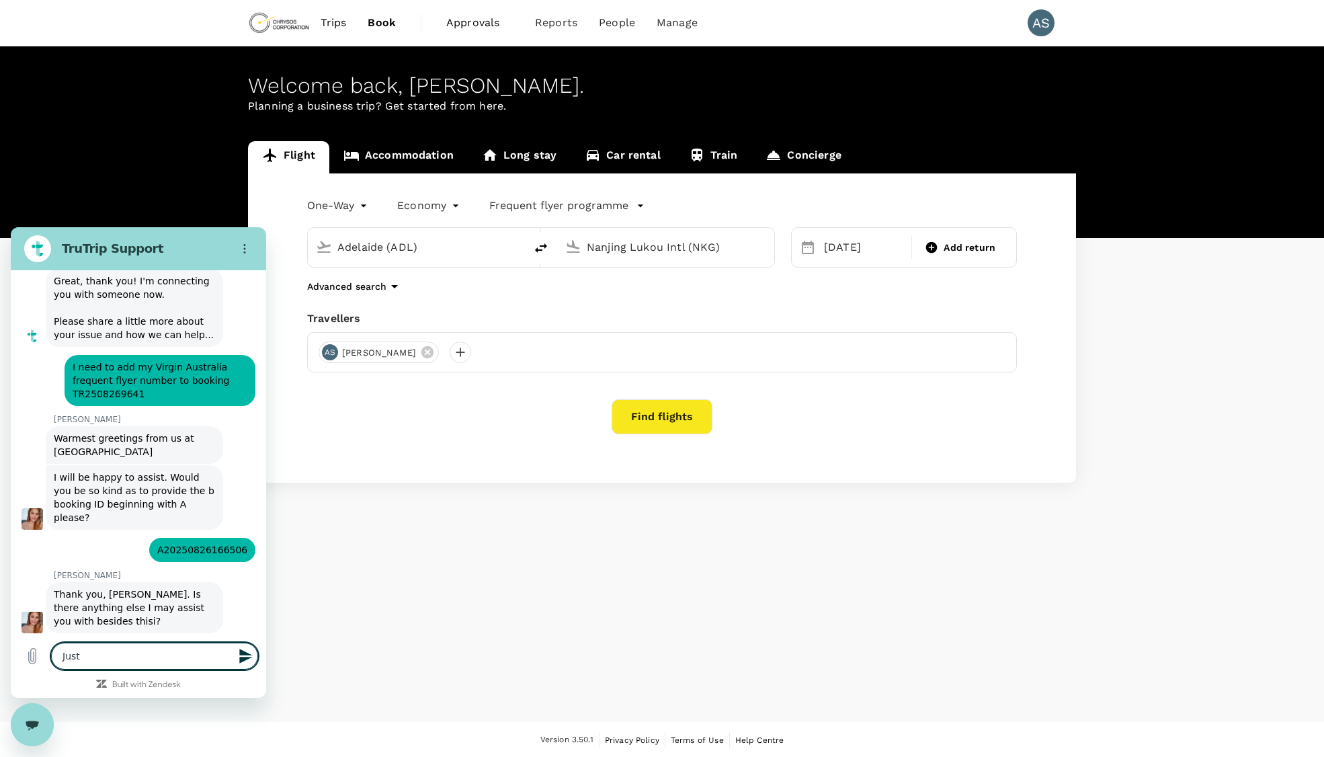
type textarea "x"
type textarea "Just t"
type textarea "x"
type textarea "Just th"
type textarea "x"
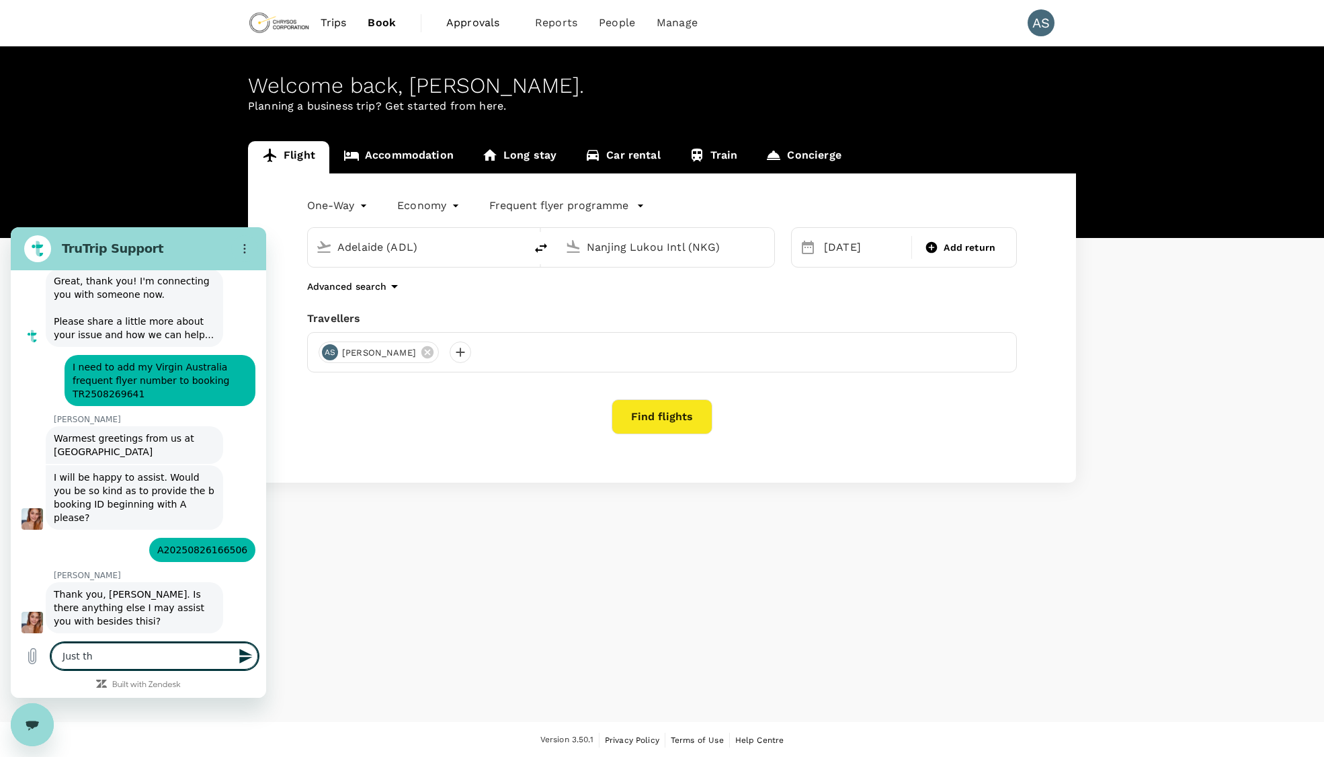
type textarea "Just tha"
type textarea "x"
type textarea "Just that"
type textarea "x"
type textarea "Just that"
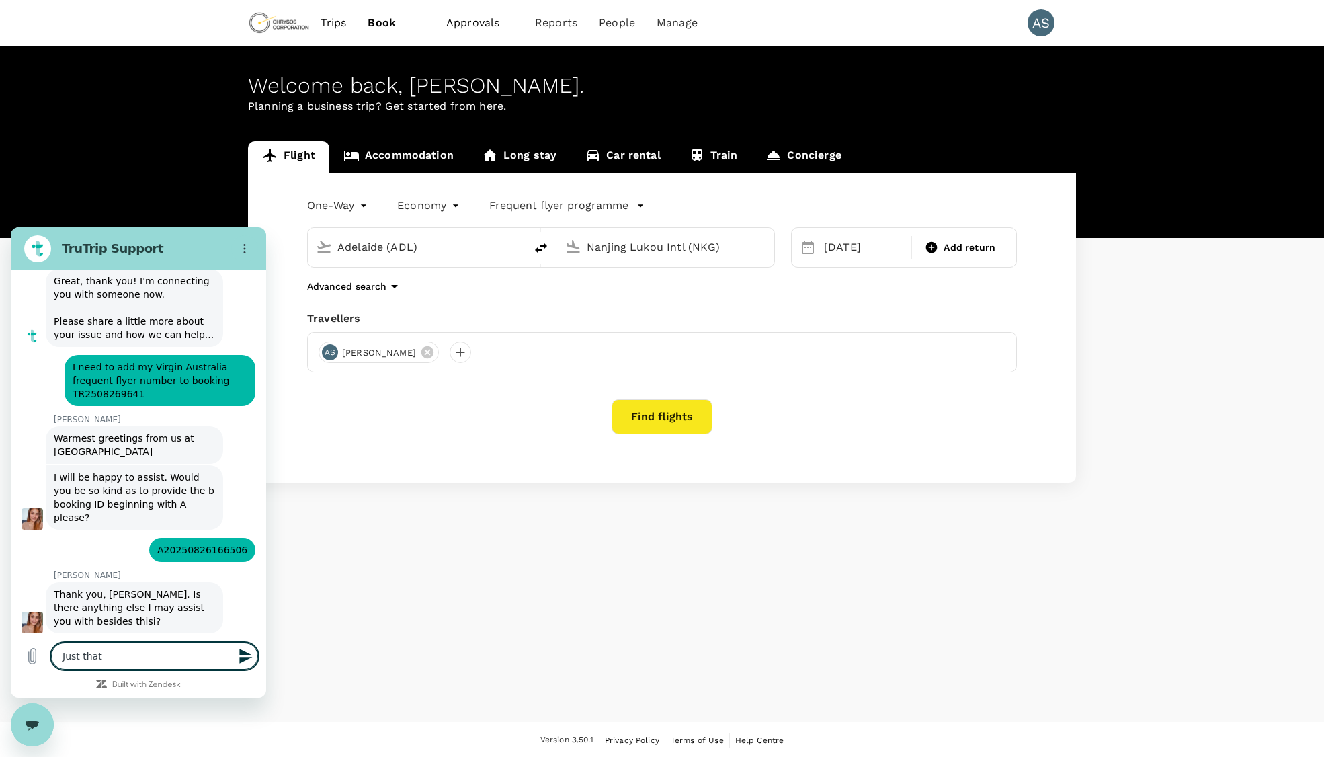
type textarea "x"
type textarea "Just that p"
type textarea "x"
type textarea "Just that pl"
type textarea "x"
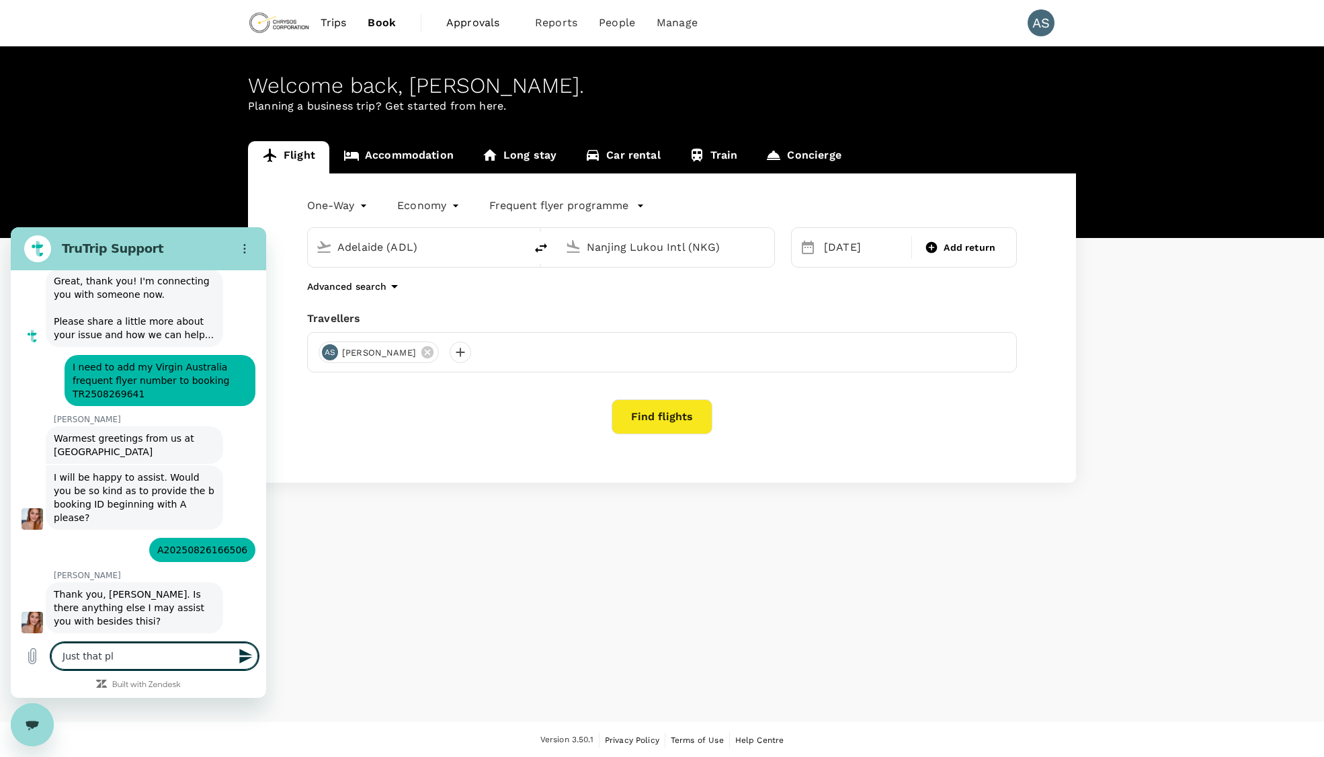
type textarea "Just that ple"
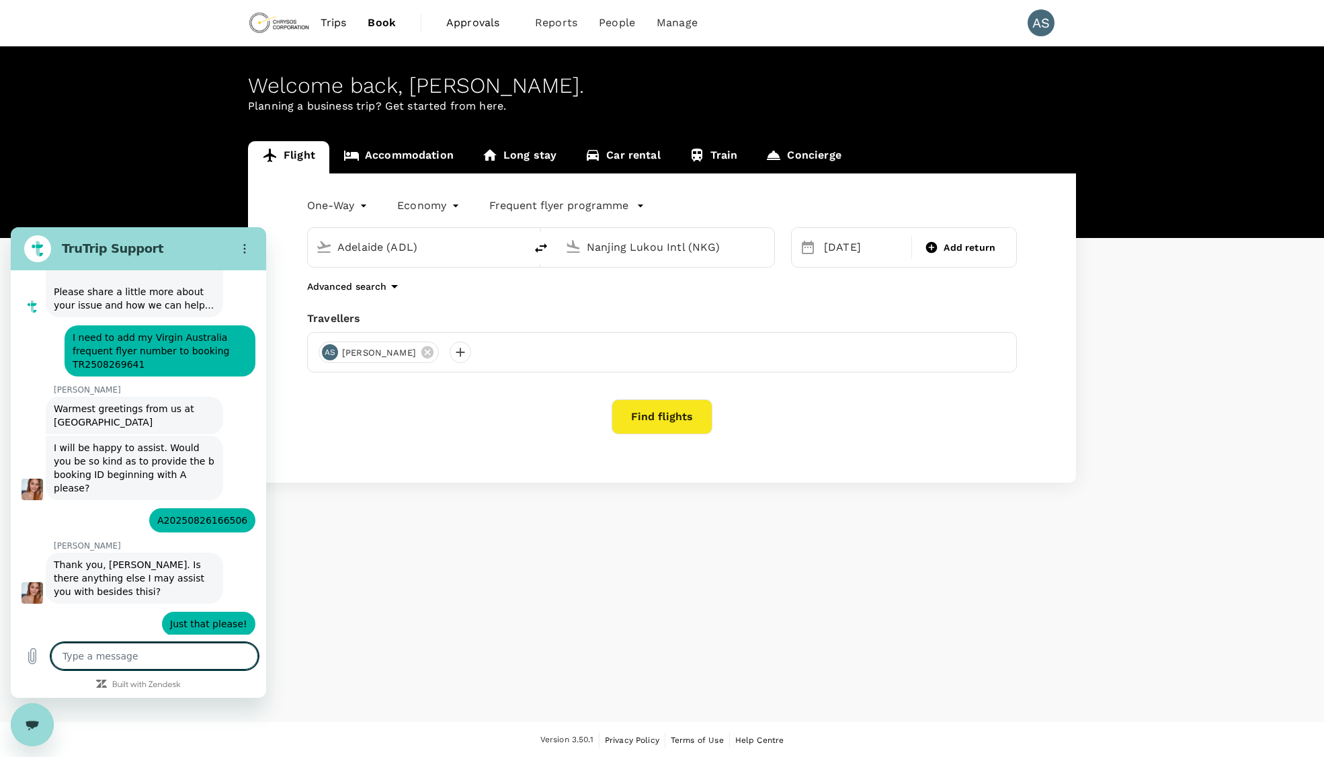
scroll to position [320, 0]
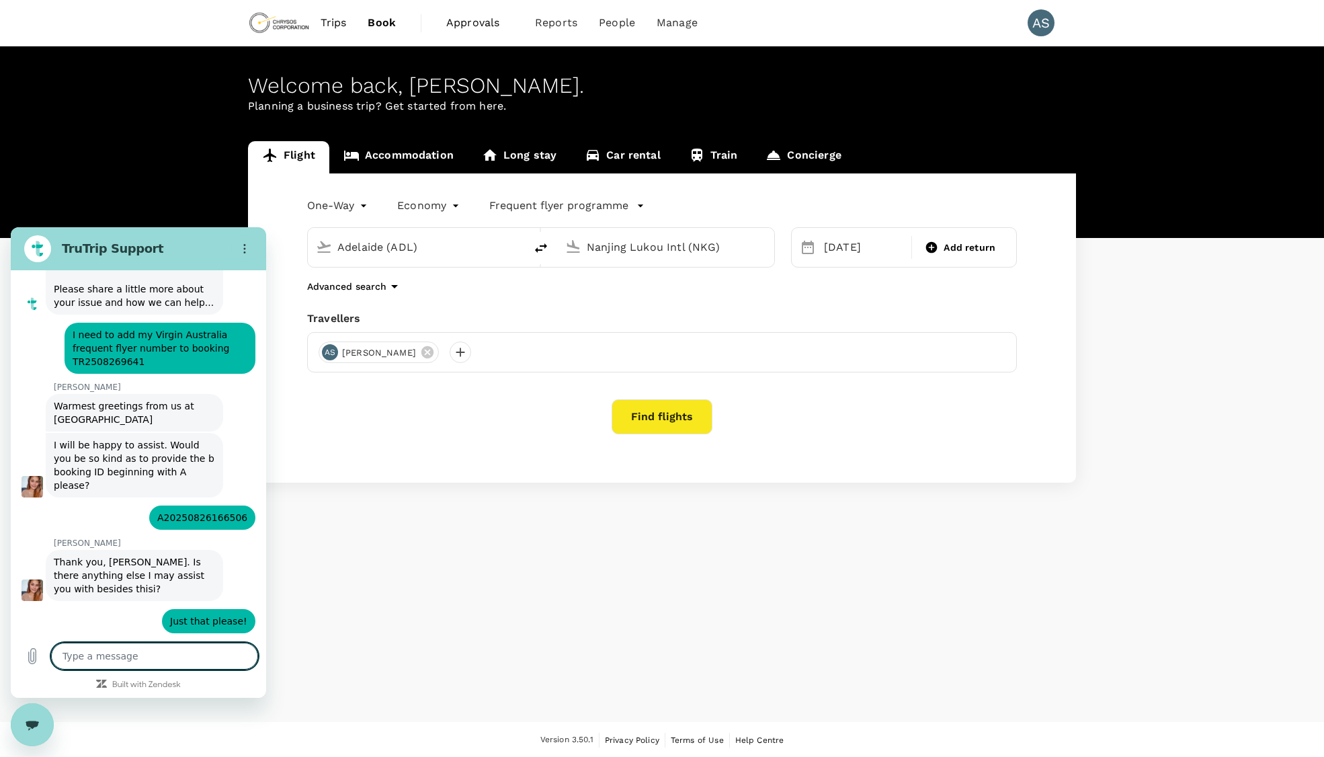
click at [408, 708] on div "Welcome back , [PERSON_NAME] . Planning a business trip? Get started from here.…" at bounding box center [662, 384] width 1324 height 676
click at [162, 654] on textarea at bounding box center [154, 656] width 207 height 27
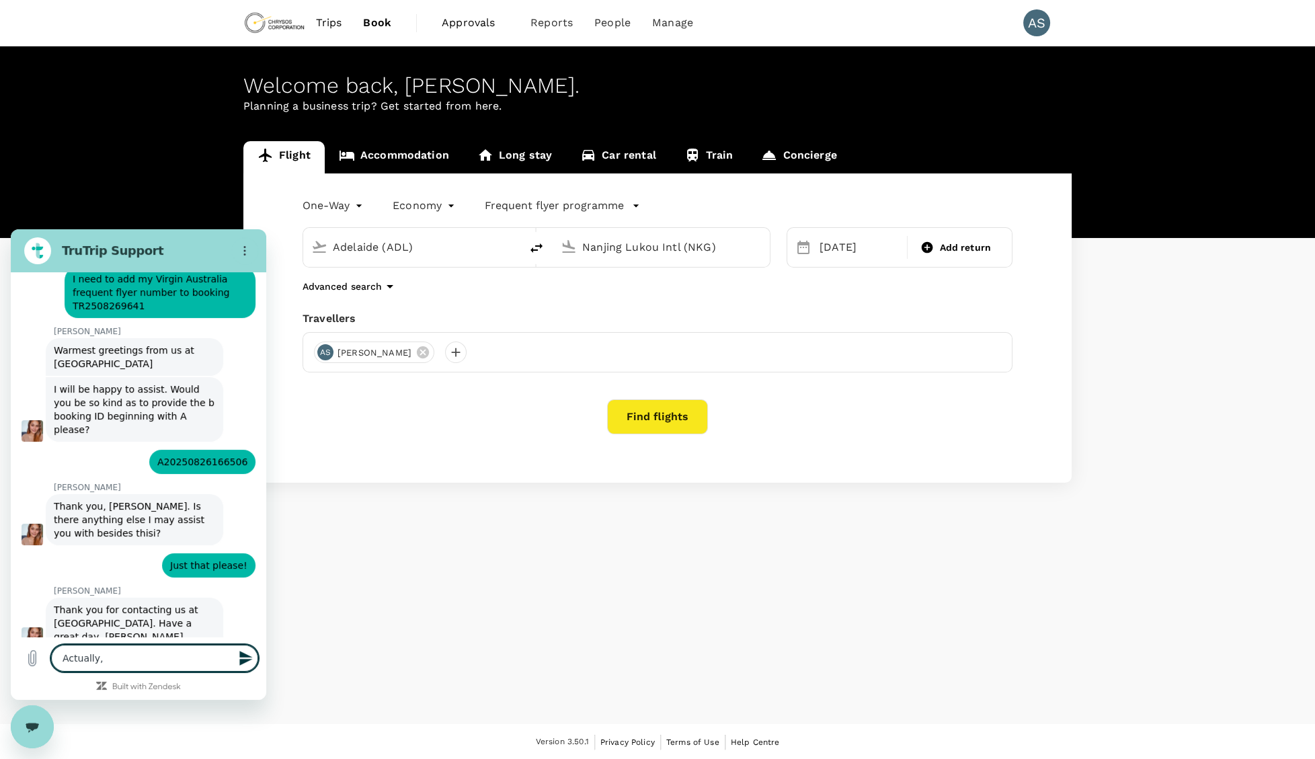
scroll to position [378, 0]
